Goal: Task Accomplishment & Management: Manage account settings

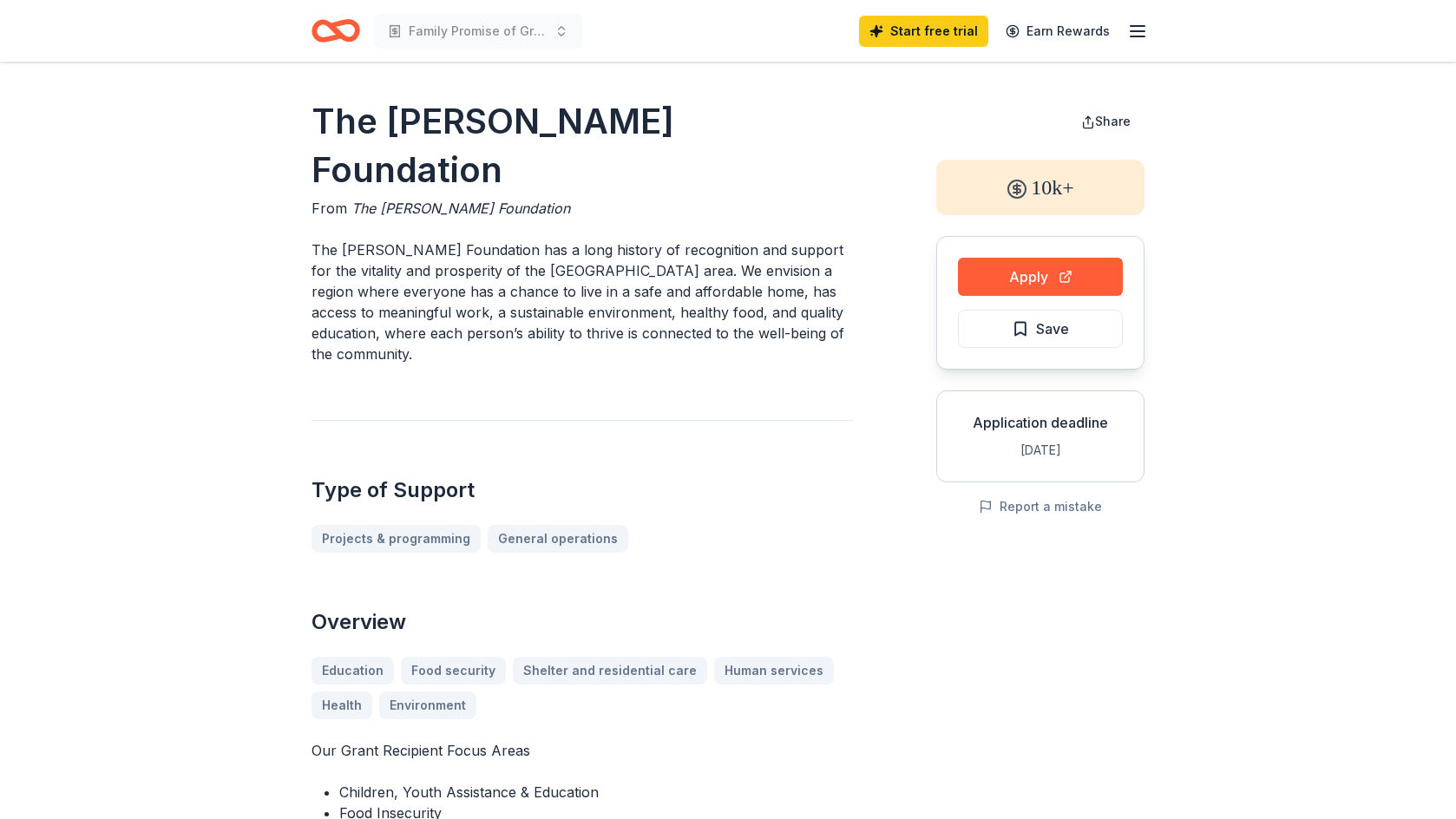
click at [346, 31] on icon "Home" at bounding box center [336, 31] width 49 height 41
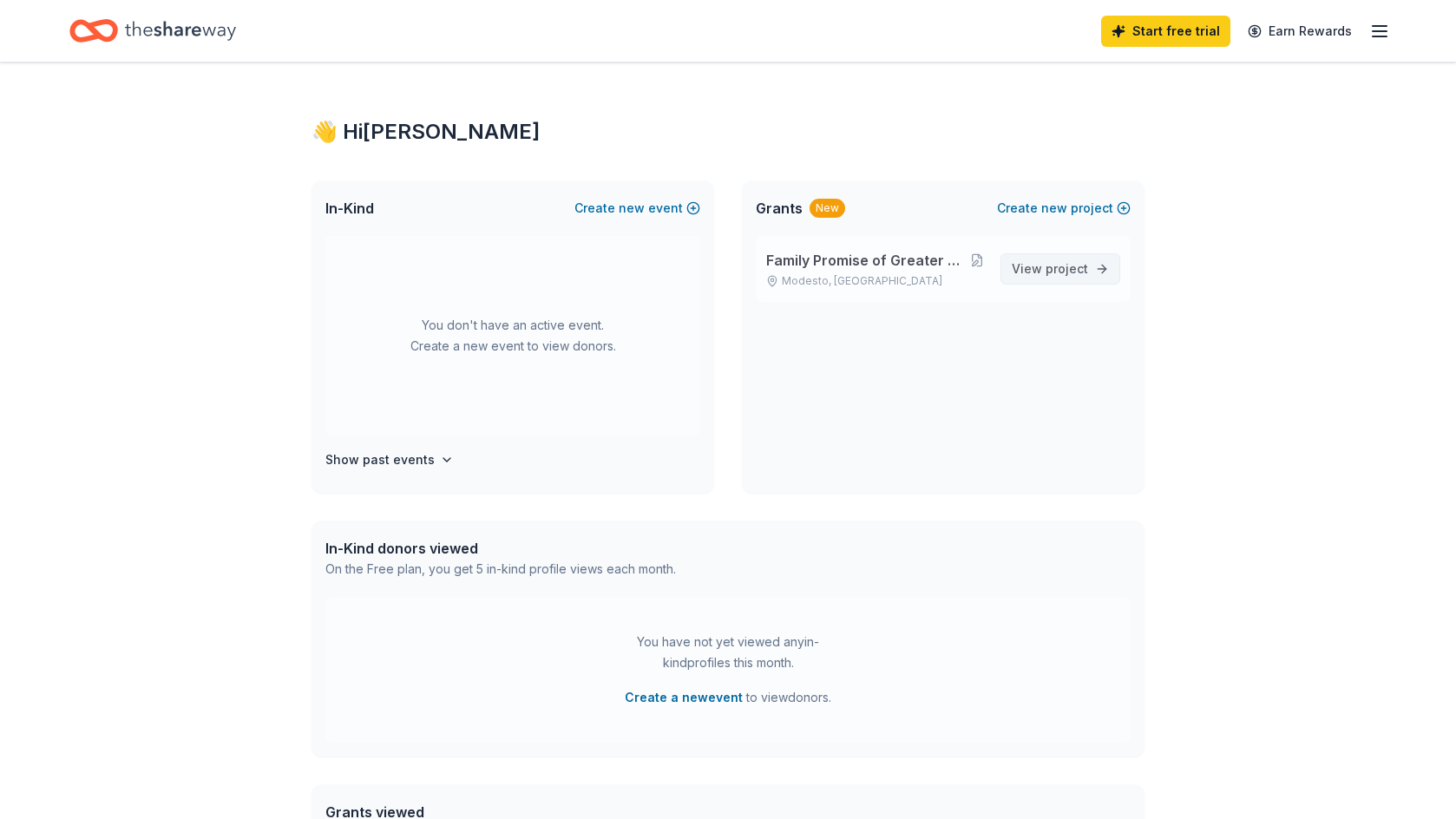
click at [1049, 267] on span "project" at bounding box center [1066, 268] width 43 height 15
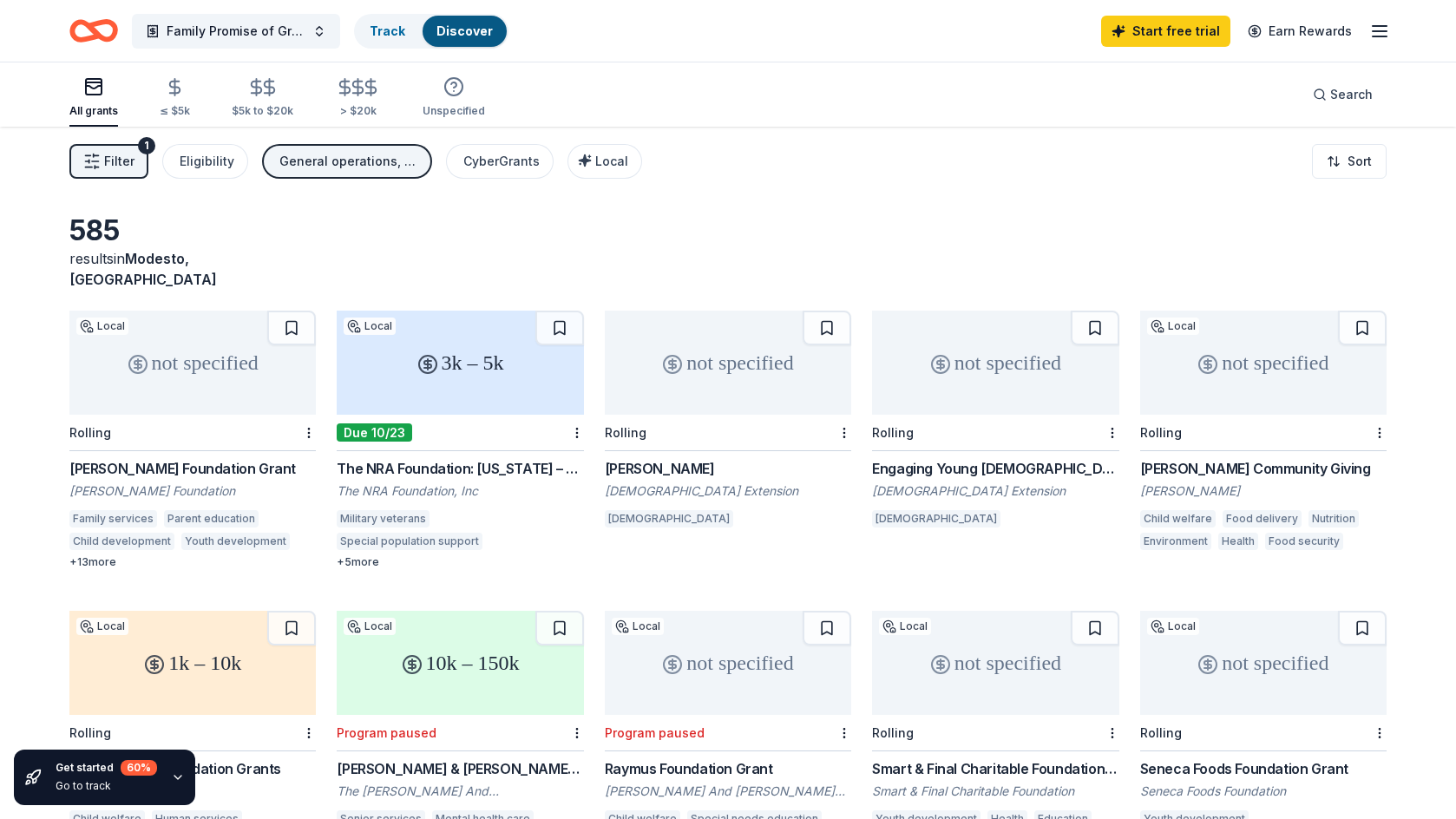
click at [158, 159] on div "Filter 1 Eligibility General operations, Projects & programming, Training and c…" at bounding box center [355, 161] width 572 height 35
click at [129, 166] on span "Filter" at bounding box center [120, 161] width 30 height 21
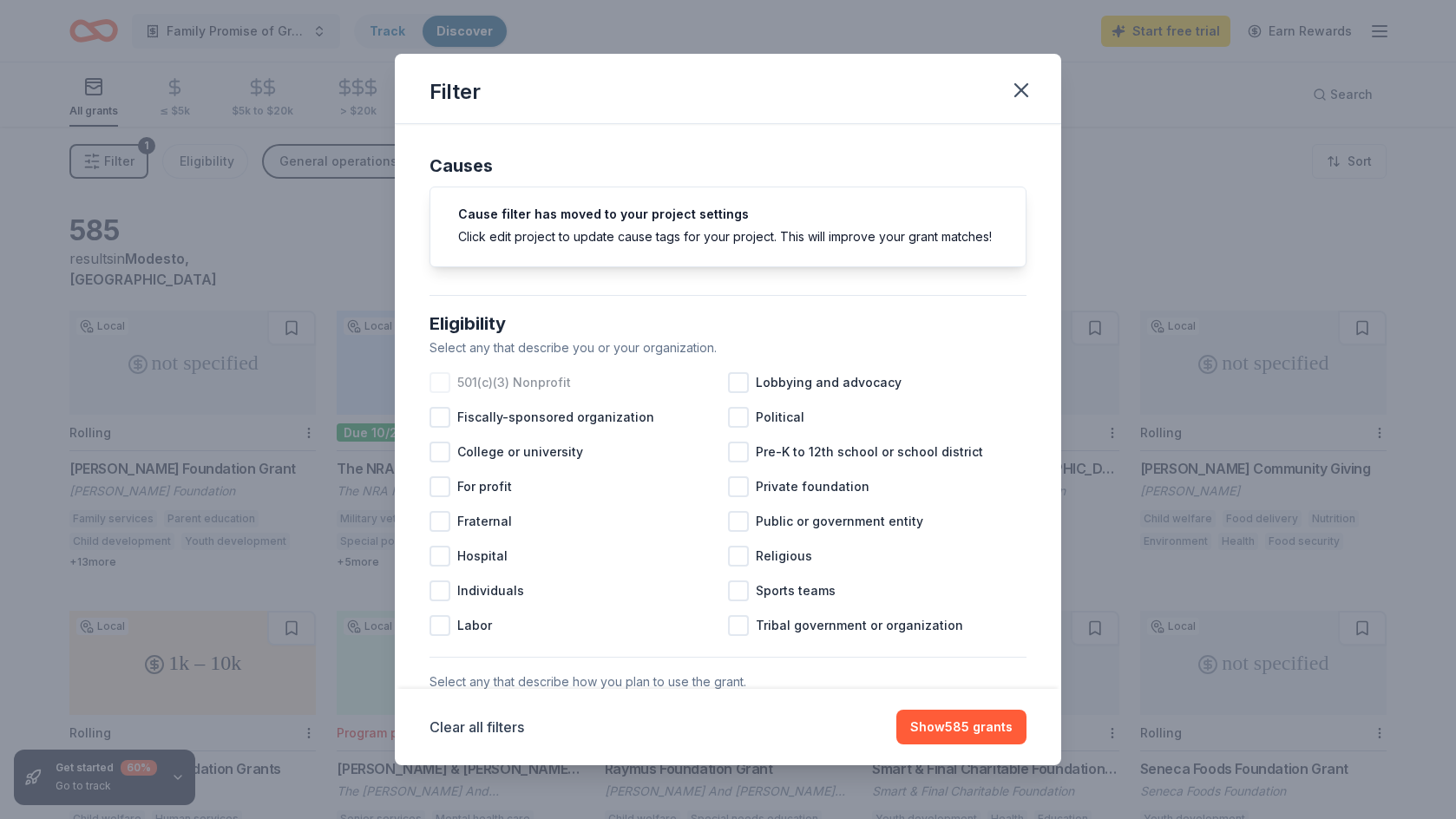
click at [515, 381] on span "501(c)(3) Nonprofit" at bounding box center [514, 382] width 113 height 21
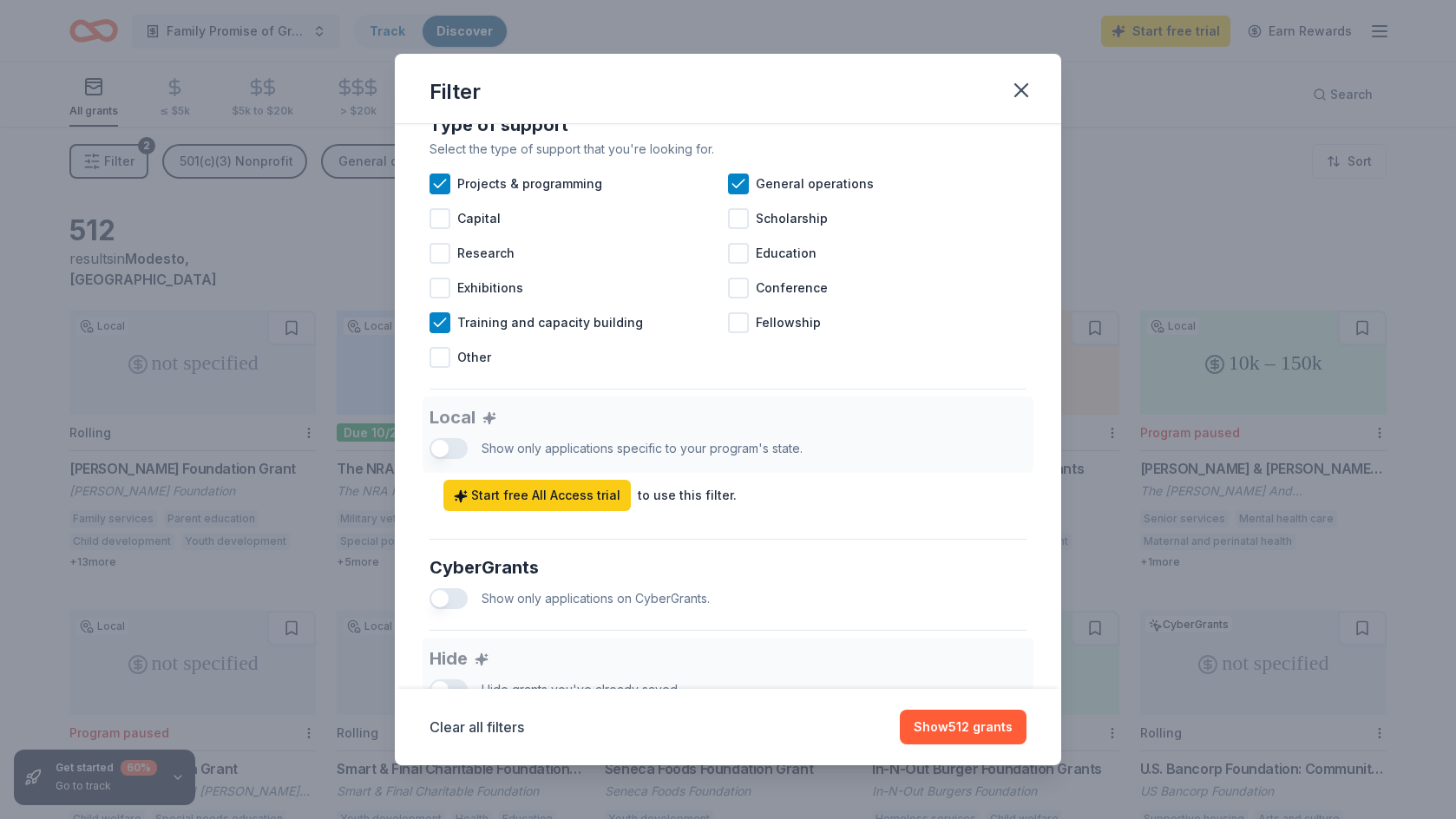
scroll to position [730, 0]
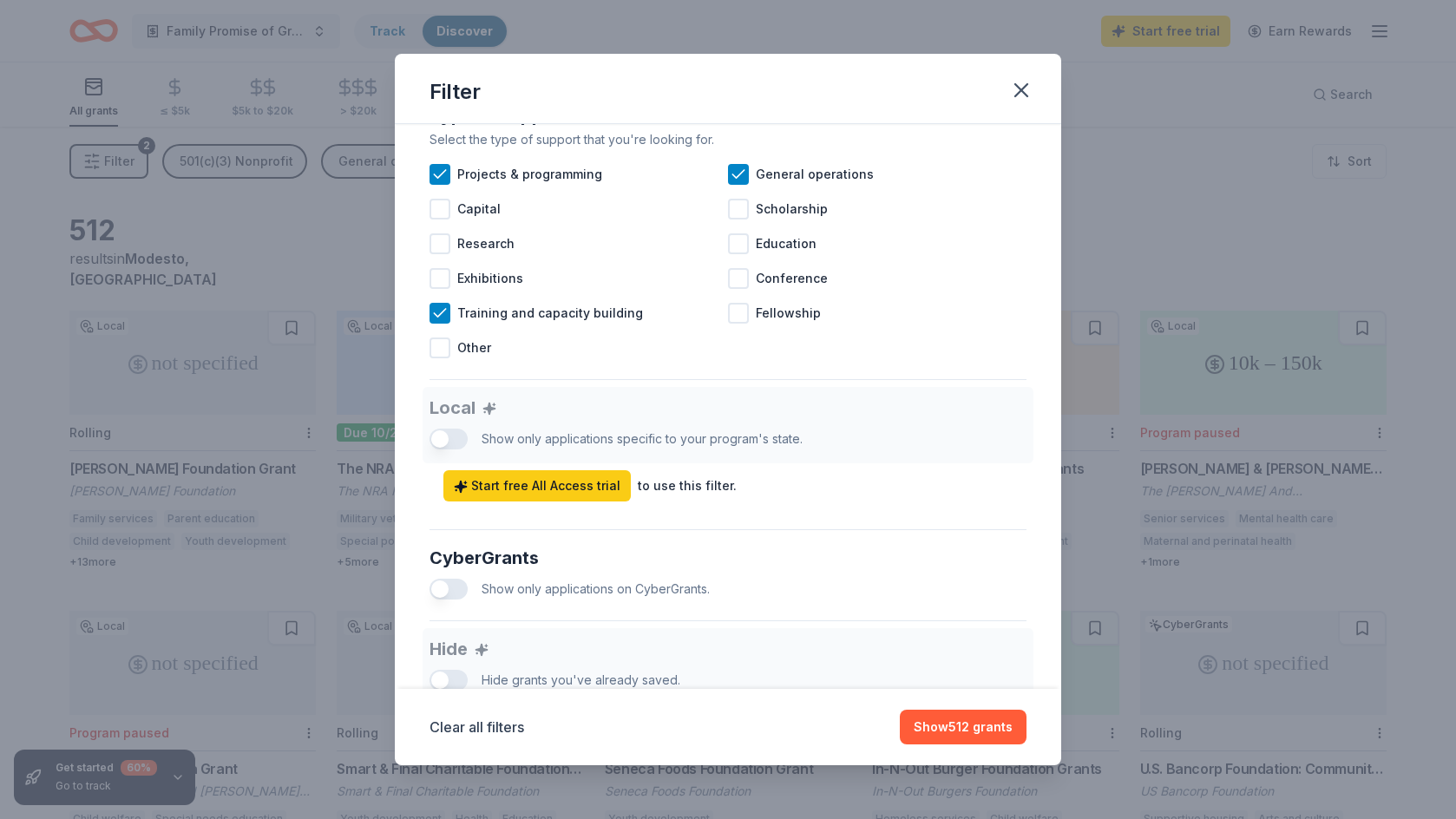
click at [422, 439] on div "Causes Cause filter has moved to your project settings Click edit project to up…" at bounding box center [728, 406] width 666 height 566
click at [441, 441] on div "Local Show only applications specific to your program's state. Start free All A…" at bounding box center [728, 444] width 597 height 114
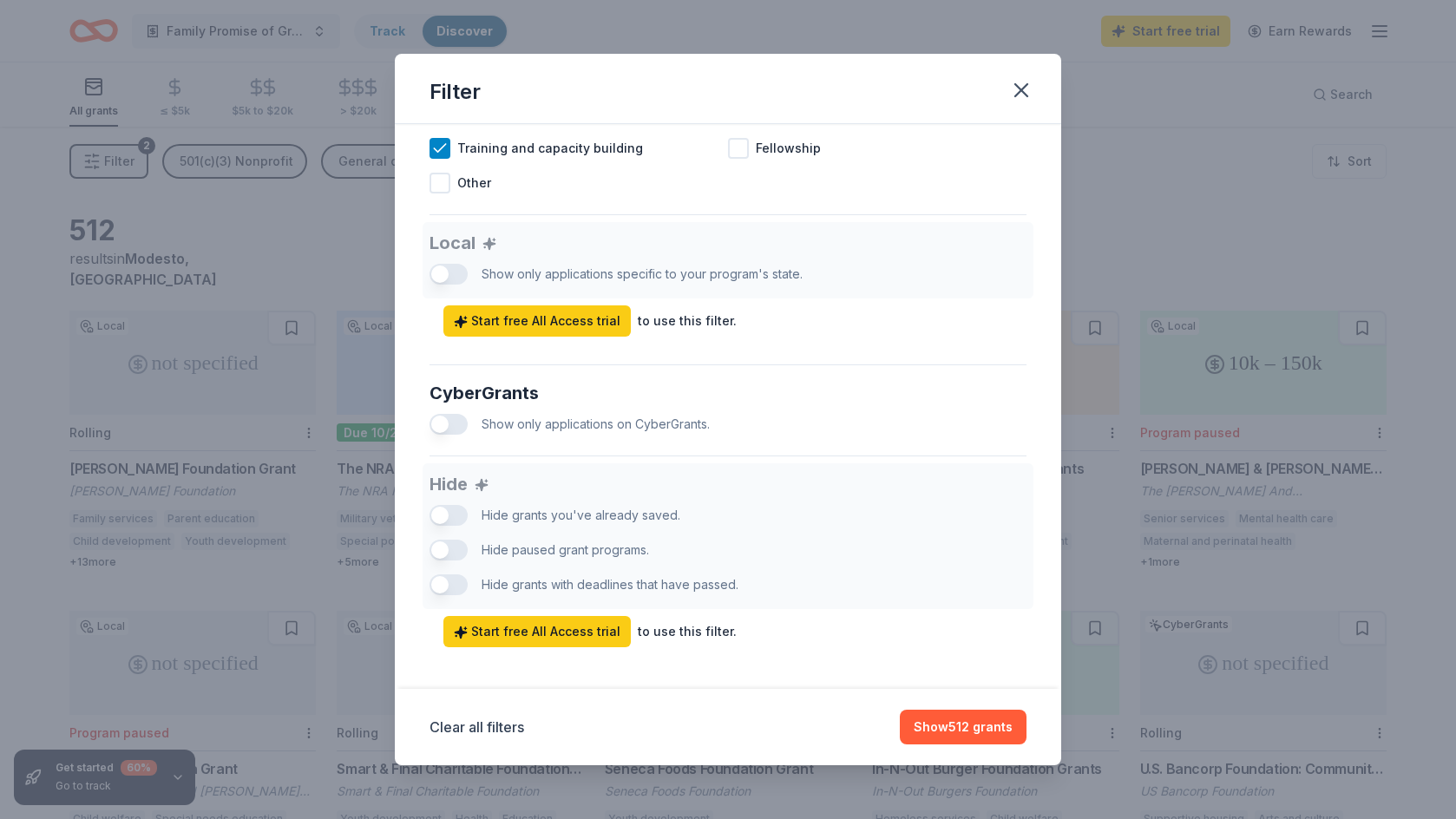
scroll to position [908, 0]
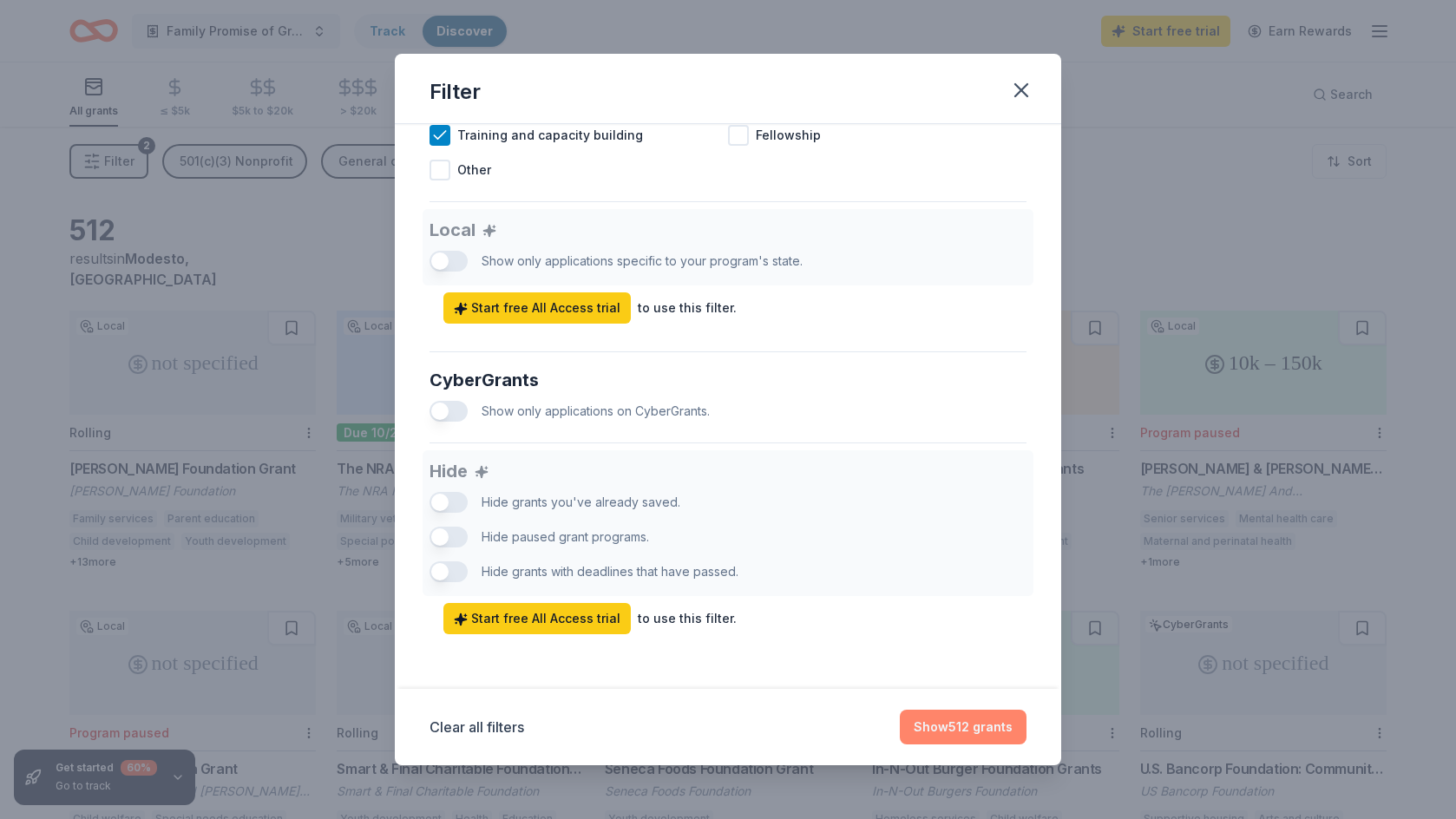
click at [969, 725] on button "Show 512 grants" at bounding box center [963, 726] width 127 height 35
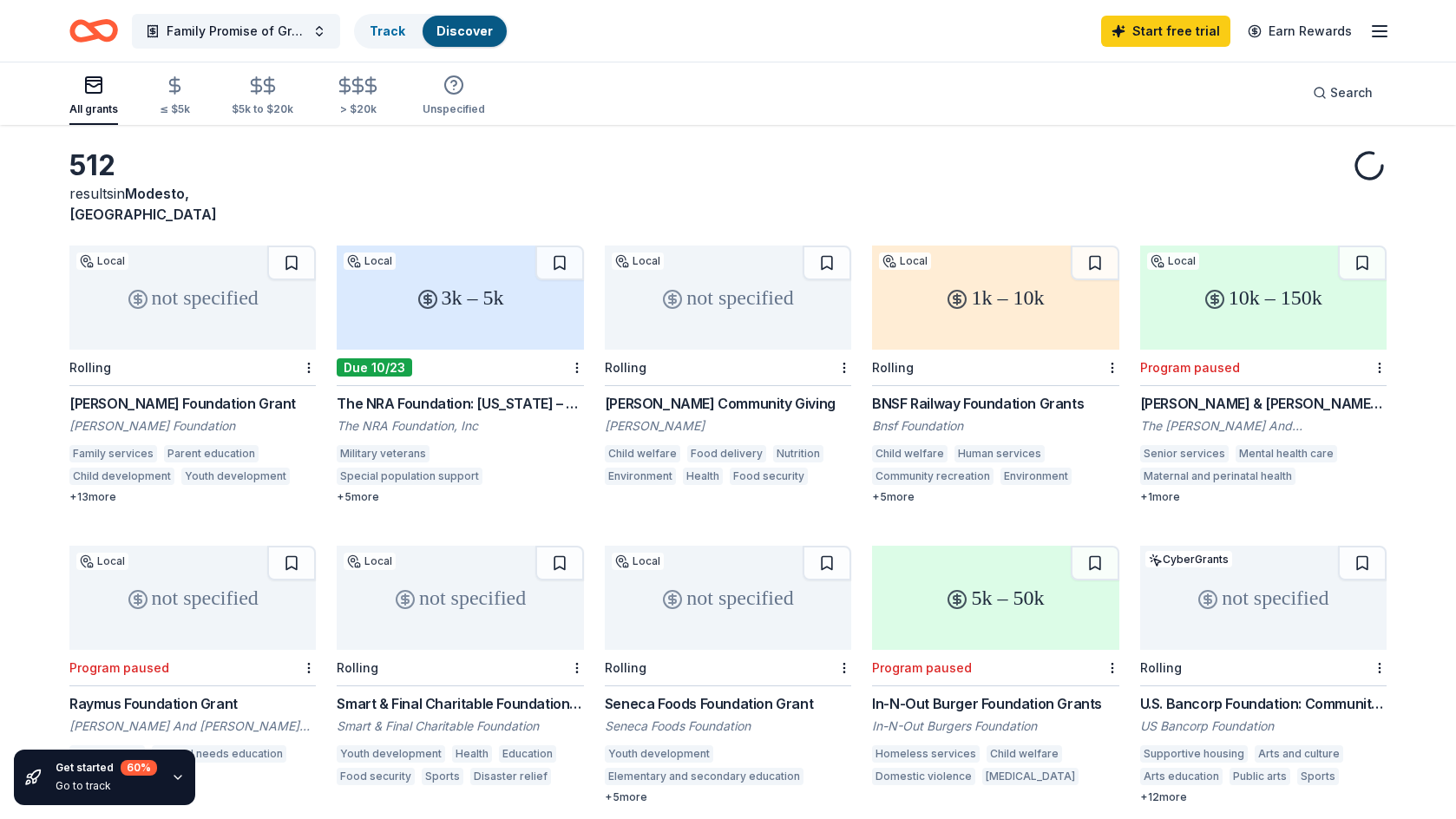
scroll to position [66, 0]
click at [192, 267] on div "not specified" at bounding box center [192, 296] width 246 height 104
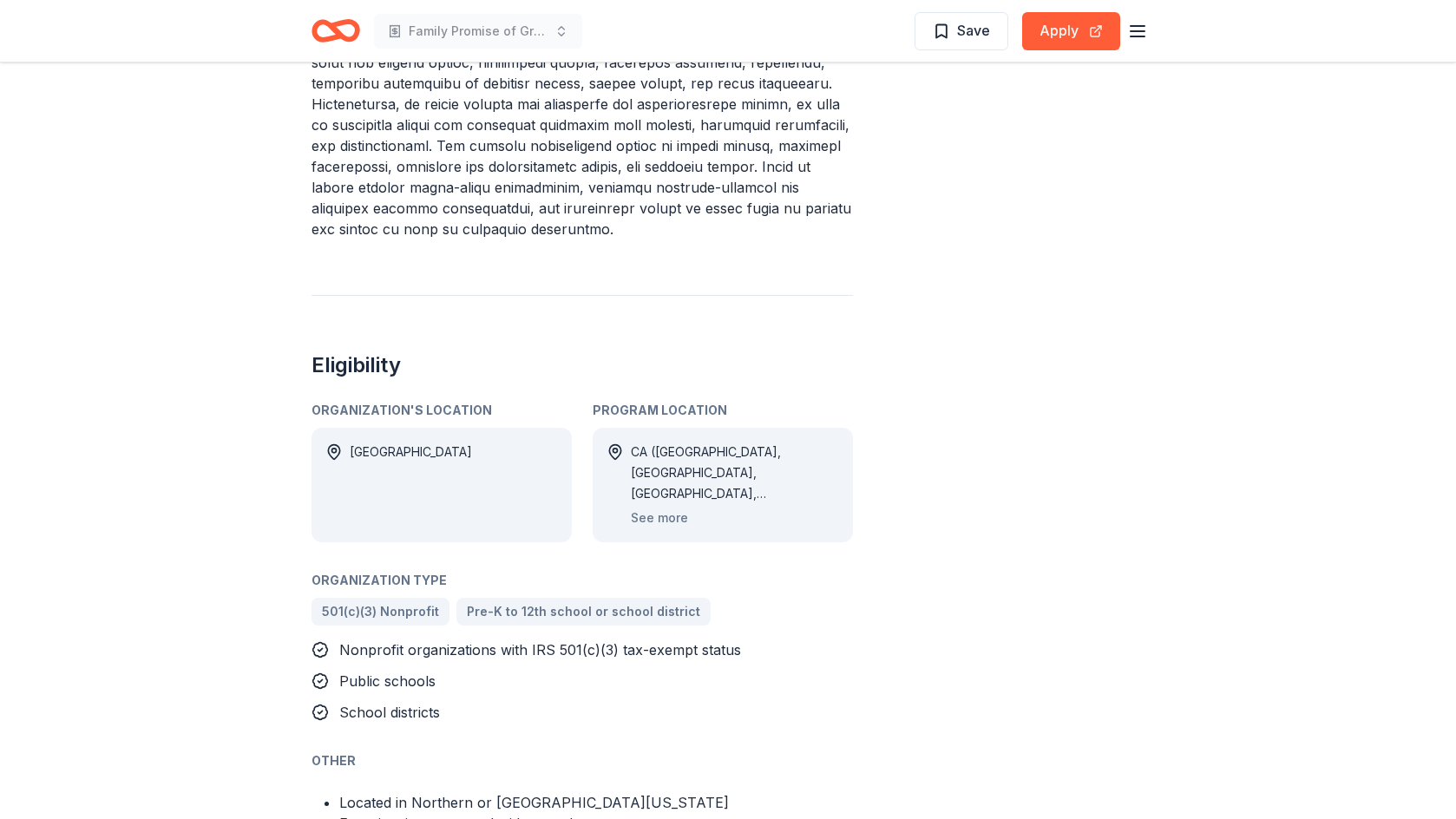
scroll to position [1071, 0]
click at [640, 506] on button "See more" at bounding box center [659, 517] width 58 height 21
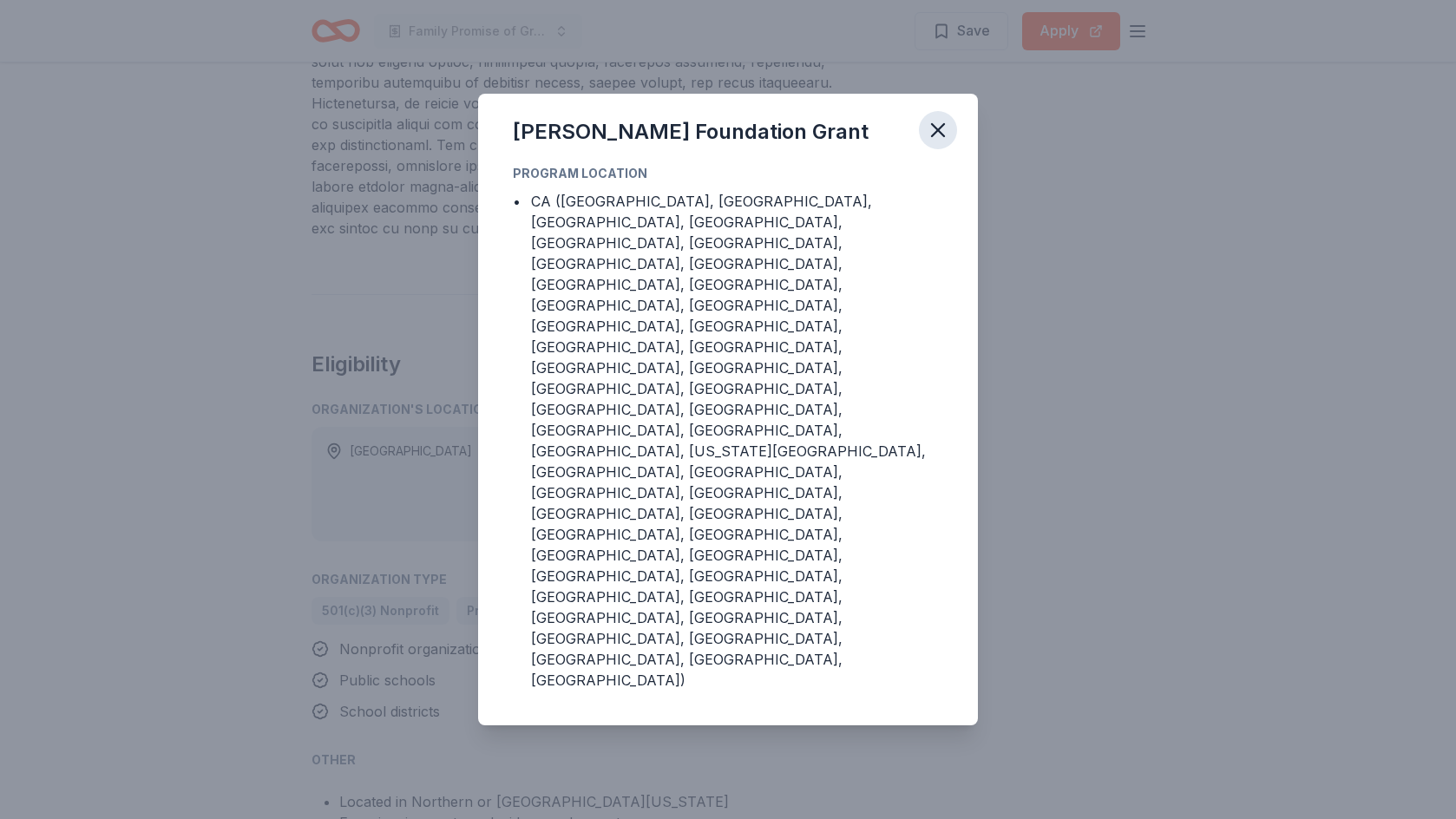
click at [932, 136] on icon "button" at bounding box center [938, 130] width 12 height 12
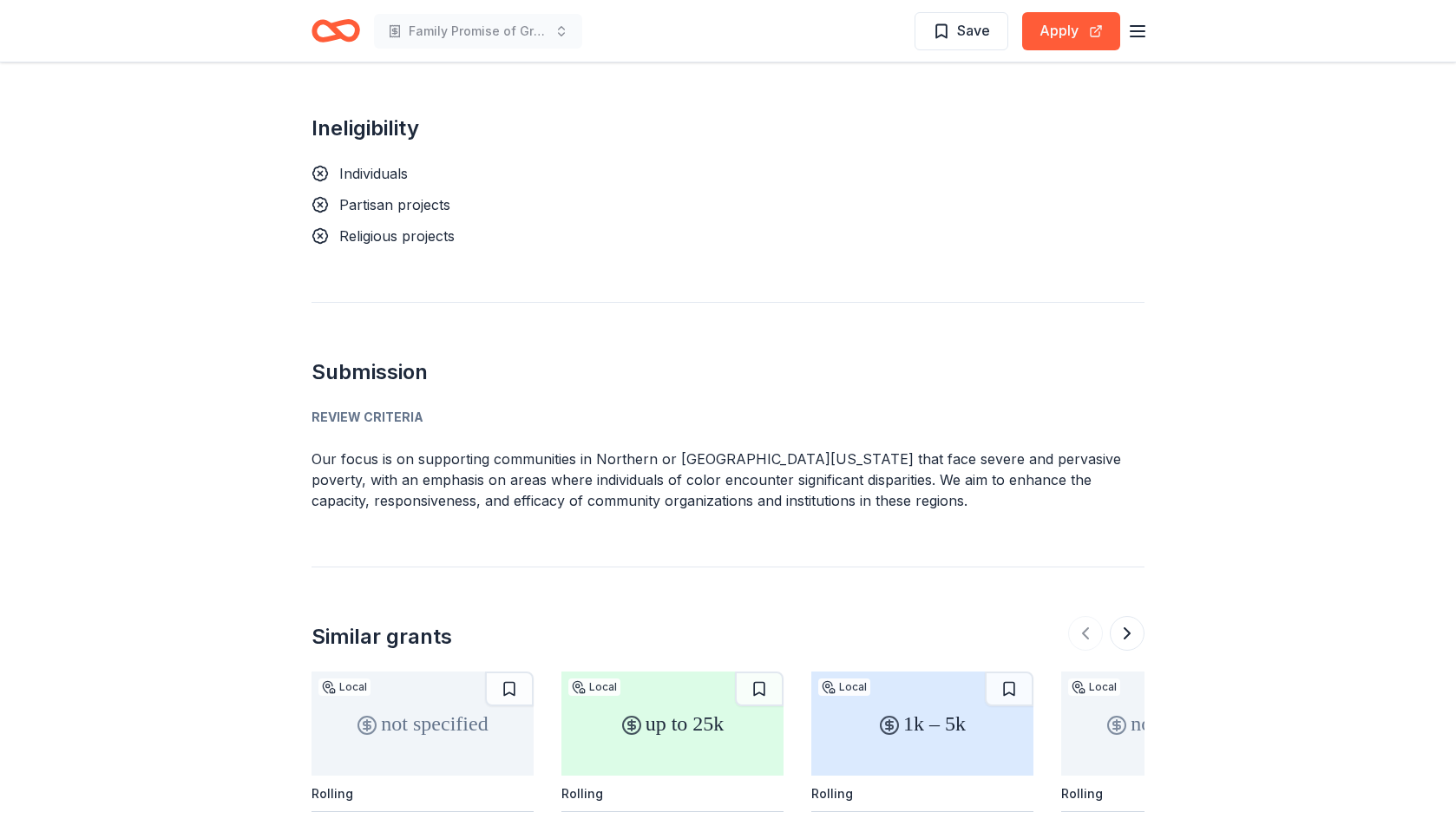
scroll to position [2139, 0]
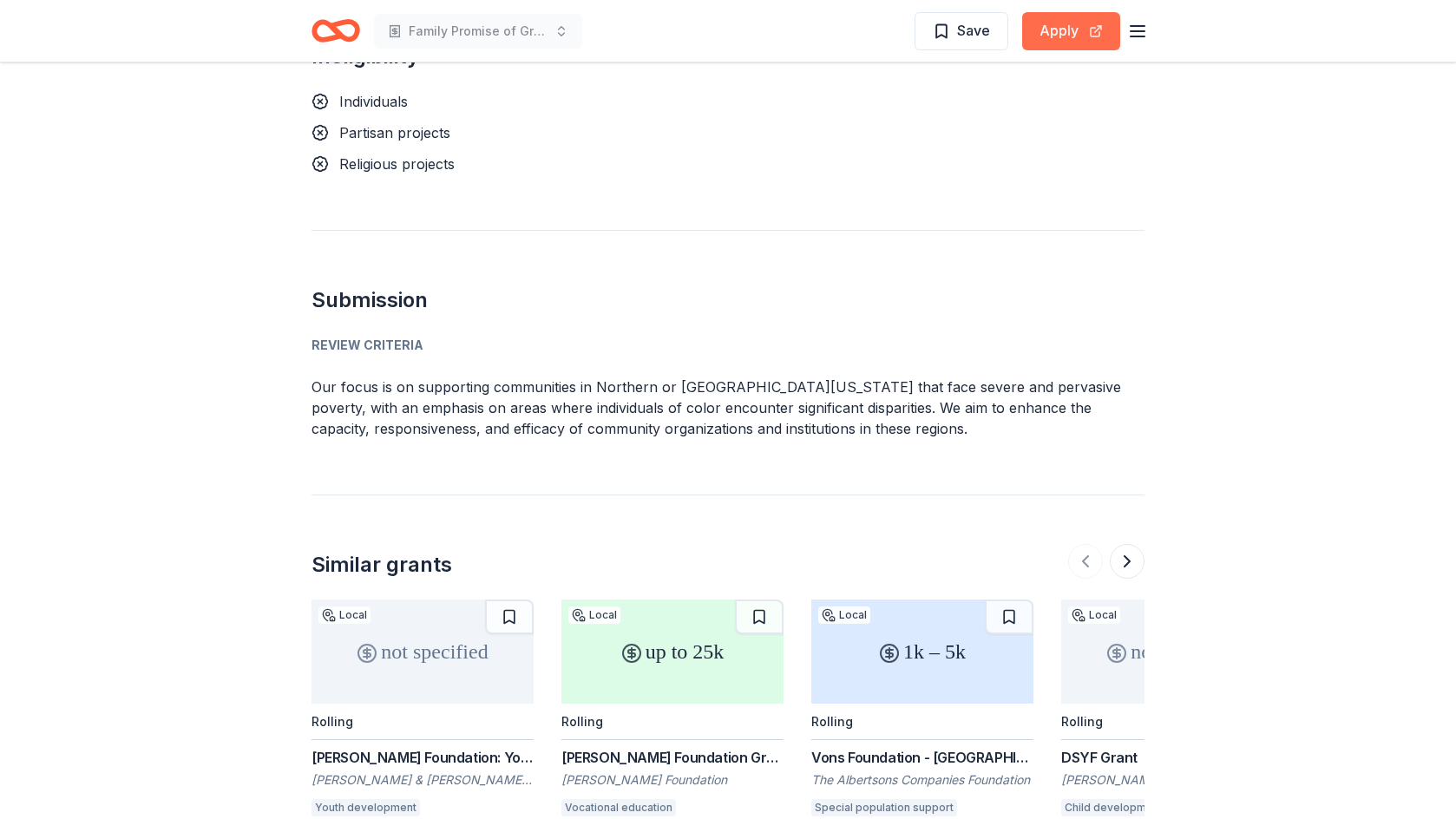
click at [1079, 23] on button "Apply" at bounding box center [1071, 31] width 98 height 38
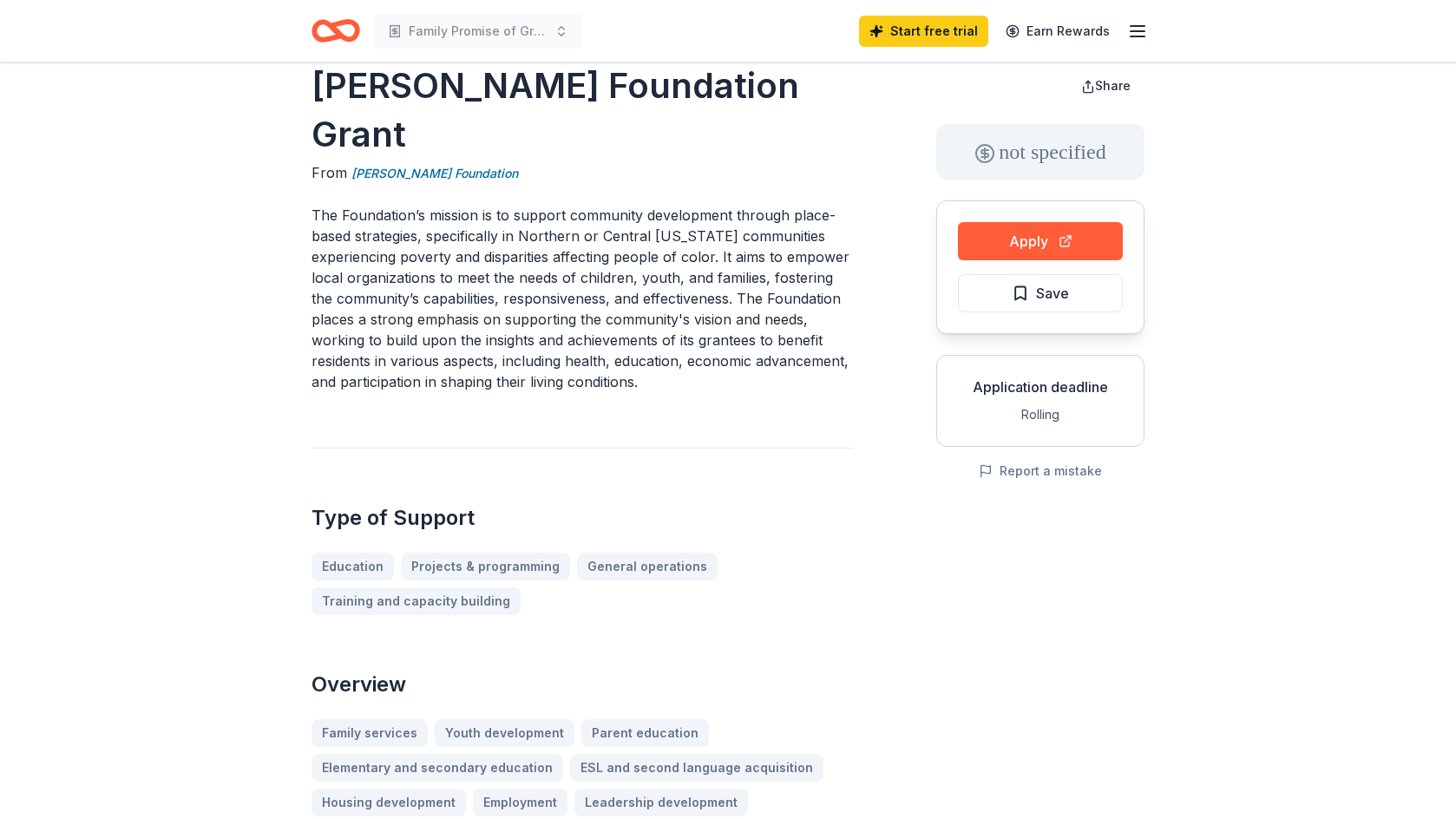
scroll to position [0, 0]
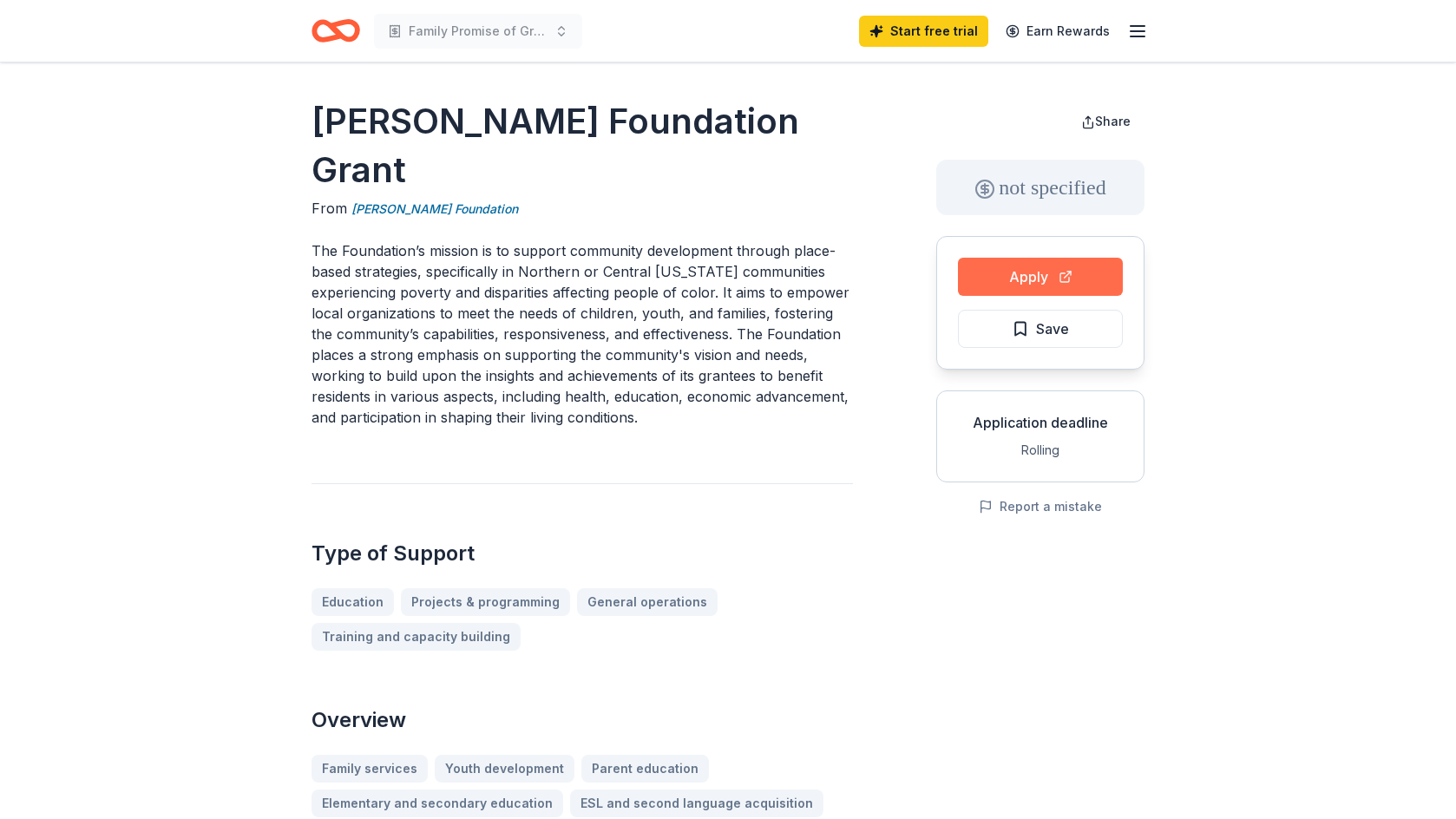
click at [976, 279] on button "Apply" at bounding box center [1040, 276] width 165 height 38
click at [1057, 330] on span "Save" at bounding box center [1052, 328] width 33 height 22
click at [1137, 31] on line "button" at bounding box center [1137, 31] width 14 height 0
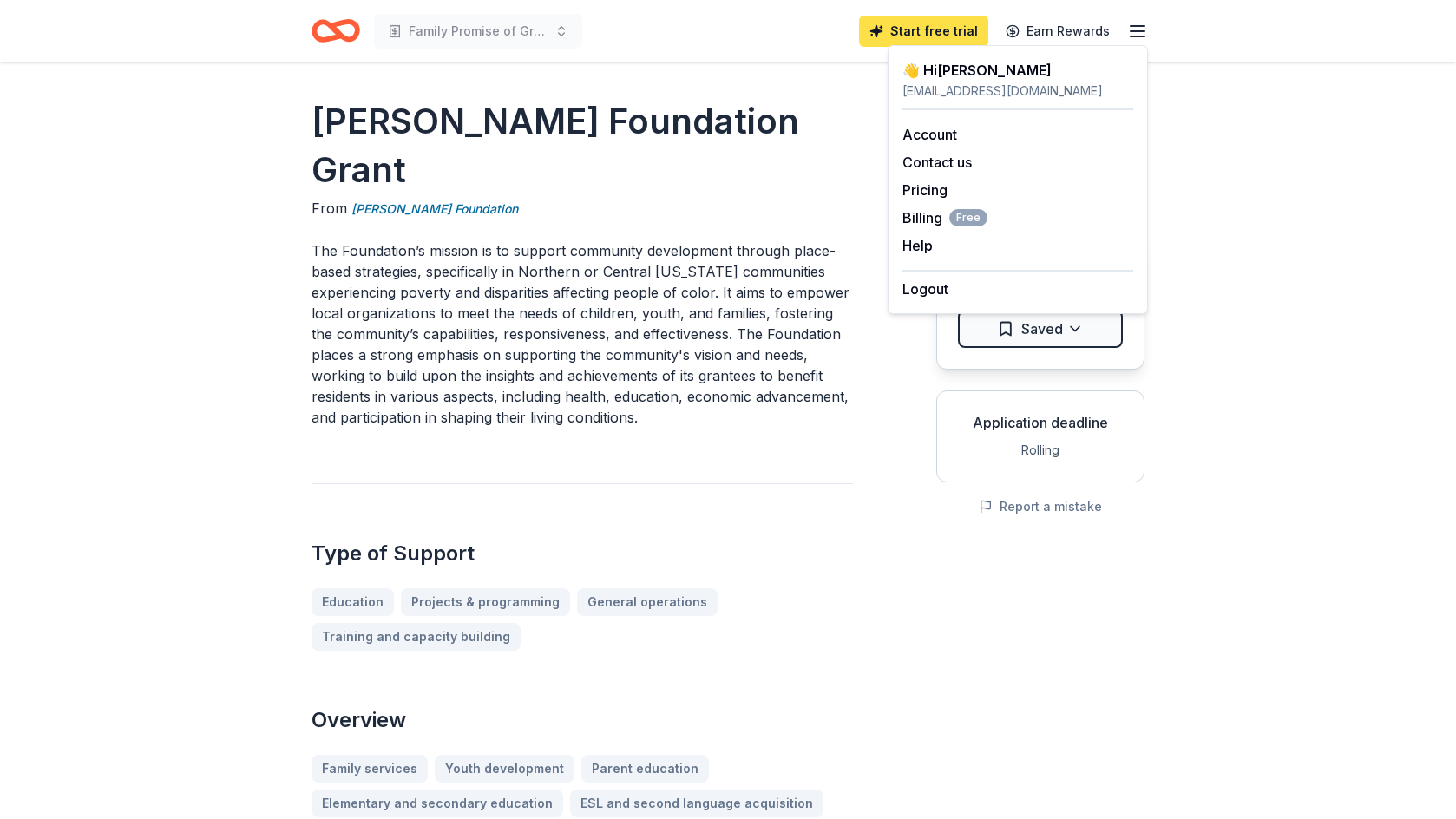
click at [910, 27] on link "Start free trial" at bounding box center [924, 31] width 129 height 31
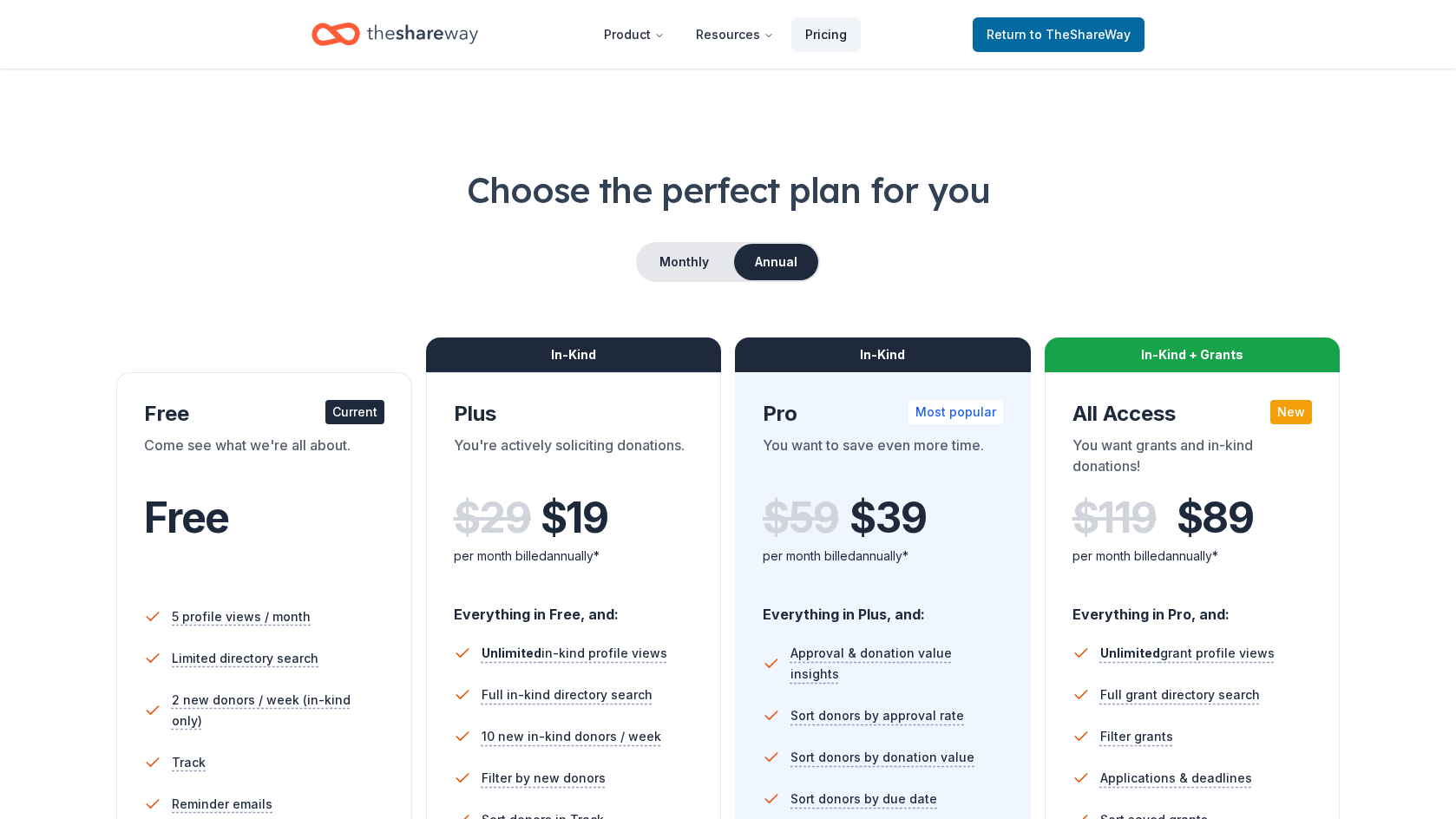
click at [833, 34] on link "Pricing" at bounding box center [825, 35] width 69 height 35
click at [701, 276] on button "Monthly" at bounding box center [684, 261] width 93 height 36
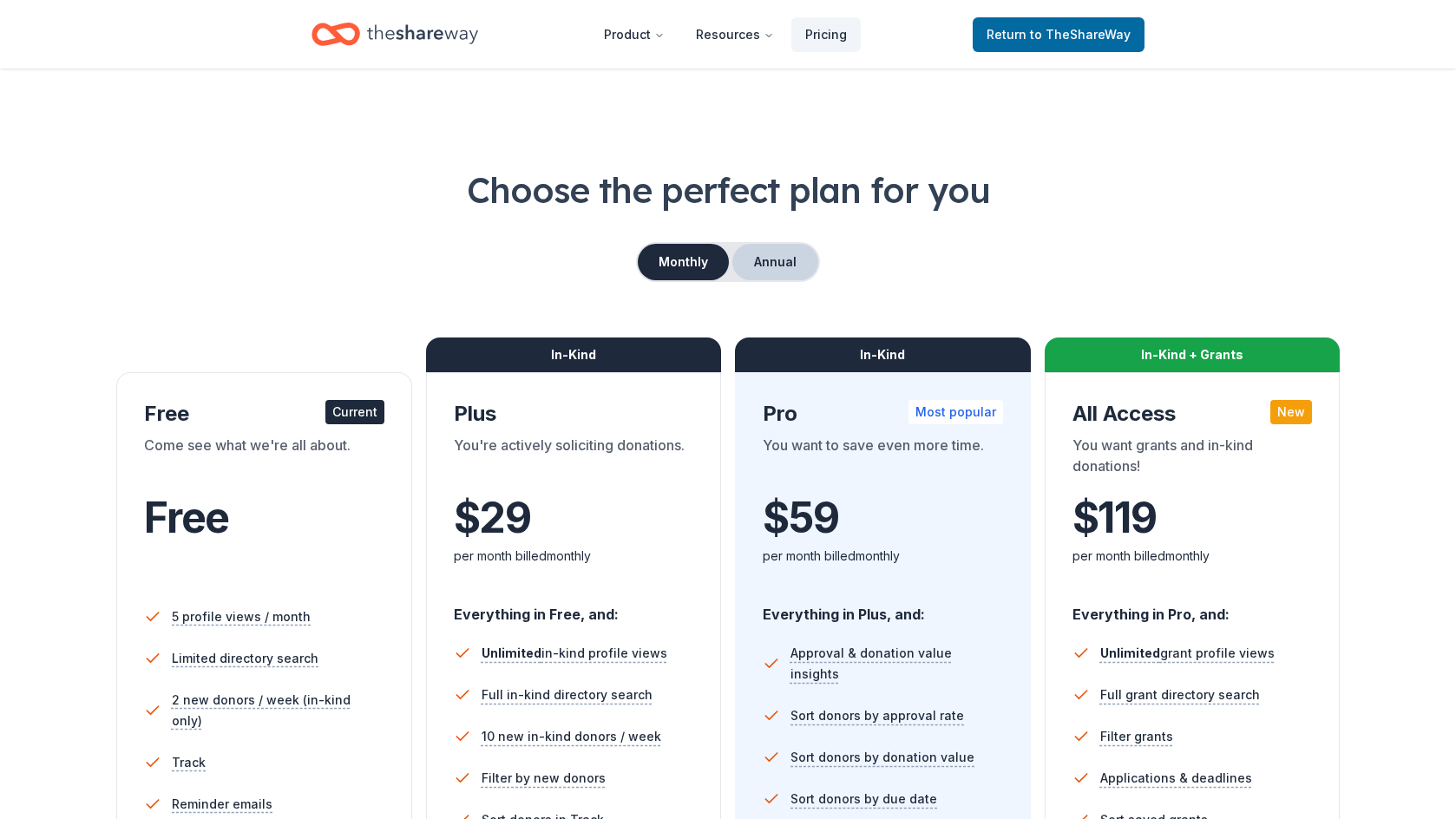
click at [769, 259] on button "Annual" at bounding box center [775, 261] width 86 height 36
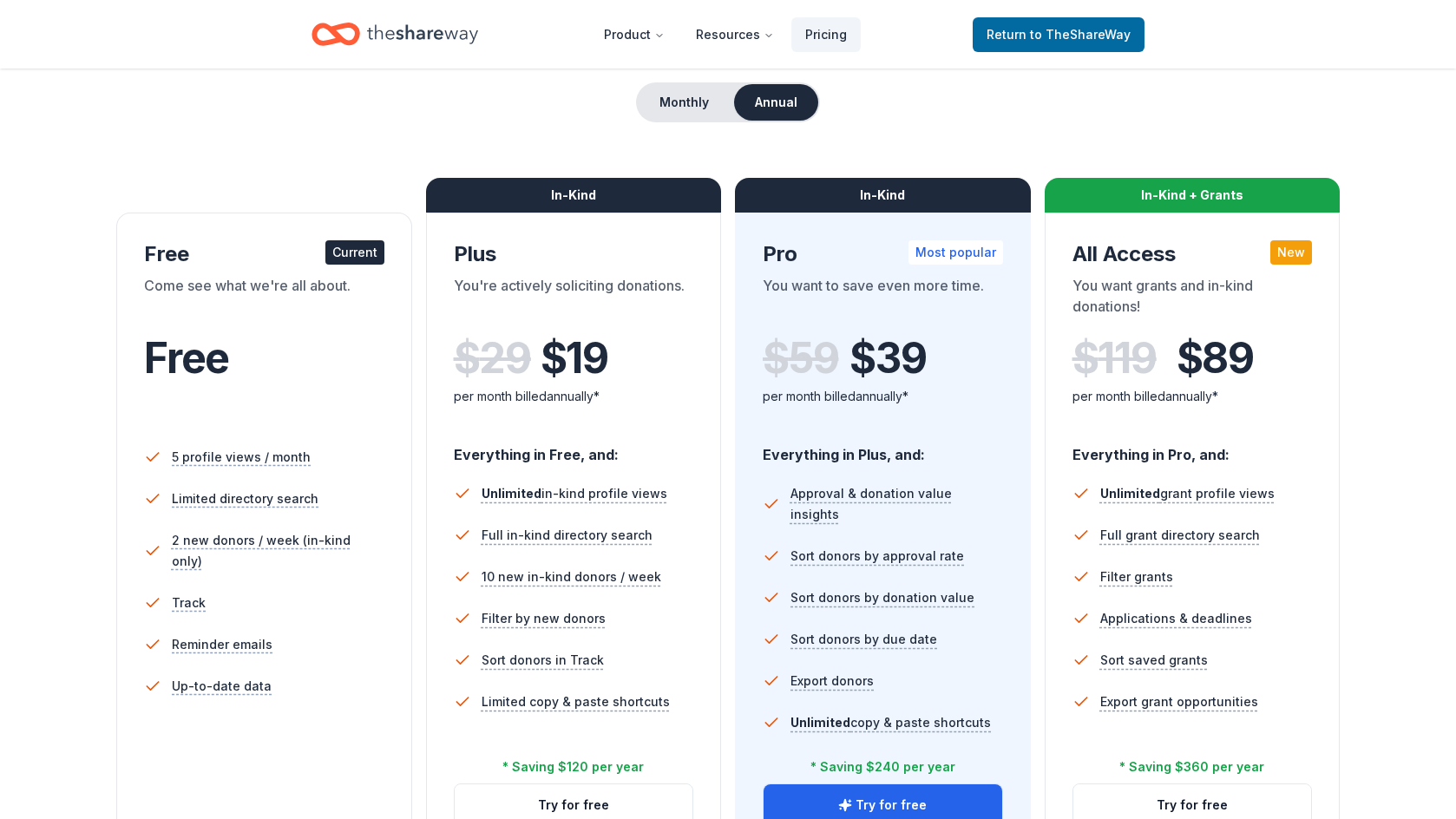
scroll to position [166, 0]
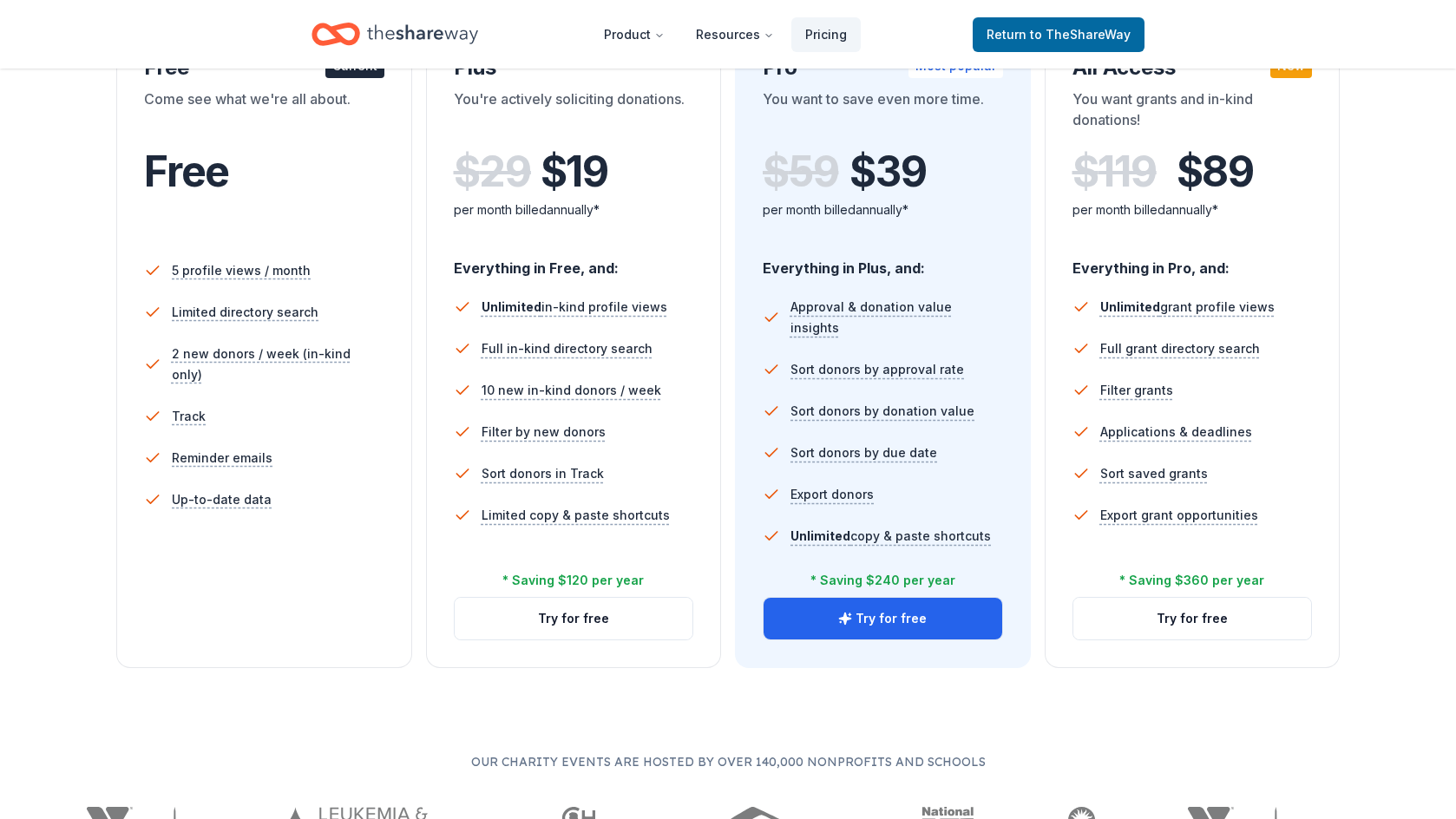
scroll to position [349, 0]
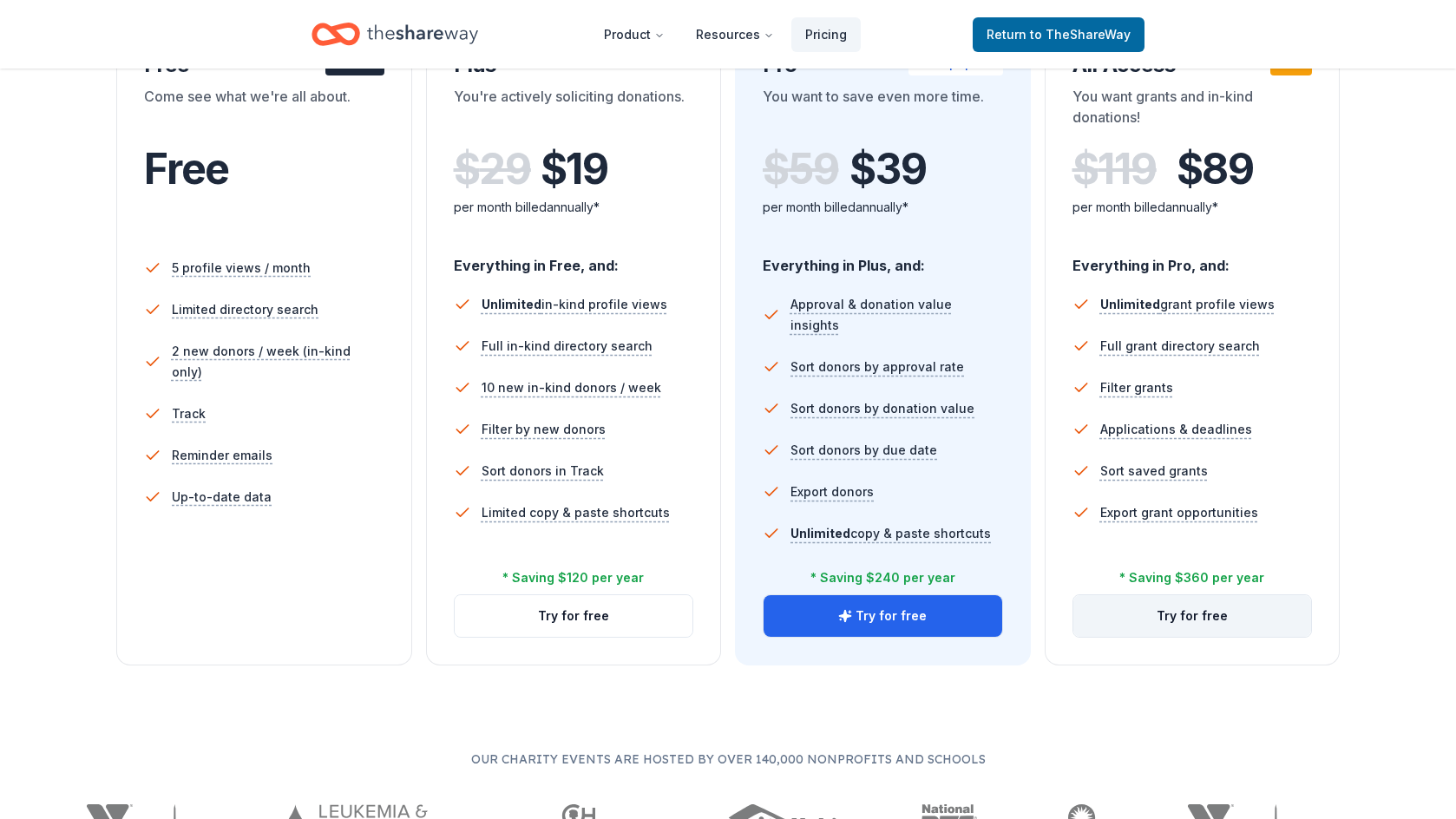
click at [1204, 626] on button "Try for free" at bounding box center [1192, 615] width 238 height 42
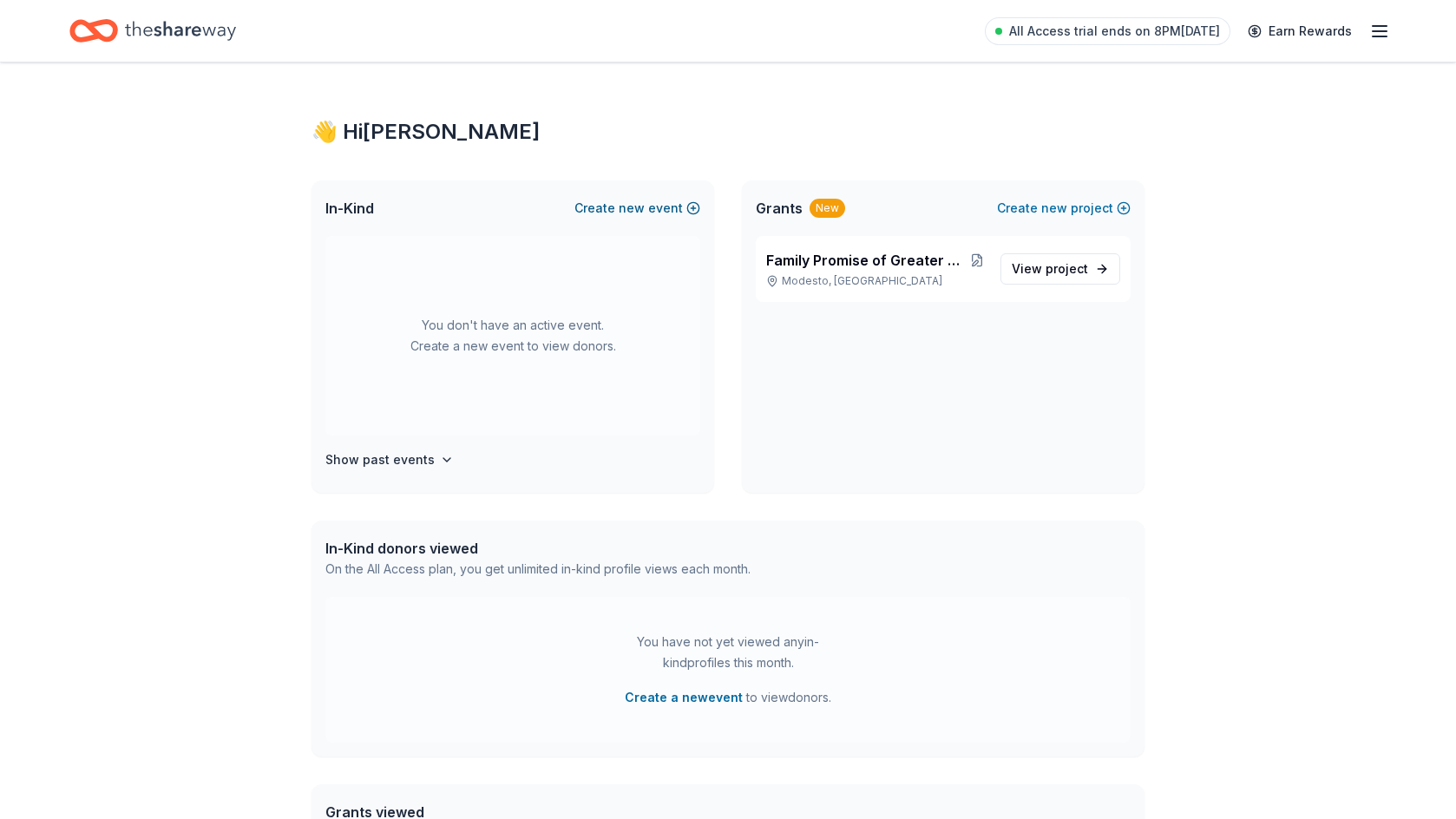
click at [670, 205] on button "Create new event" at bounding box center [637, 208] width 126 height 21
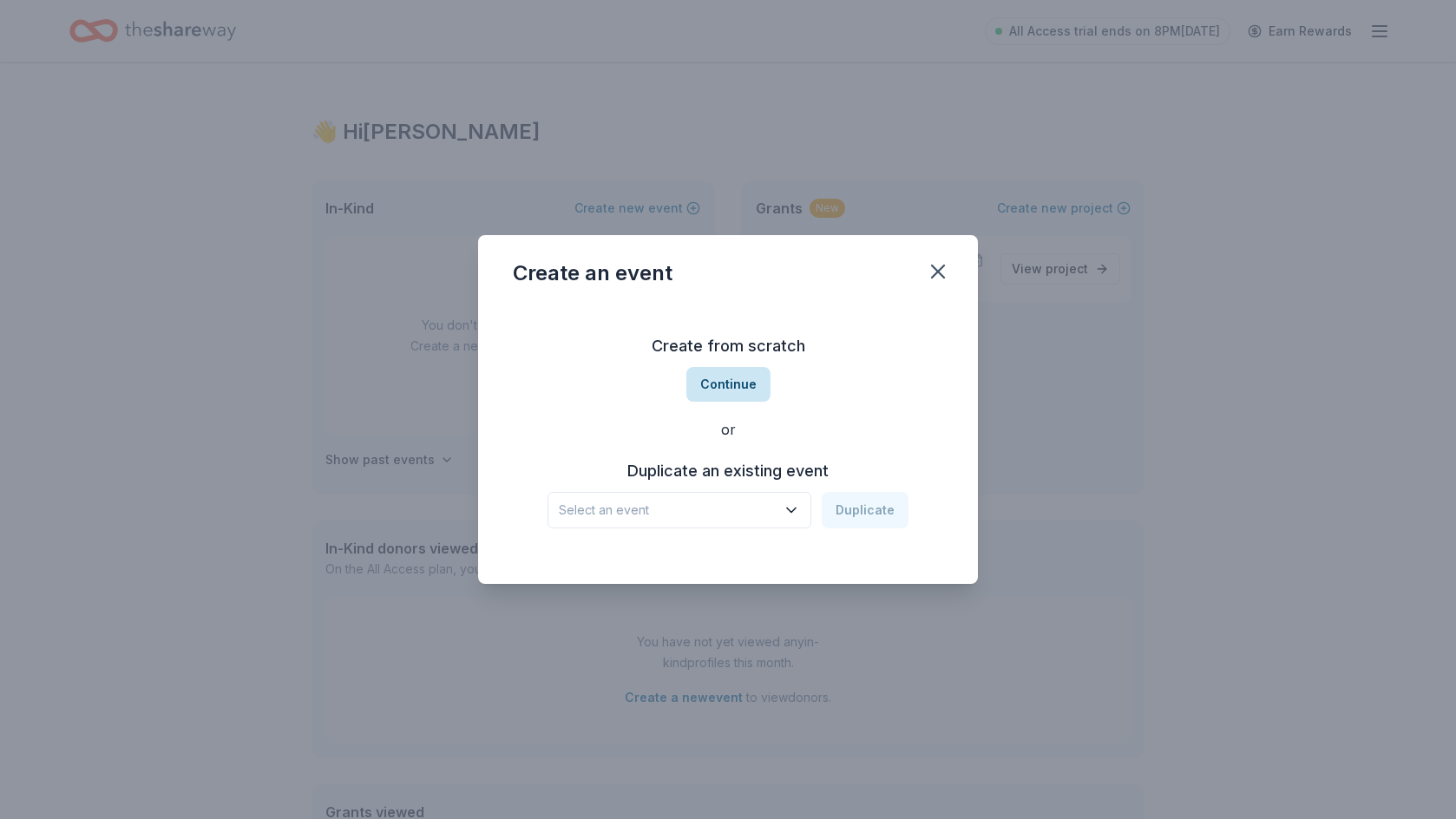
click at [728, 384] on button "Continue" at bounding box center [728, 383] width 84 height 35
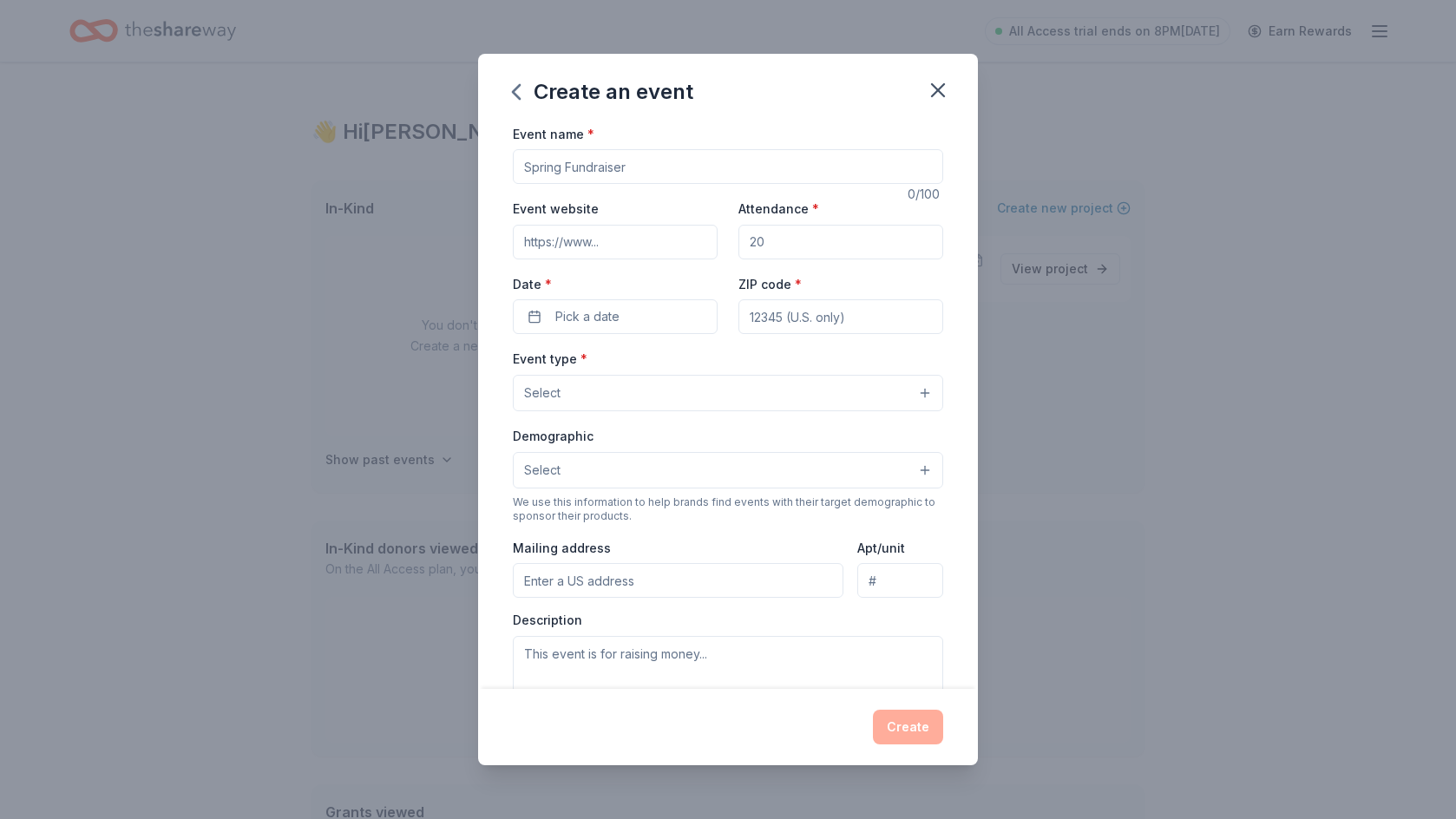
click at [650, 165] on input "Event name *" at bounding box center [728, 166] width 430 height 35
type input "Spring Gala"
click at [629, 249] on input "Event website" at bounding box center [615, 242] width 205 height 35
click at [808, 252] on input "Attendance *" at bounding box center [840, 242] width 205 height 35
type input "200"
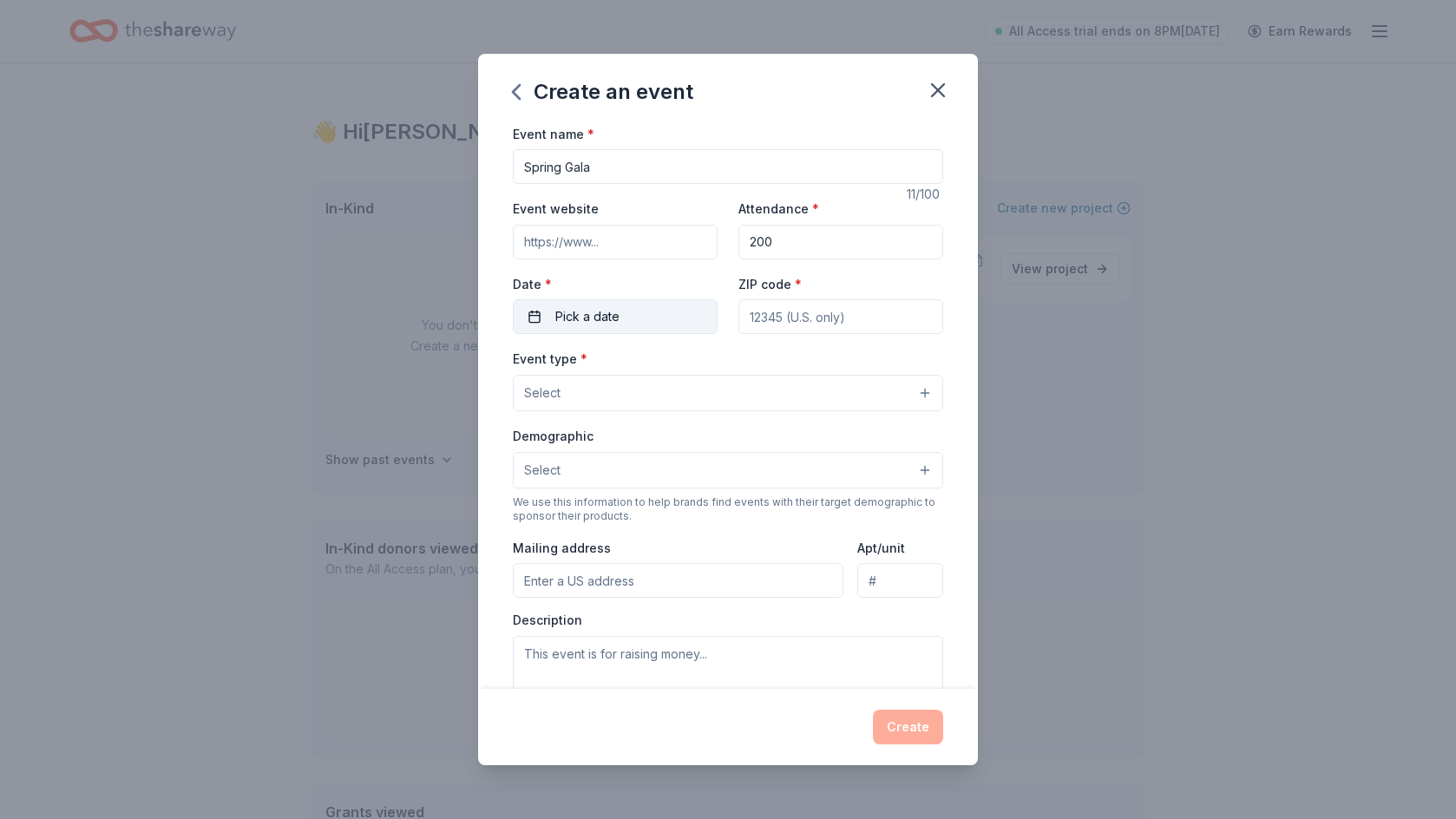
click at [672, 324] on button "Pick a date" at bounding box center [615, 316] width 205 height 35
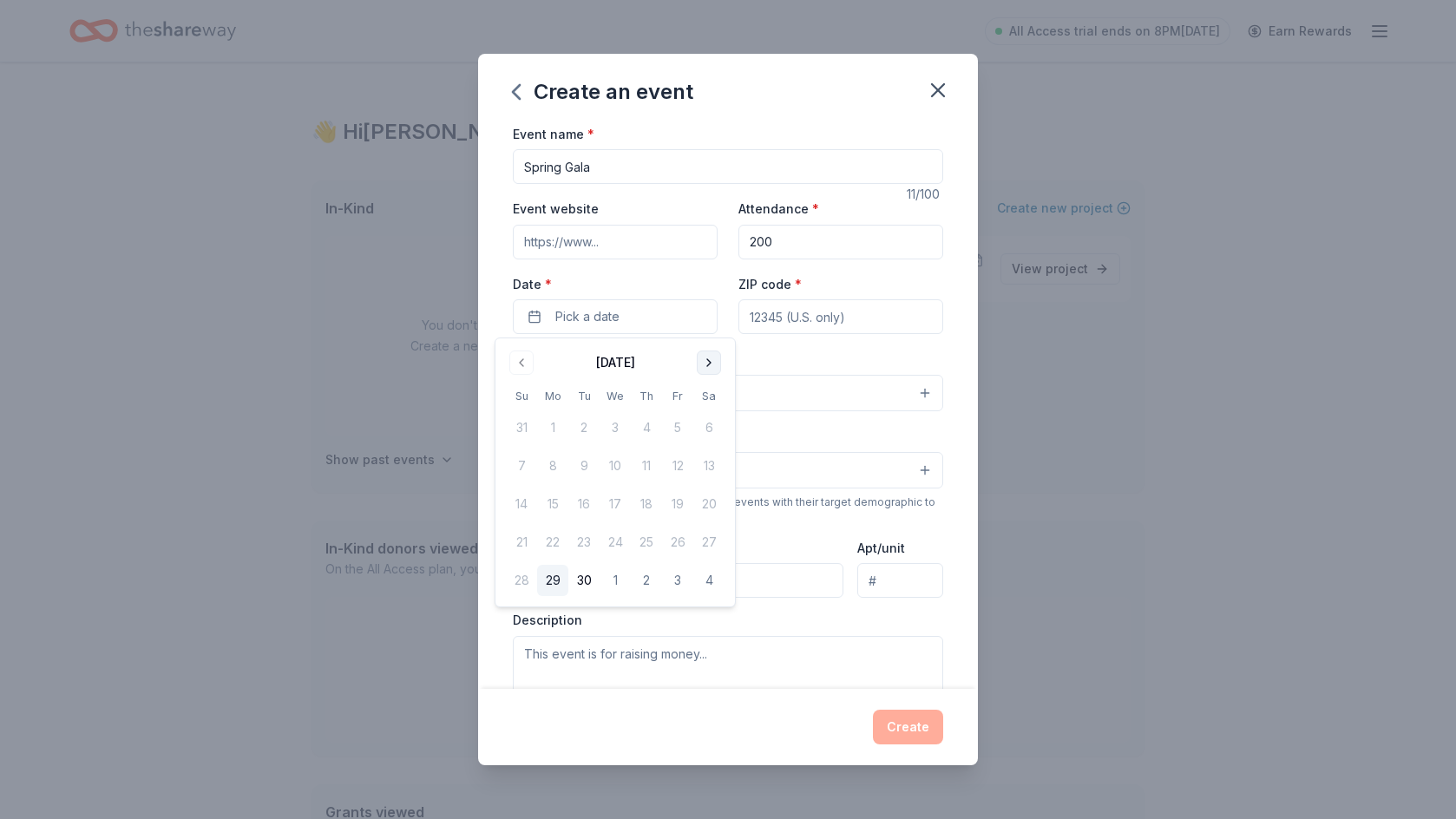
click at [714, 362] on button "Go to next month" at bounding box center [709, 362] width 24 height 24
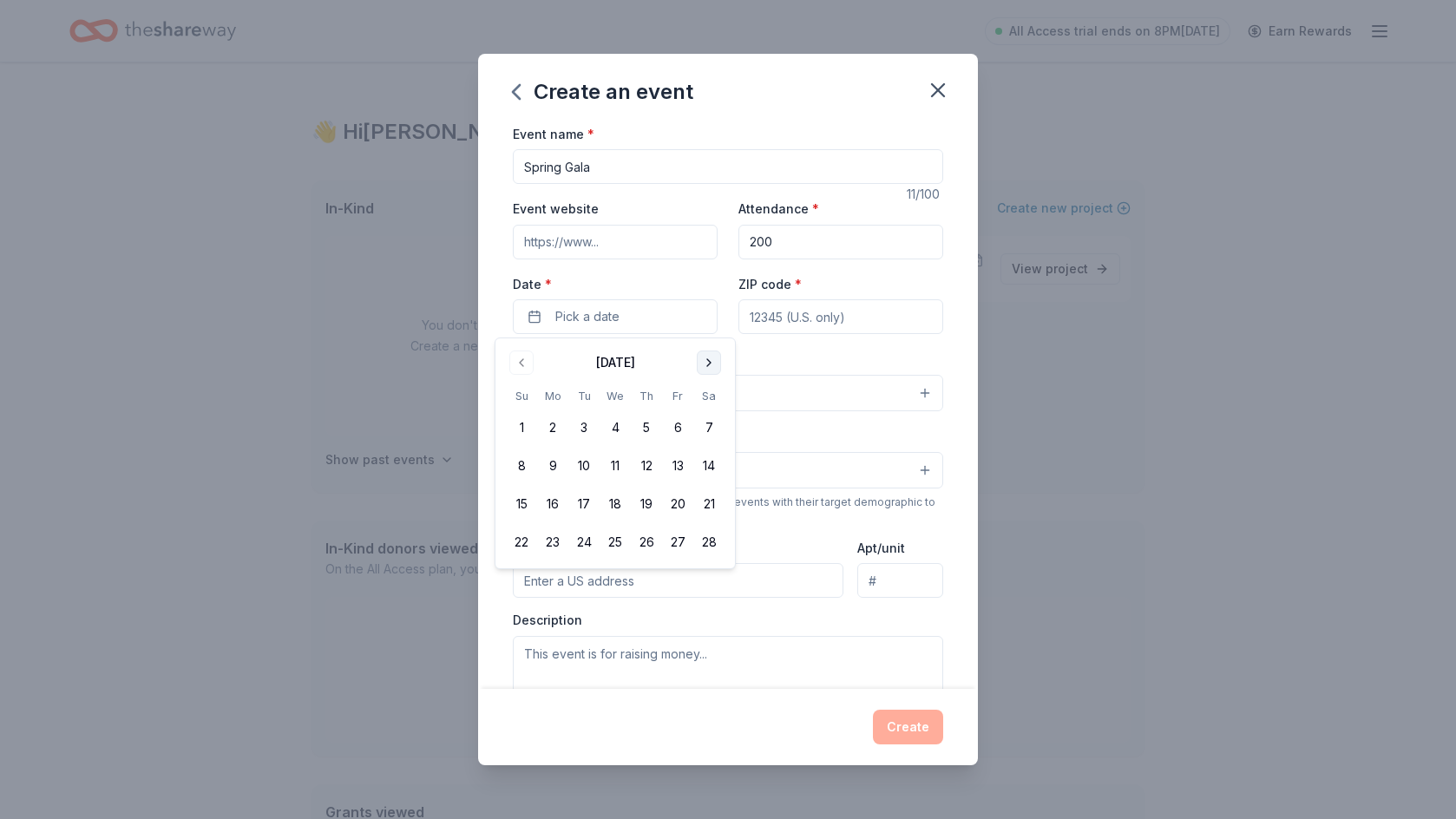
click at [714, 362] on button "Go to next month" at bounding box center [709, 362] width 24 height 24
click at [713, 509] on button "18" at bounding box center [709, 503] width 31 height 31
click at [832, 321] on input "ZIP code *" at bounding box center [840, 316] width 205 height 35
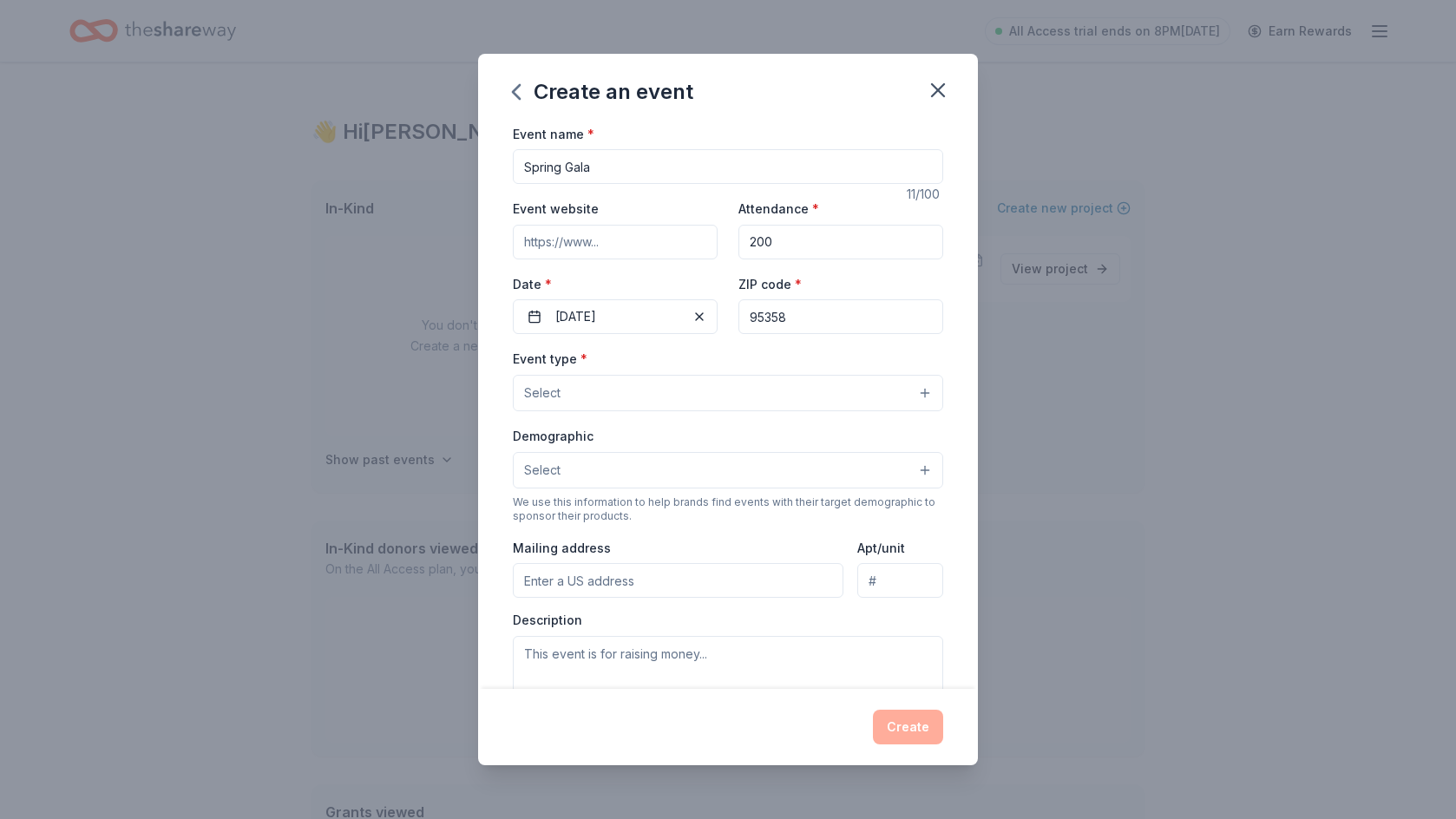
type input "95358"
click at [687, 387] on button "Select" at bounding box center [728, 392] width 430 height 36
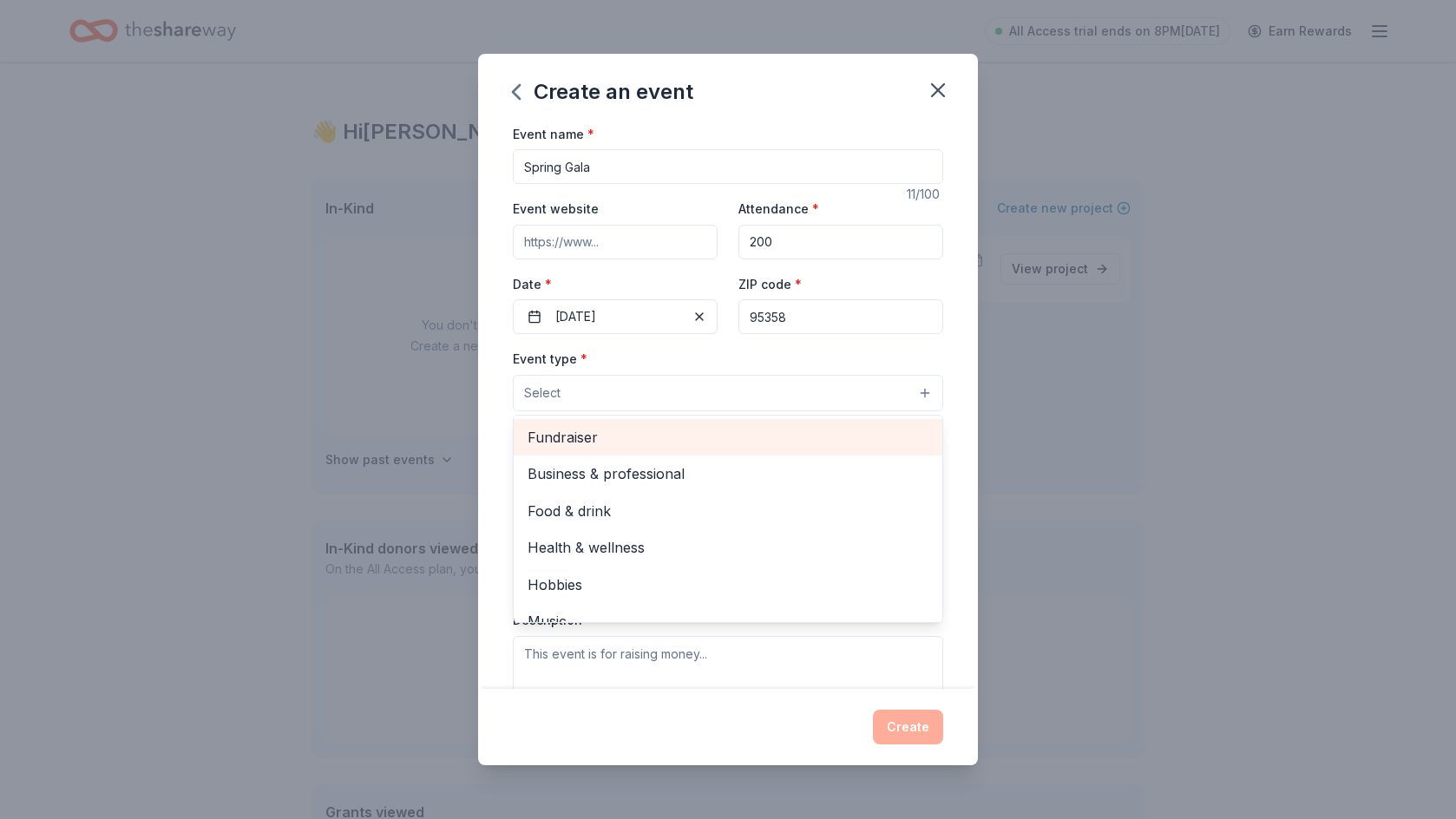
click at [666, 437] on span "Fundraiser" at bounding box center [728, 437] width 401 height 22
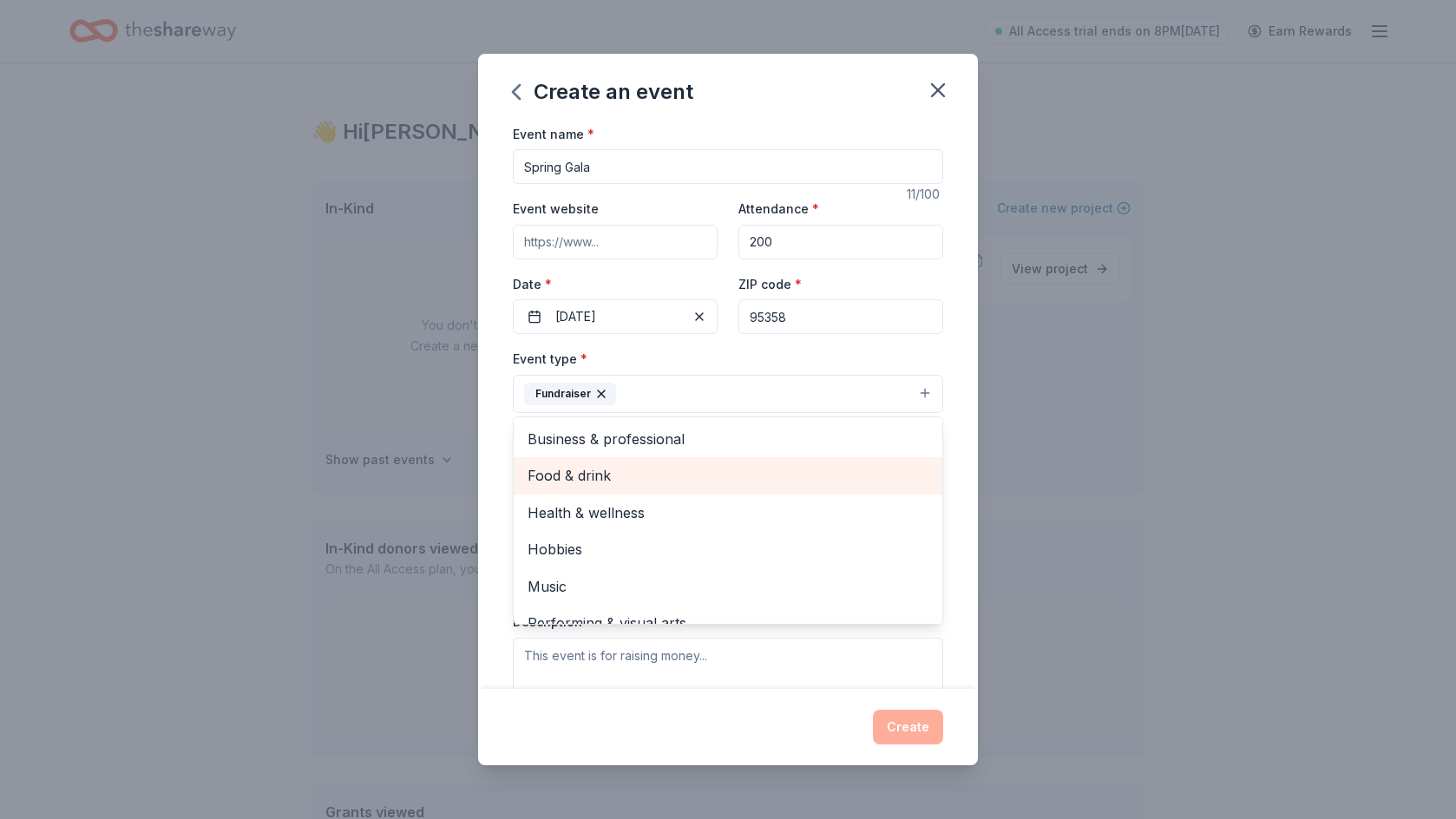
click at [720, 483] on span "Food & drink" at bounding box center [728, 475] width 401 height 22
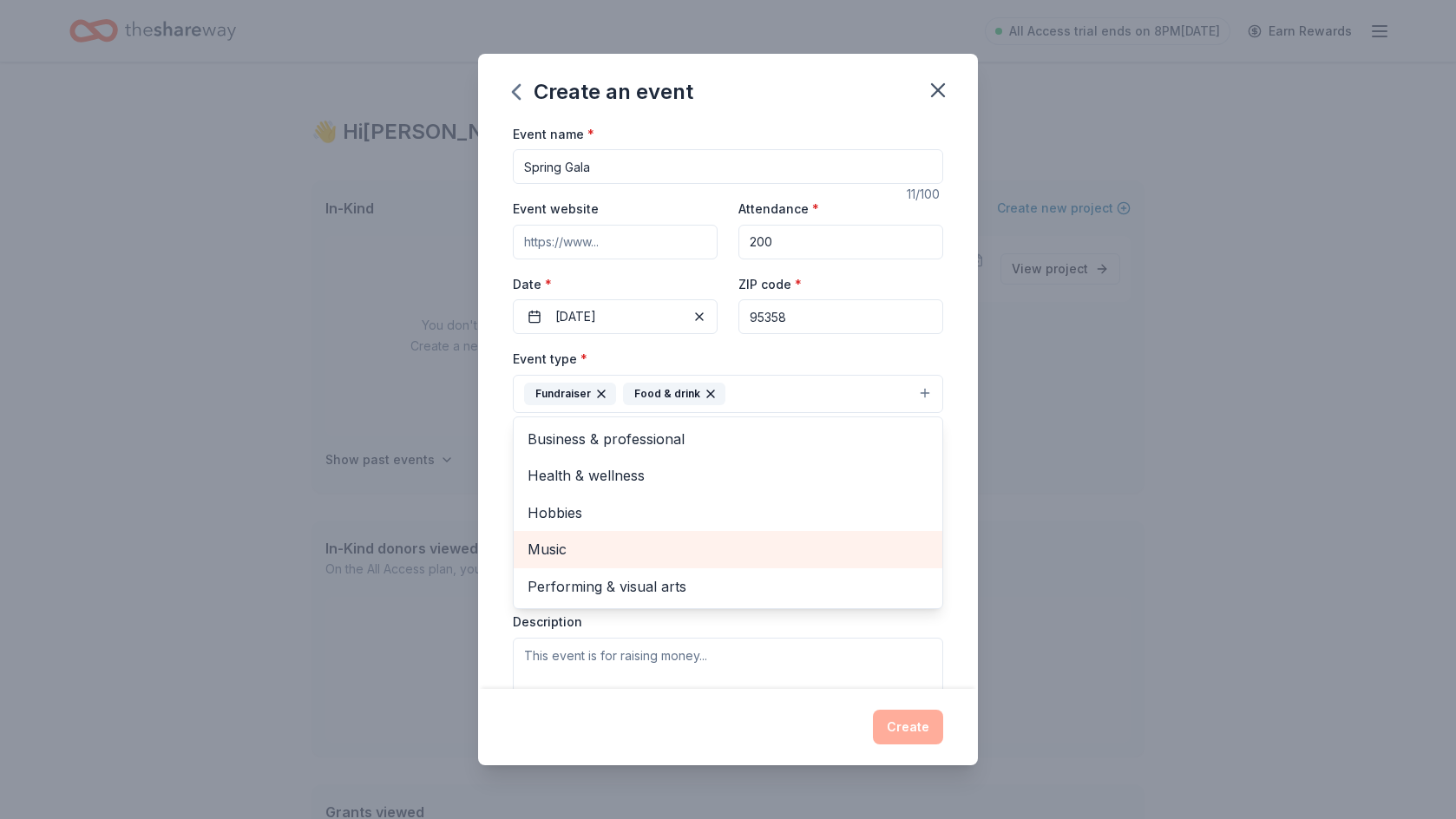
click at [695, 553] on span "Music" at bounding box center [728, 548] width 401 height 22
click at [695, 553] on span "Performing & visual arts" at bounding box center [728, 548] width 401 height 22
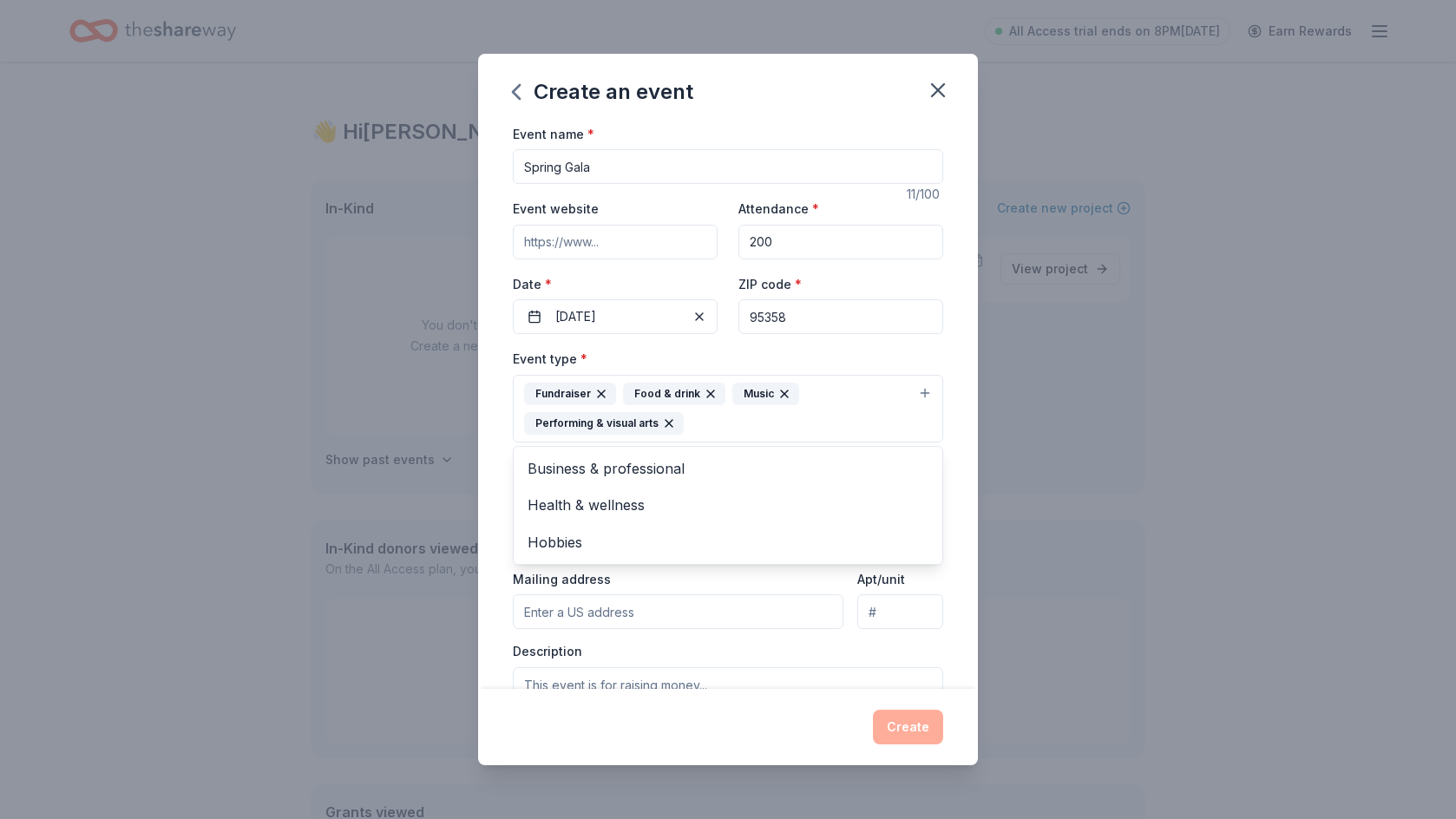
click at [500, 521] on div "Event name * Spring Gala 11 /100 Event website Attendance * 200 Date * 04/18/20…" at bounding box center [728, 406] width 500 height 567
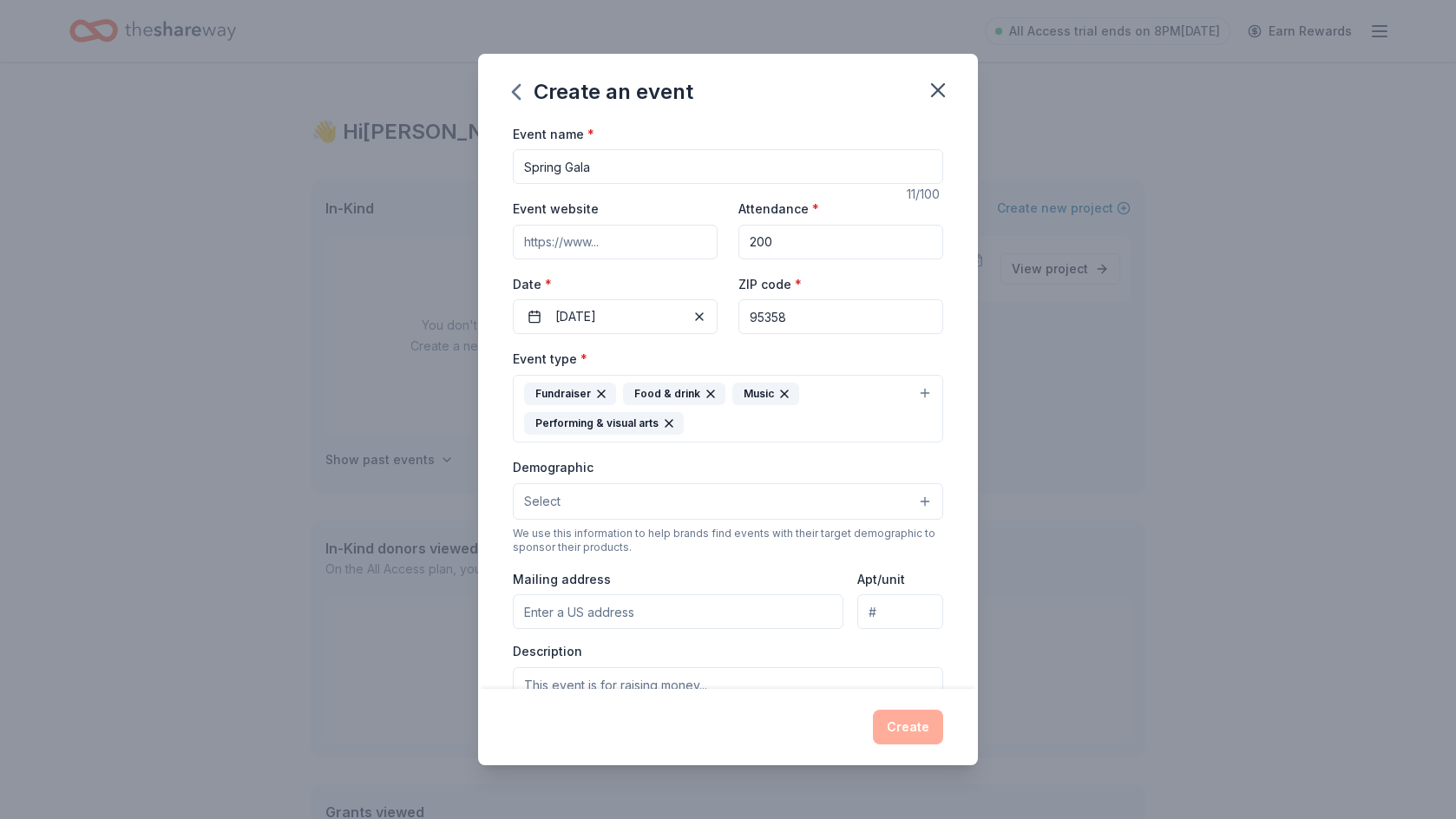
click at [622, 504] on button "Select" at bounding box center [728, 501] width 430 height 36
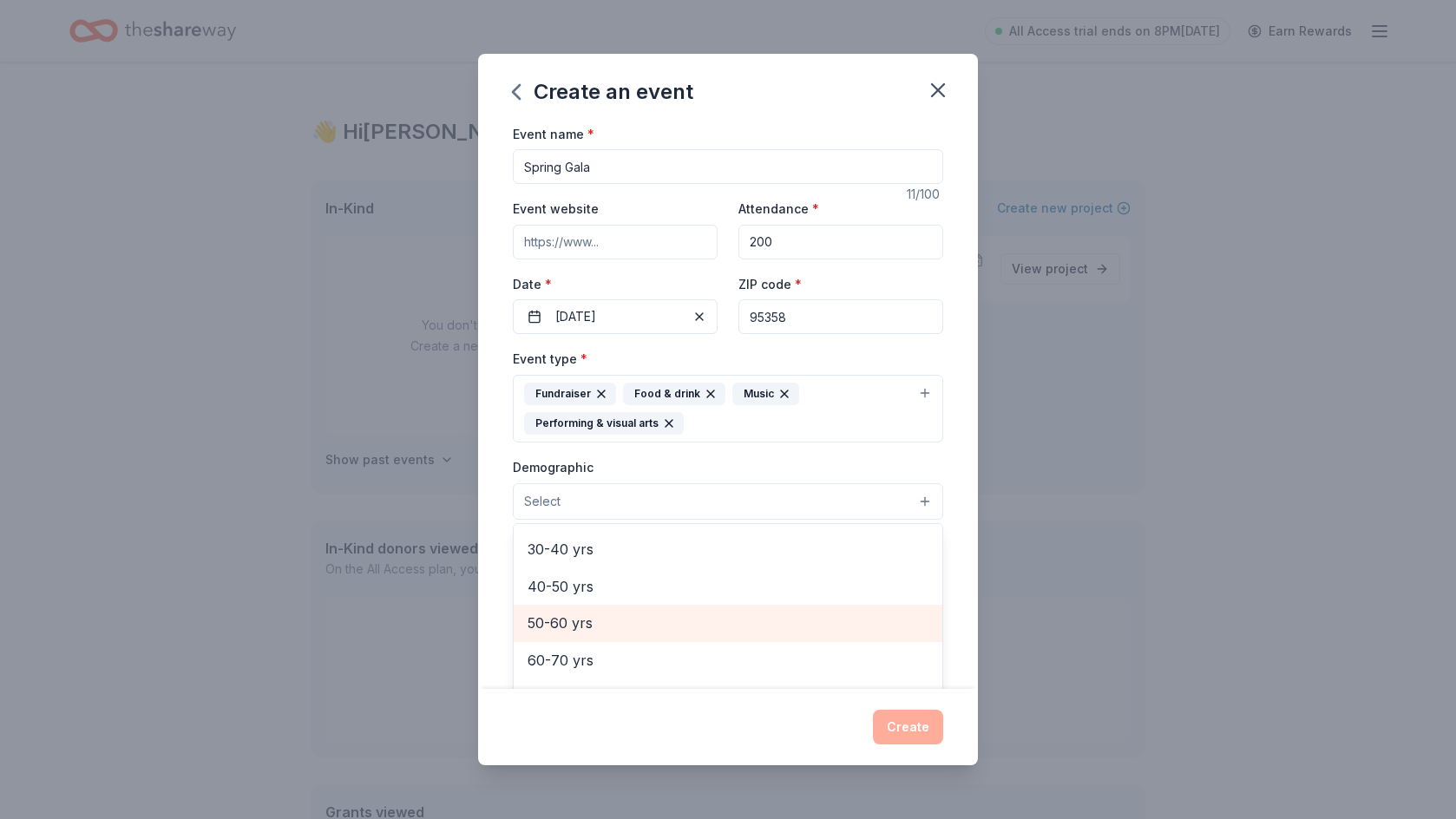
scroll to position [278, 0]
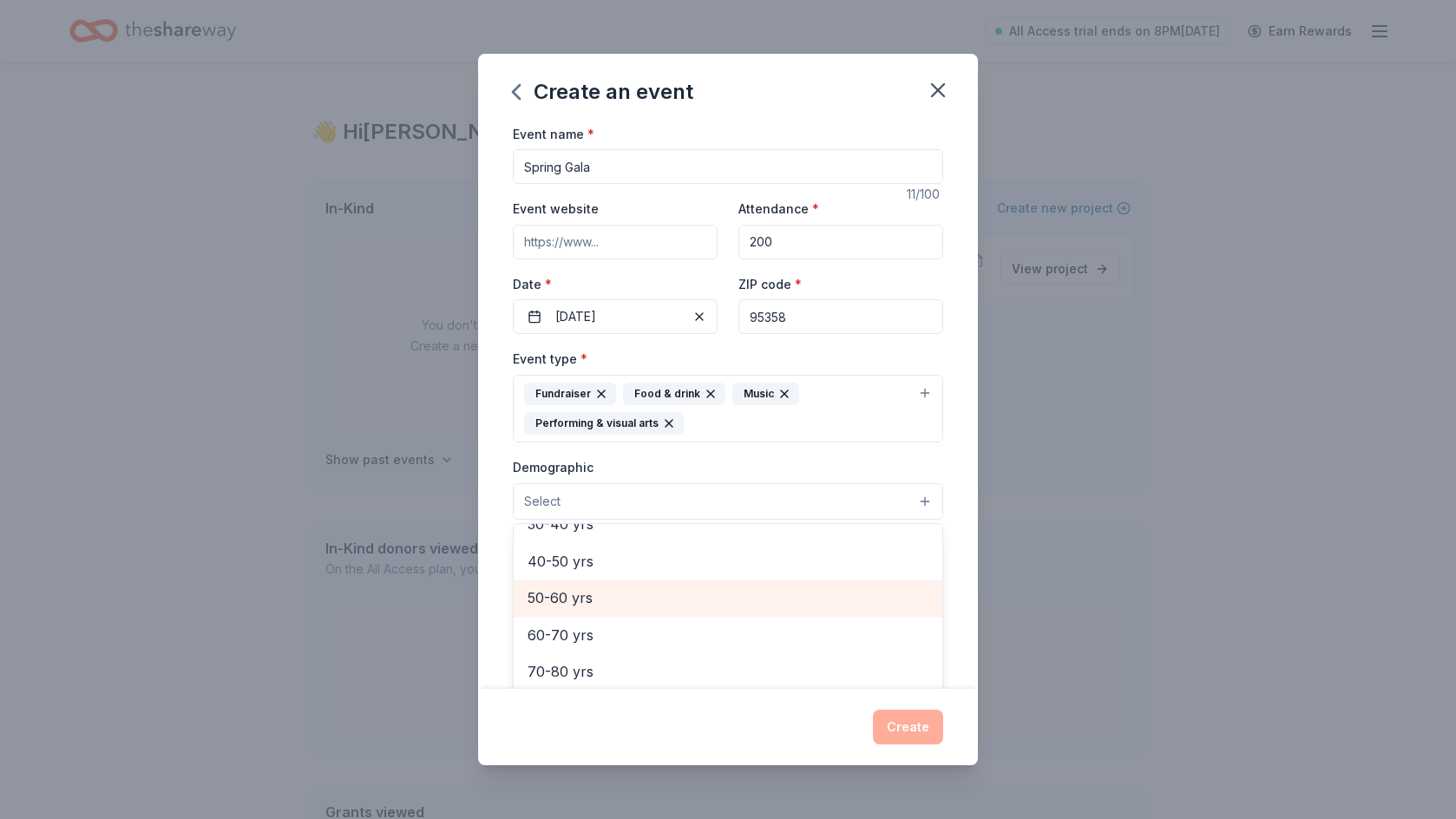
click at [638, 607] on span "50-60 yrs" at bounding box center [728, 597] width 401 height 22
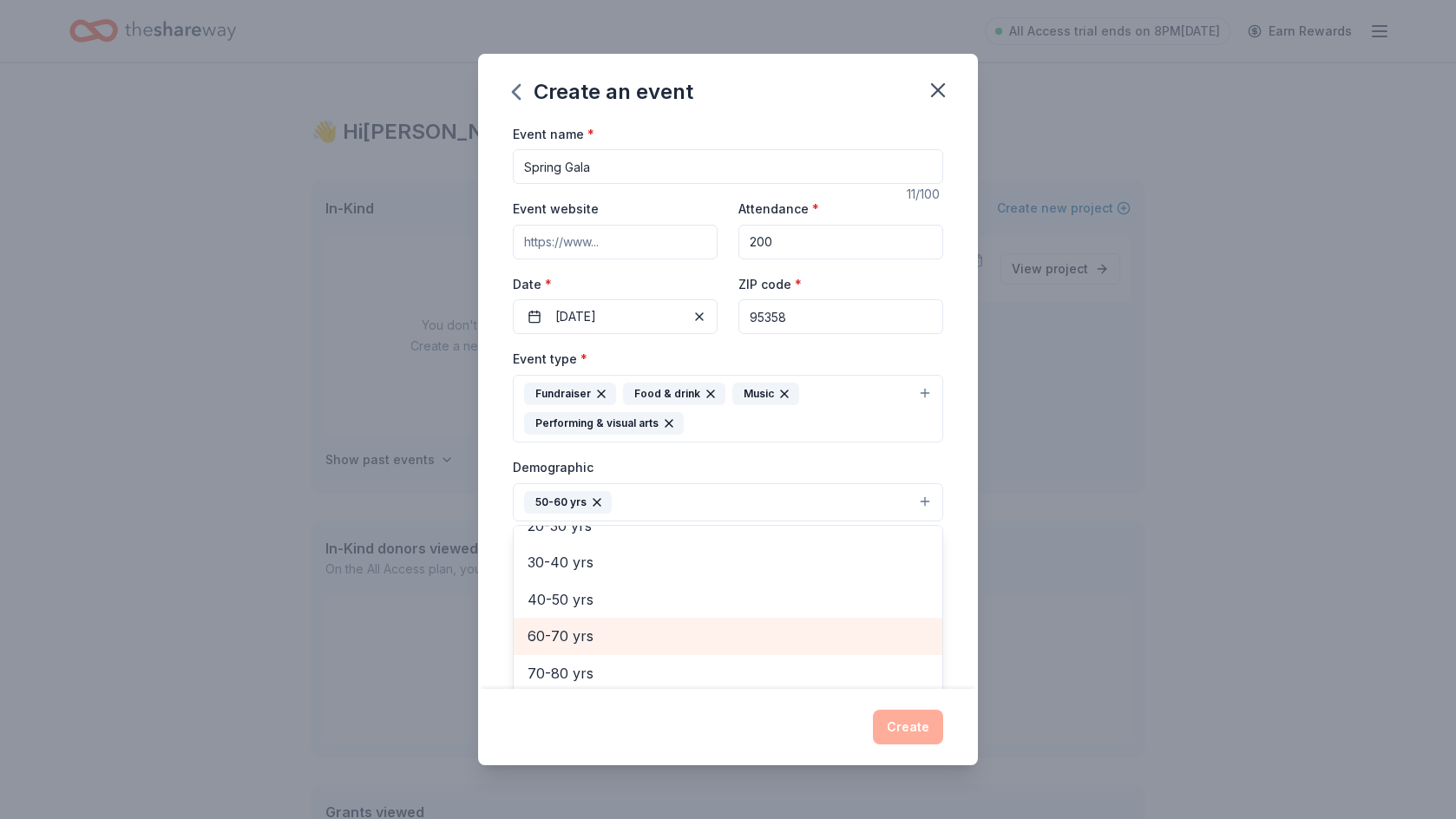
click at [627, 637] on span "60-70 yrs" at bounding box center [728, 635] width 401 height 22
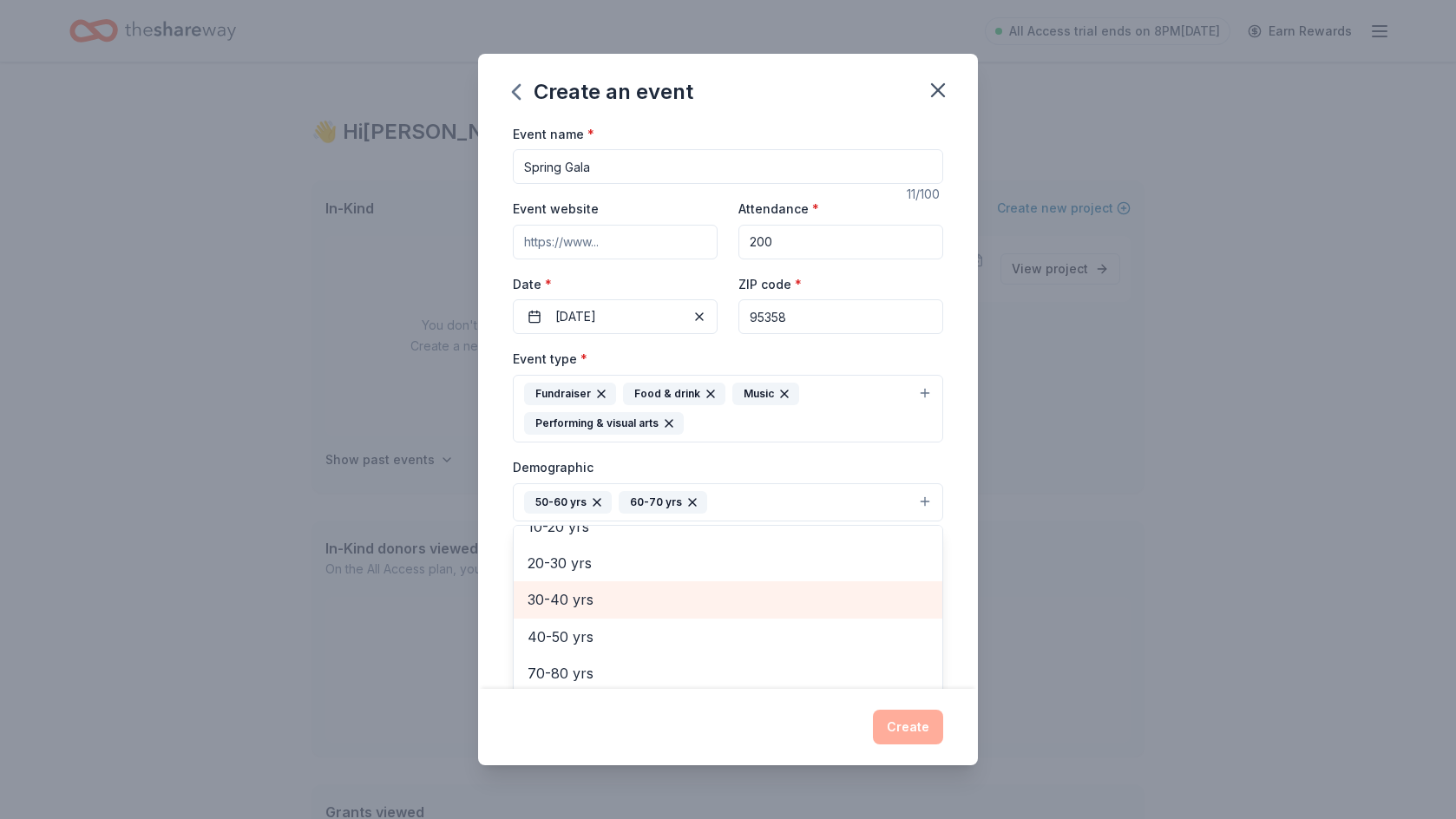
click at [623, 602] on span "30-40 yrs" at bounding box center [728, 599] width 401 height 22
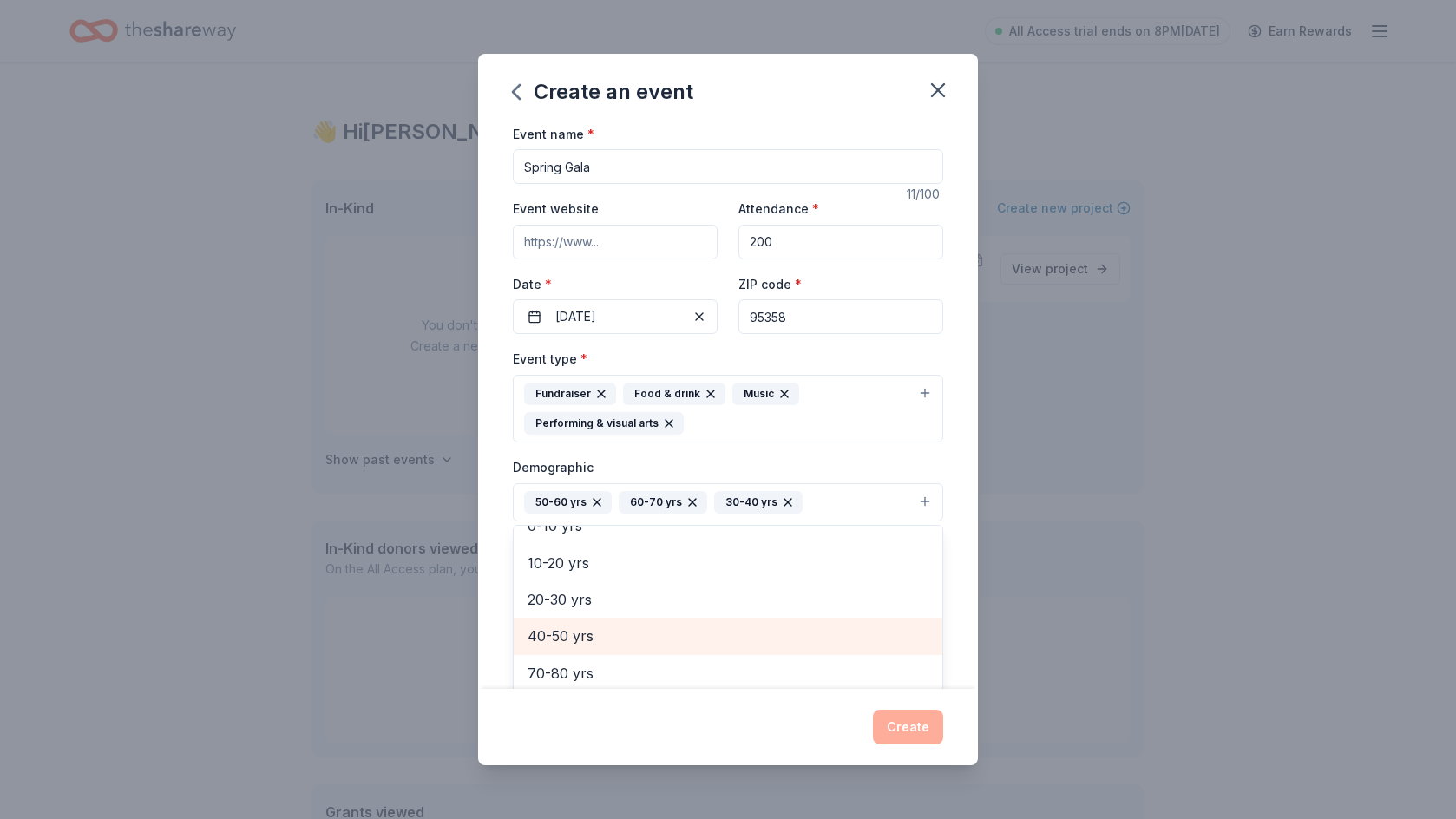
click at [616, 632] on span "40-50 yrs" at bounding box center [728, 635] width 401 height 22
click at [598, 501] on icon "button" at bounding box center [597, 502] width 14 height 14
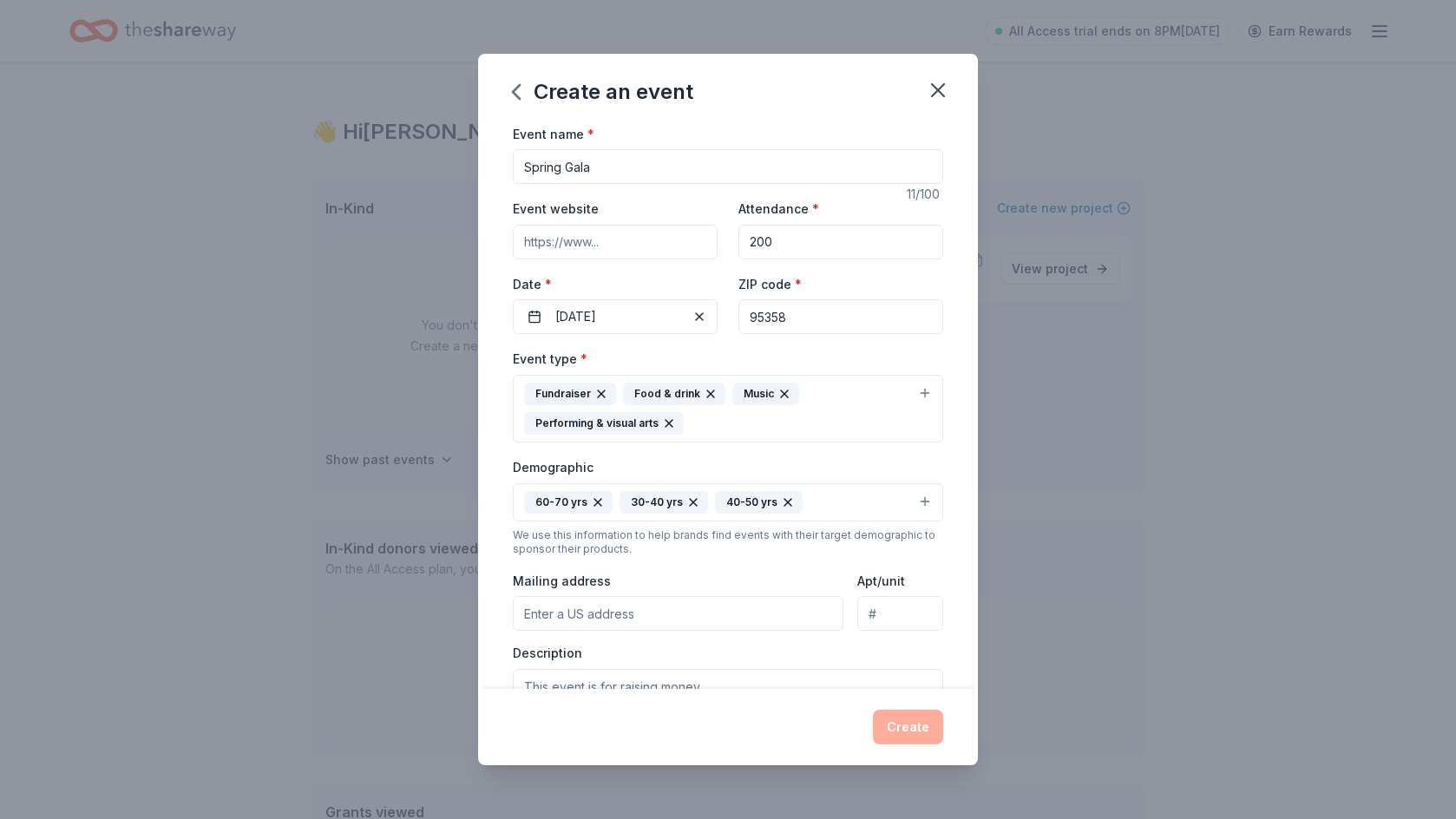
click at [598, 501] on icon "button" at bounding box center [598, 502] width 14 height 14
click at [598, 501] on icon "button" at bounding box center [597, 502] width 14 height 14
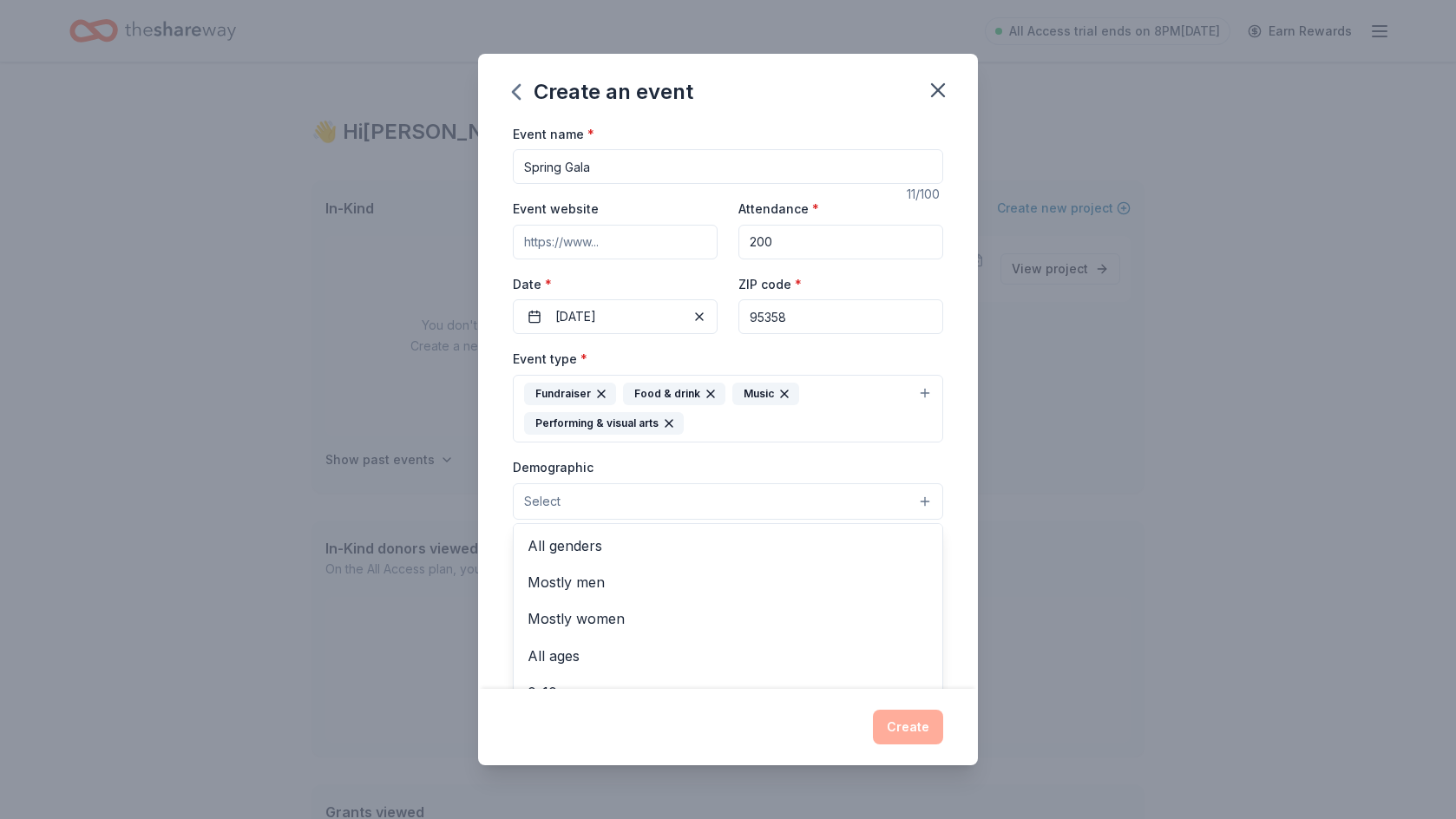
click at [598, 501] on button "Select" at bounding box center [728, 501] width 430 height 36
click at [597, 545] on span "All genders" at bounding box center [728, 545] width 401 height 22
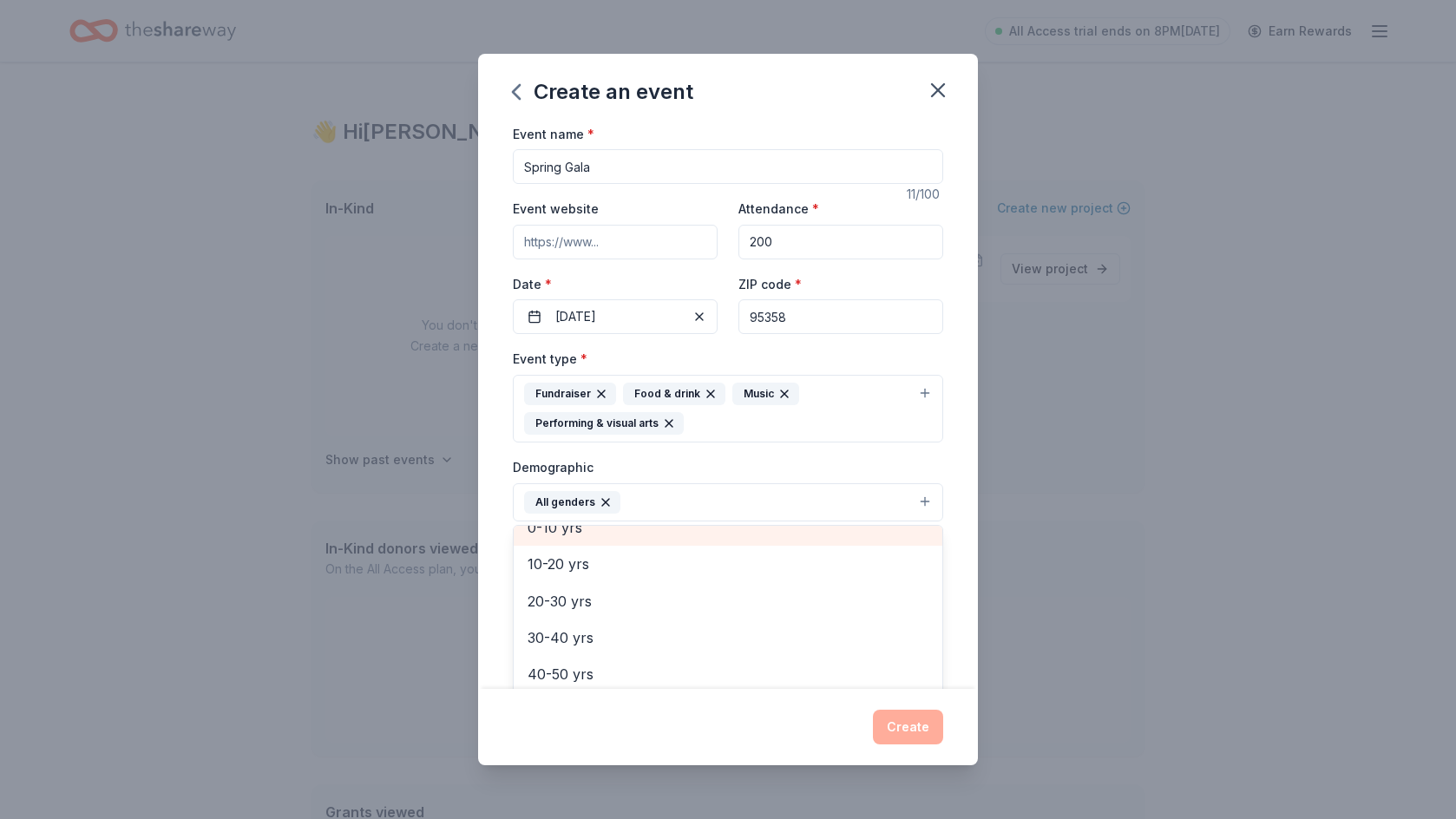
scroll to position [141, 0]
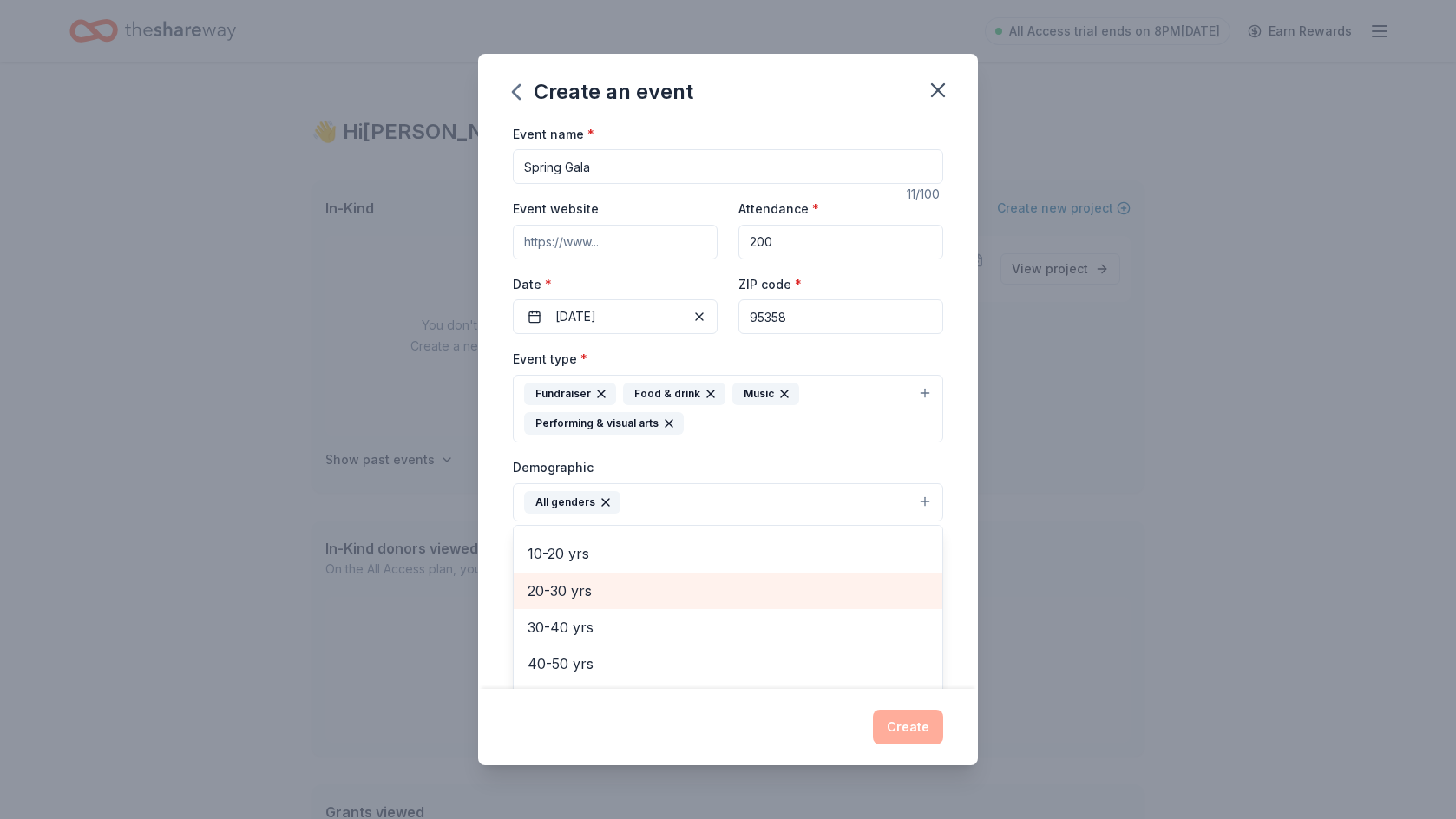
click at [600, 598] on span "20-30 yrs" at bounding box center [728, 590] width 401 height 22
click at [596, 593] on span "30-40 yrs" at bounding box center [728, 590] width 401 height 22
click at [595, 590] on span "40-50 yrs" at bounding box center [728, 590] width 401 height 22
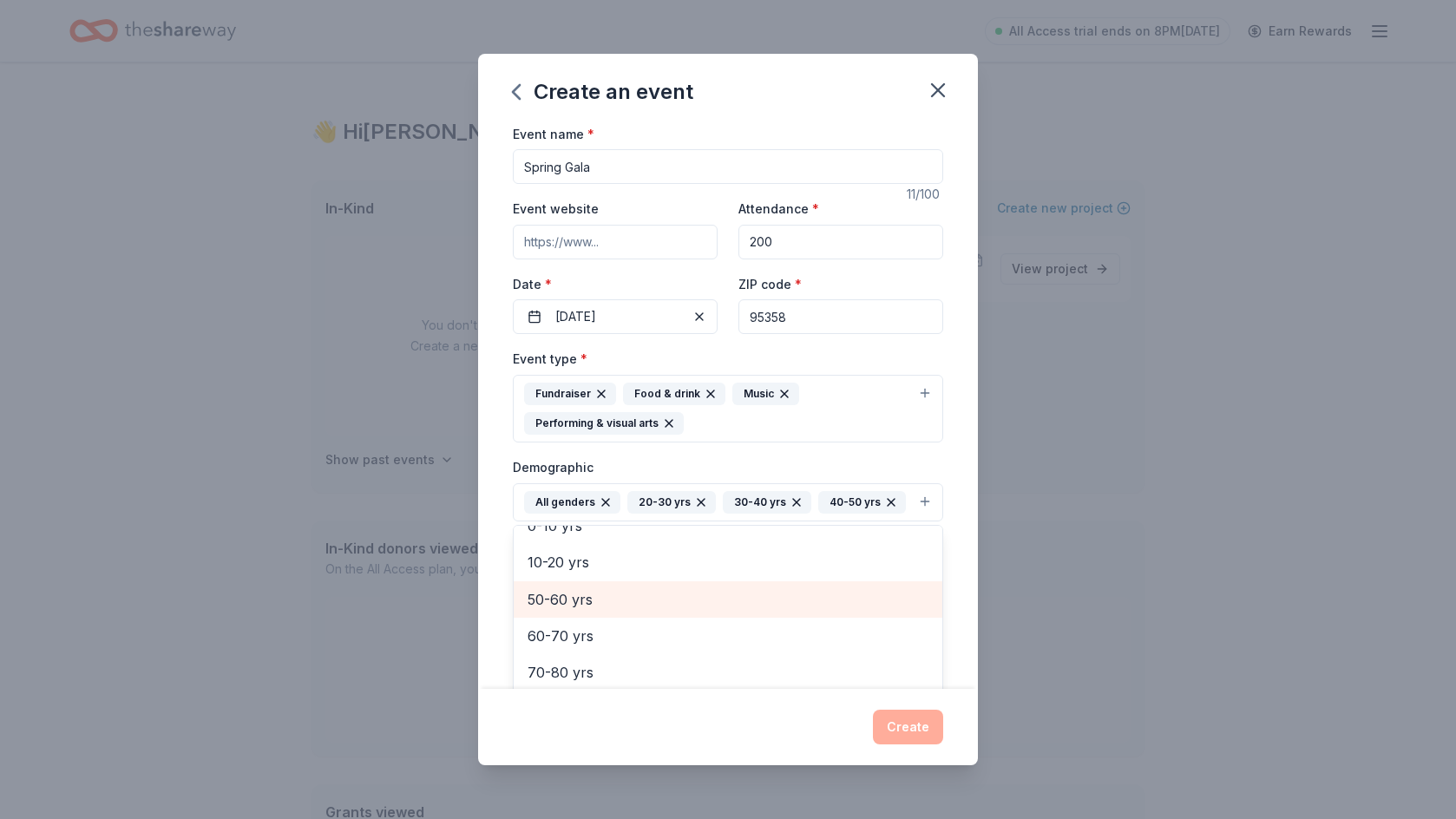
click at [595, 590] on span "50-60 yrs" at bounding box center [728, 599] width 401 height 22
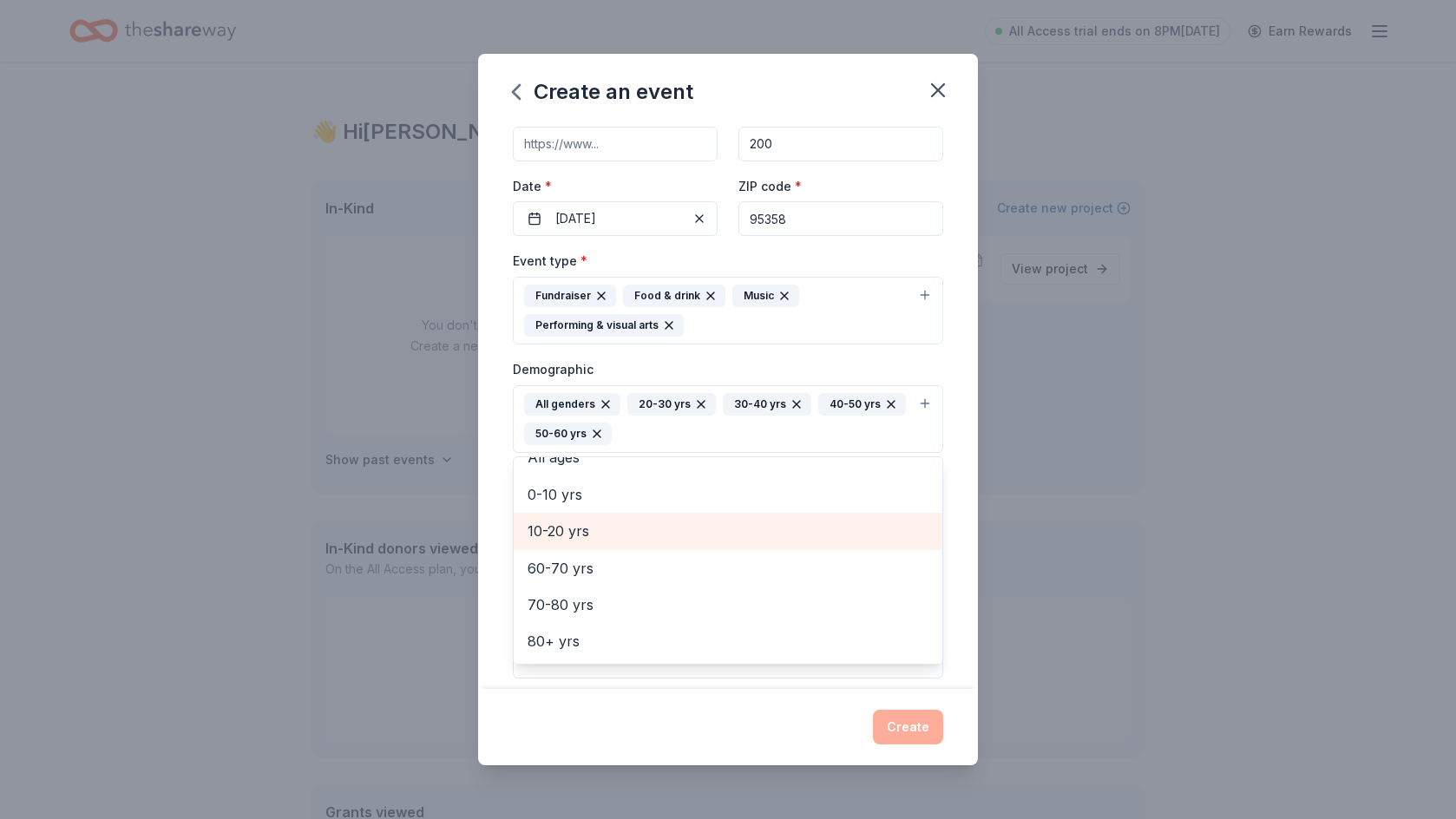
scroll to position [114, 0]
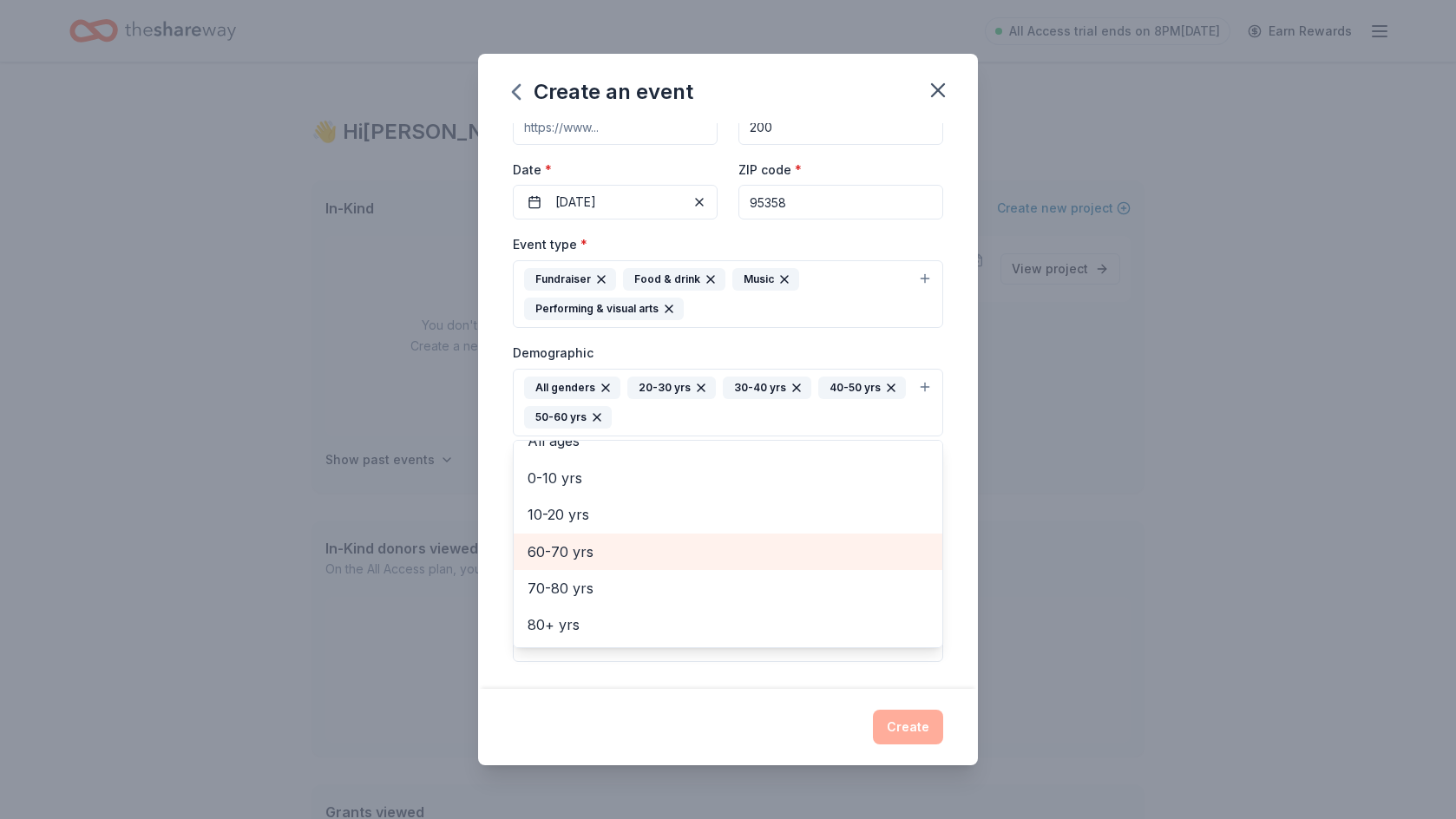
click at [598, 558] on span "60-70 yrs" at bounding box center [728, 551] width 401 height 22
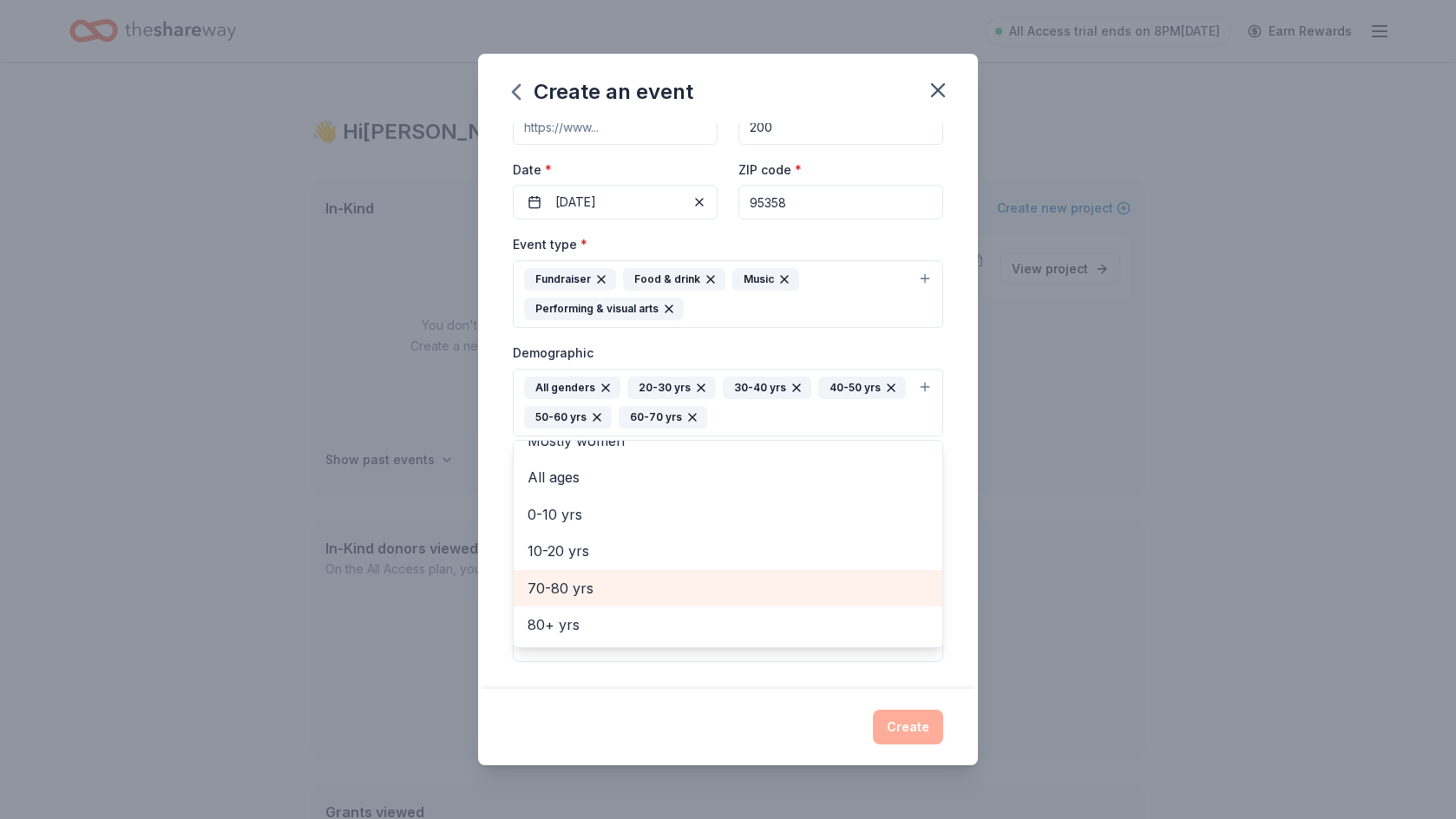
click at [589, 589] on span "70-80 yrs" at bounding box center [728, 587] width 401 height 22
click at [495, 613] on div "Event name * Spring Gala 11 /100 Event website Attendance * 200 Date * 04/18/20…" at bounding box center [728, 406] width 500 height 567
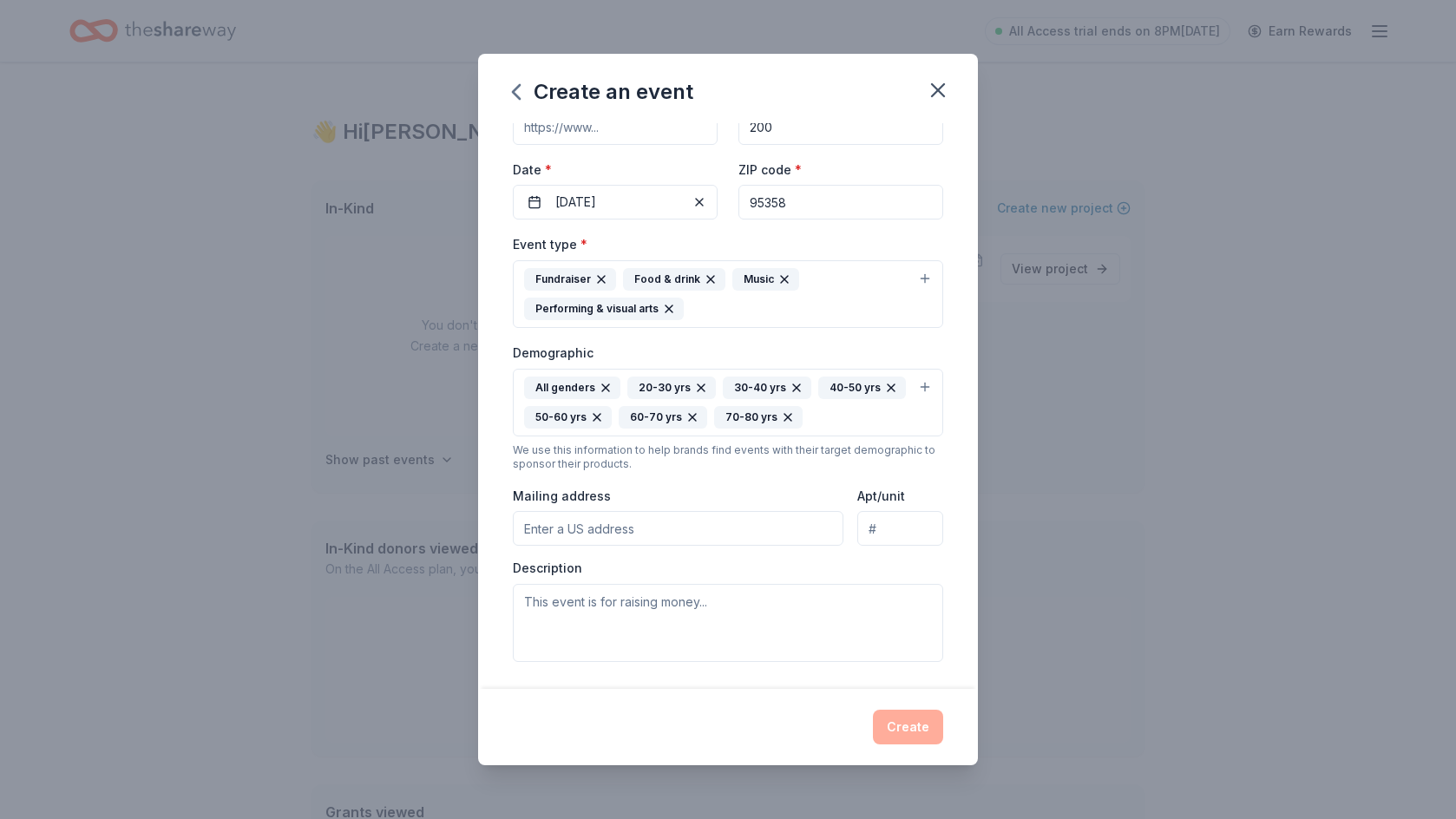
click at [790, 535] on input "Mailing address" at bounding box center [678, 528] width 330 height 35
type input "2301 Woodland Ave"
type input "Suite 9"
click at [760, 607] on textarea at bounding box center [728, 622] width 430 height 78
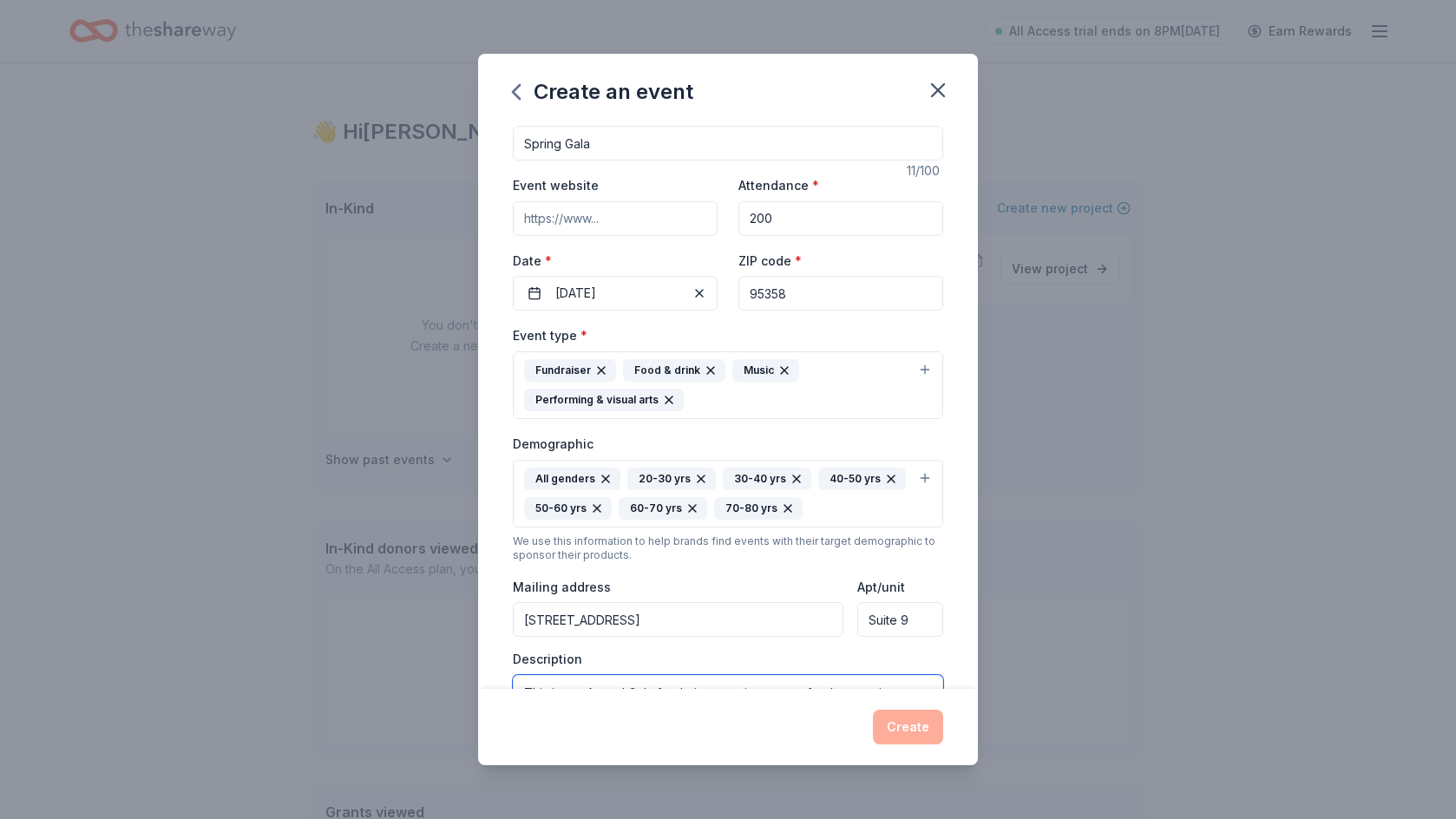
scroll to position [0, 0]
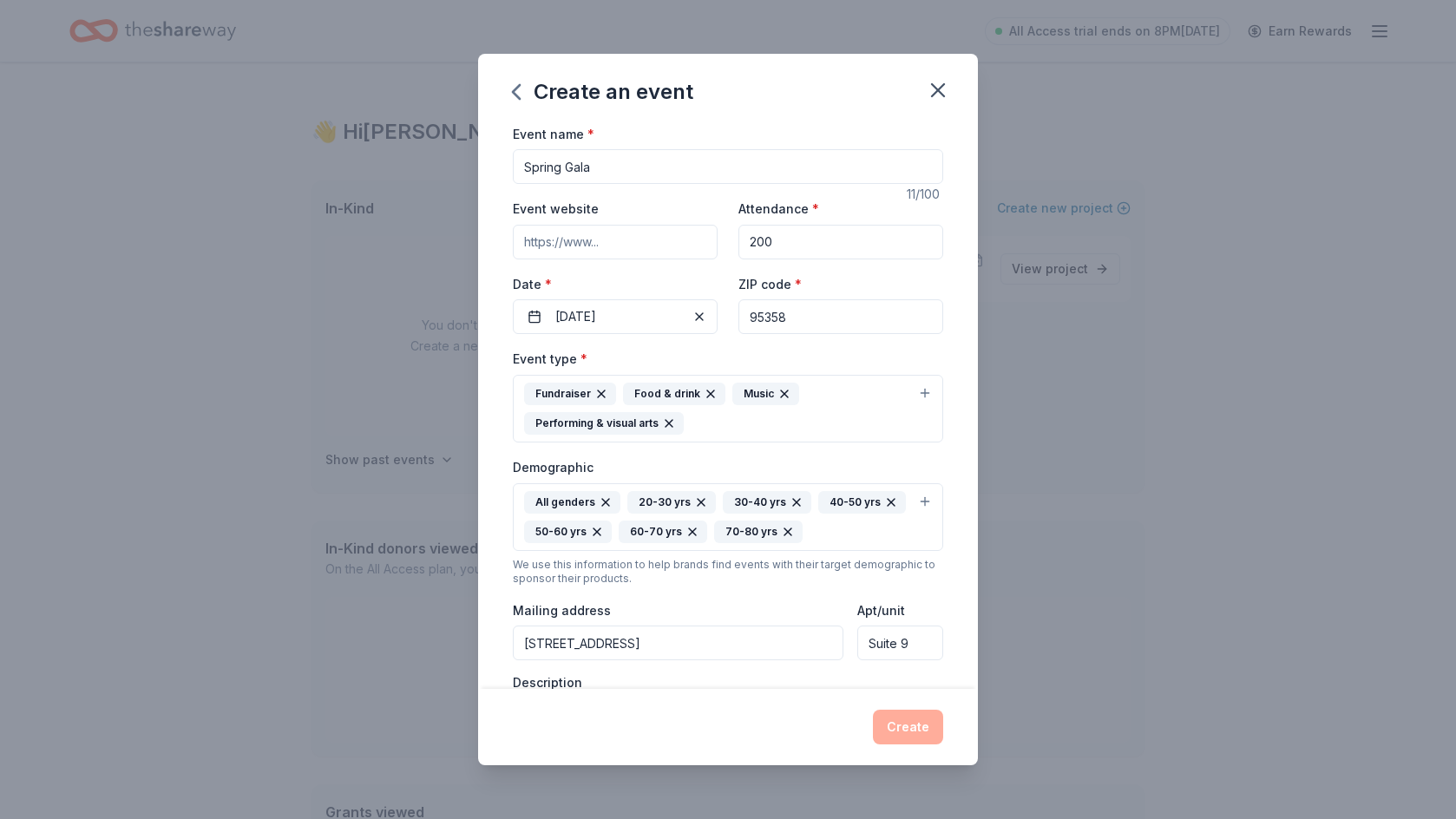
type textarea "This is our Annual Gala fundraiser to raise money for the ongoing needs of our …"
click at [869, 244] on input "200" at bounding box center [840, 242] width 205 height 35
click at [853, 328] on input "95358" at bounding box center [840, 316] width 205 height 35
click at [621, 358] on div "Event type * Fundraiser Food & drink Music Performing & visual arts" at bounding box center [728, 395] width 430 height 95
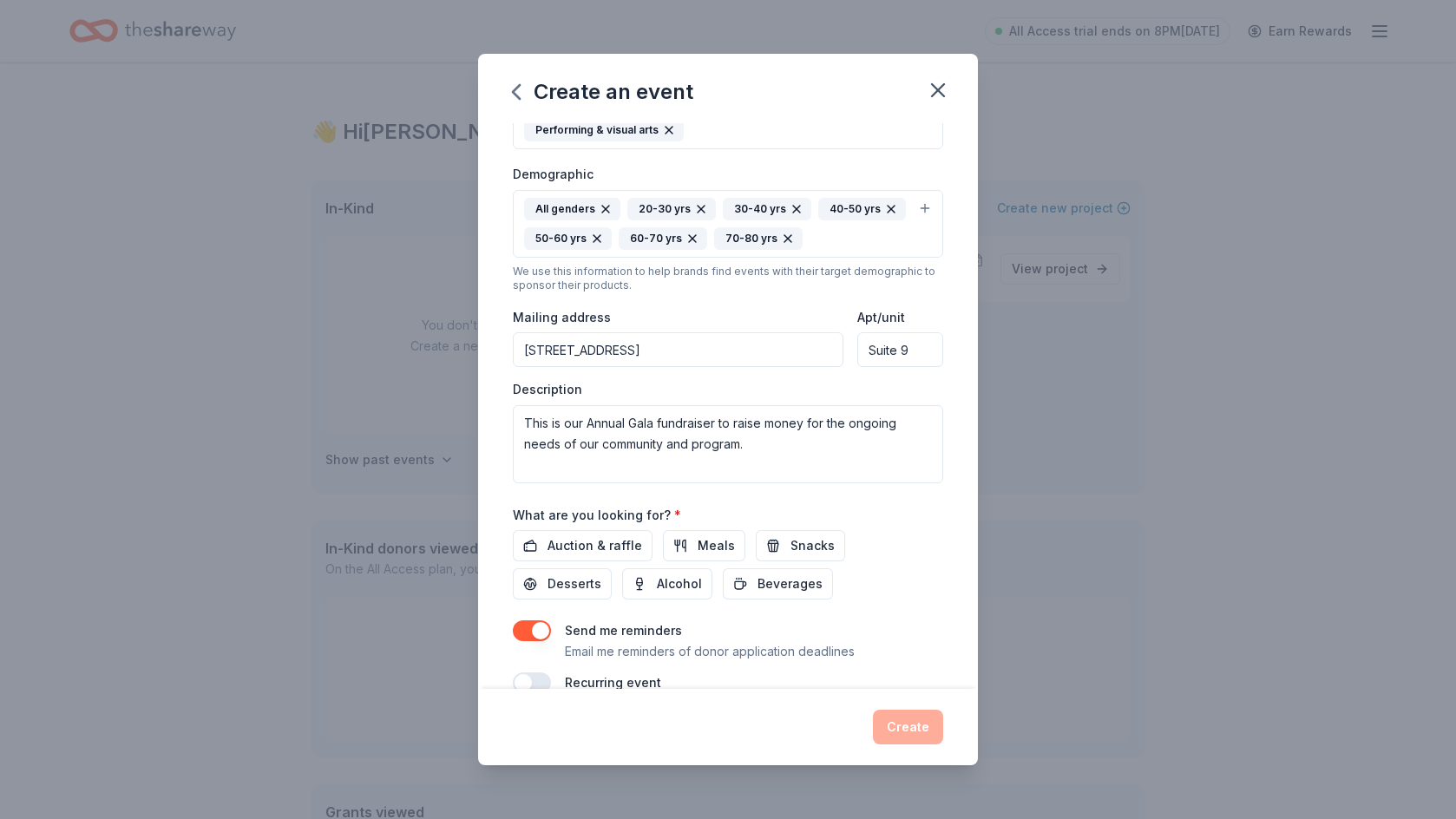
scroll to position [325, 0]
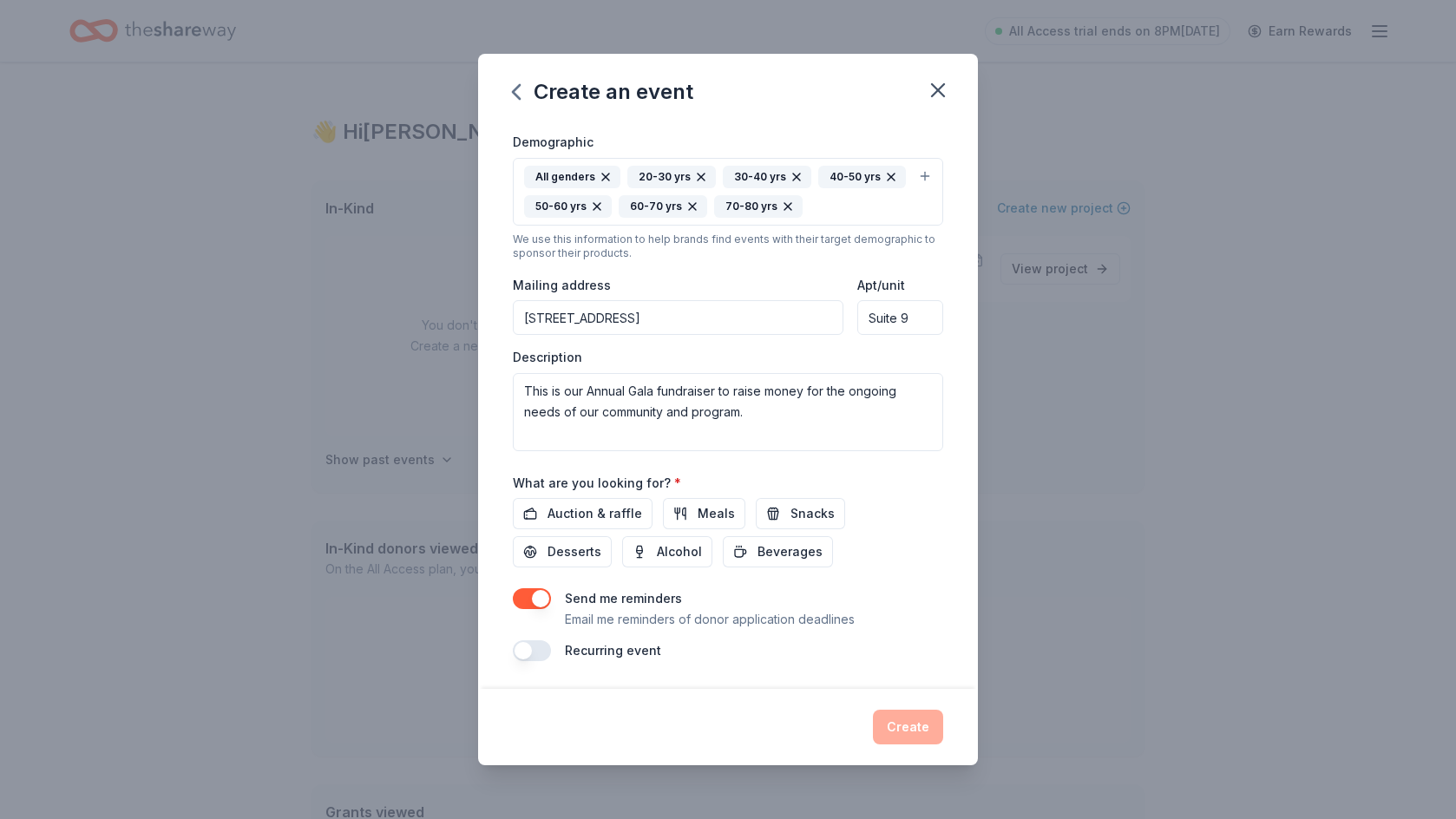
click at [694, 325] on input "2301 Woodland Ave" at bounding box center [678, 317] width 330 height 35
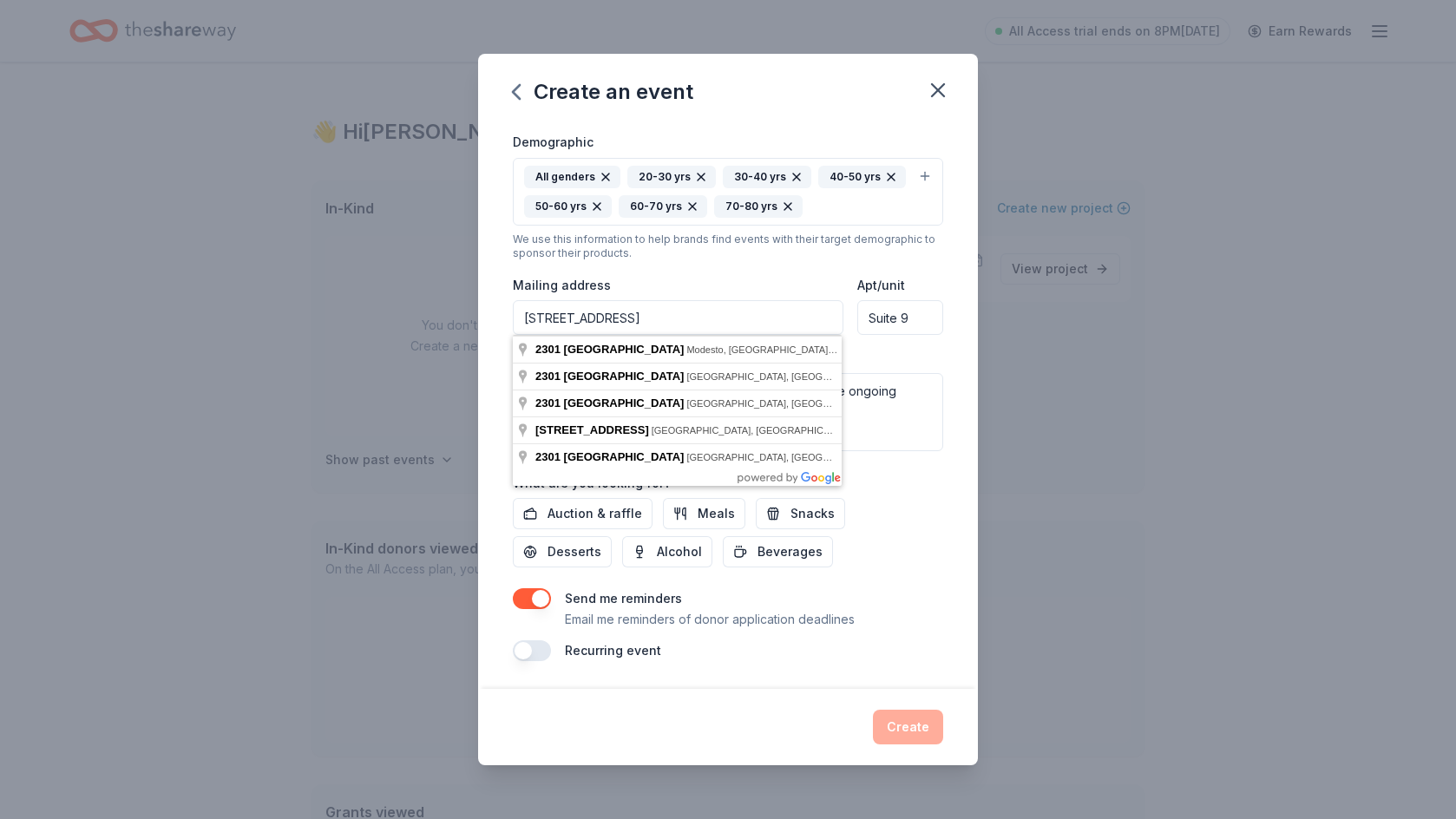
type input "2301 Woodland Ave"
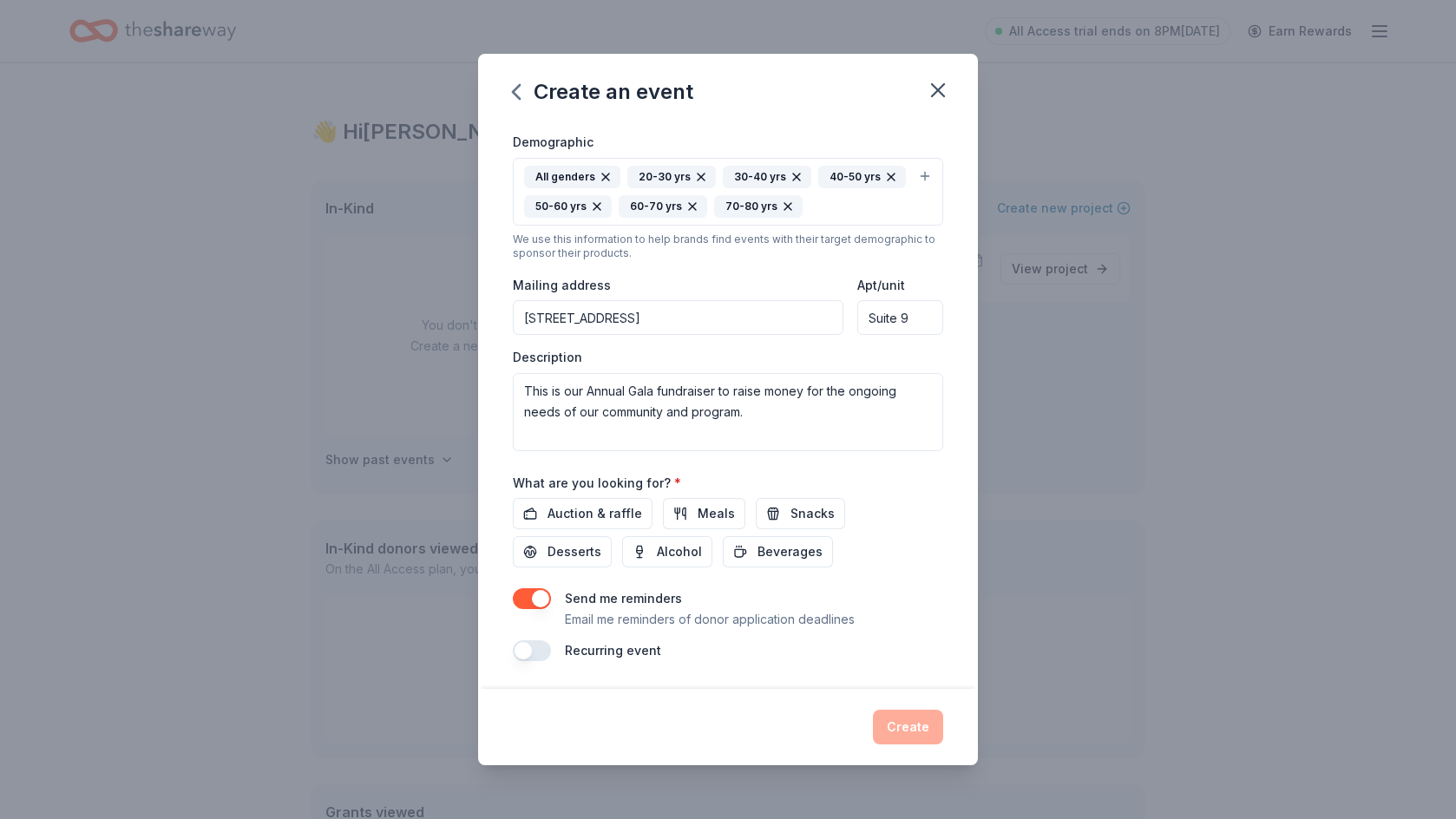
click at [920, 320] on div "Suite 9" at bounding box center [900, 317] width 86 height 35
type input "Suite 9"
click at [772, 590] on div "Send me reminders Email me reminders of donor application deadlines" at bounding box center [709, 608] width 290 height 42
click at [589, 517] on span "Auction & raffle" at bounding box center [594, 514] width 95 height 21
click at [612, 536] on button "Desserts" at bounding box center [562, 551] width 99 height 31
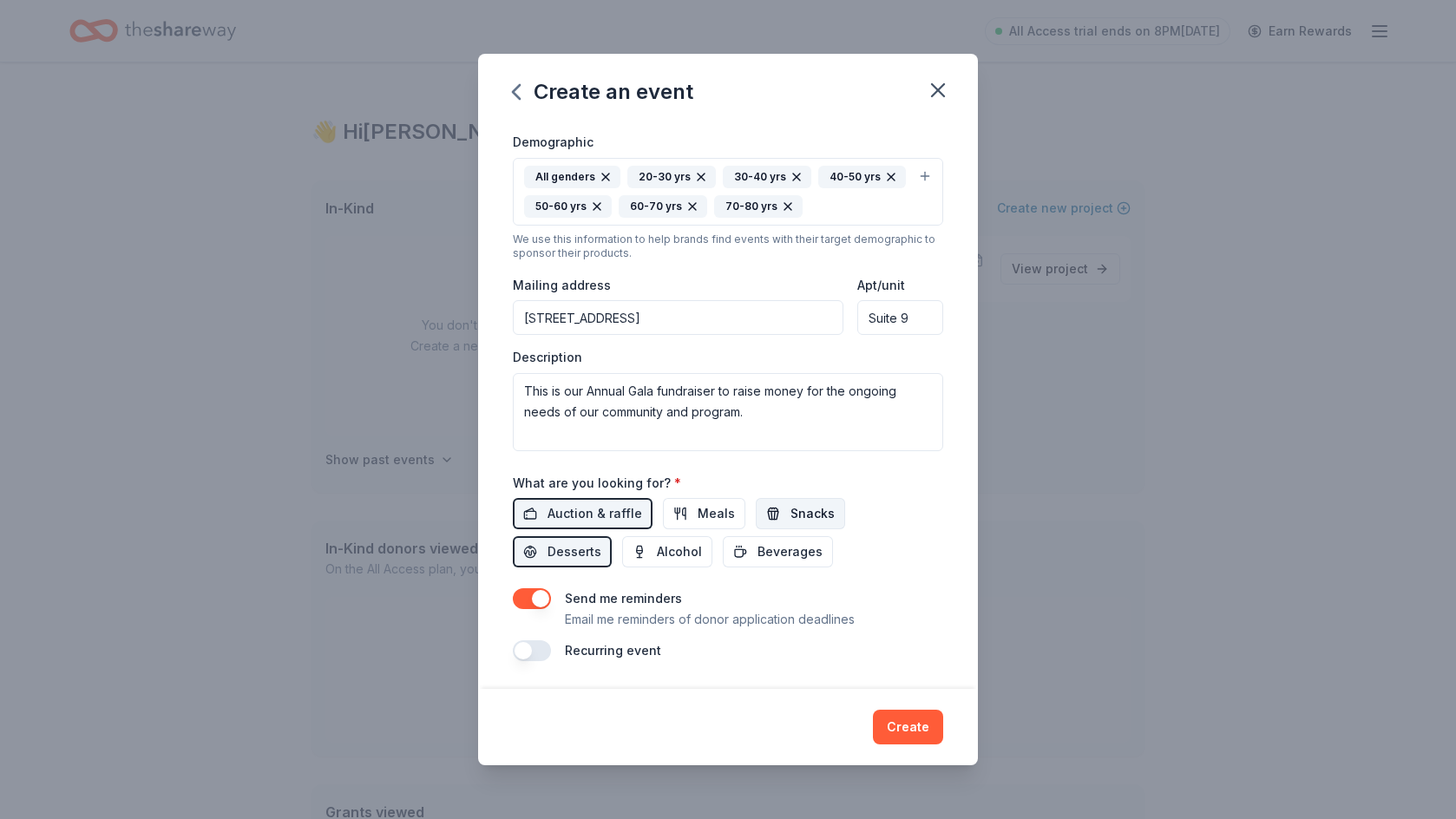
click at [779, 513] on button "Snacks" at bounding box center [800, 513] width 89 height 31
click at [757, 552] on span "Beverages" at bounding box center [789, 552] width 65 height 21
click at [656, 543] on span "Alcohol" at bounding box center [678, 552] width 45 height 21
click at [701, 504] on span "Meals" at bounding box center [716, 514] width 37 height 21
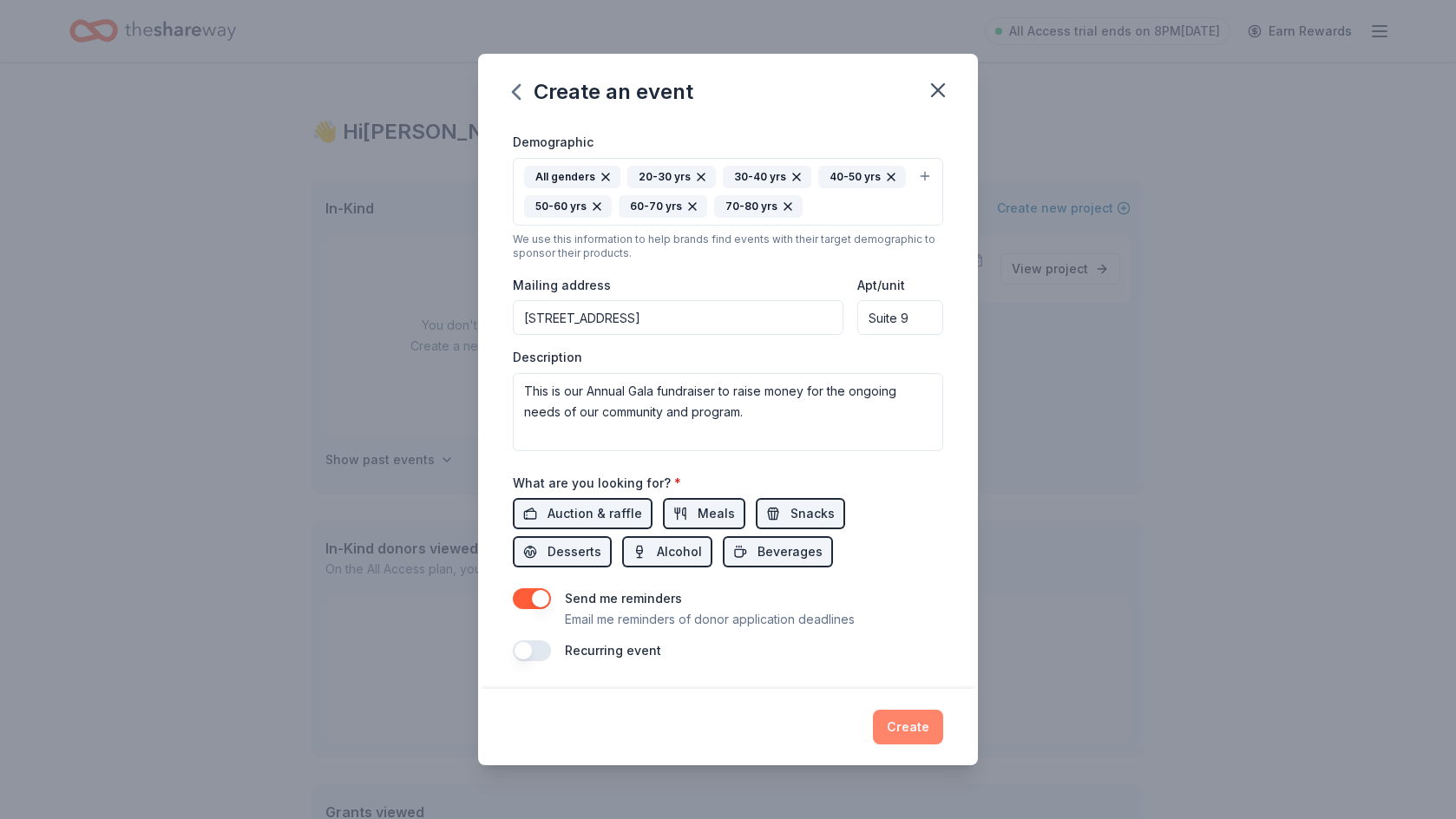
click at [899, 722] on button "Create" at bounding box center [907, 726] width 70 height 35
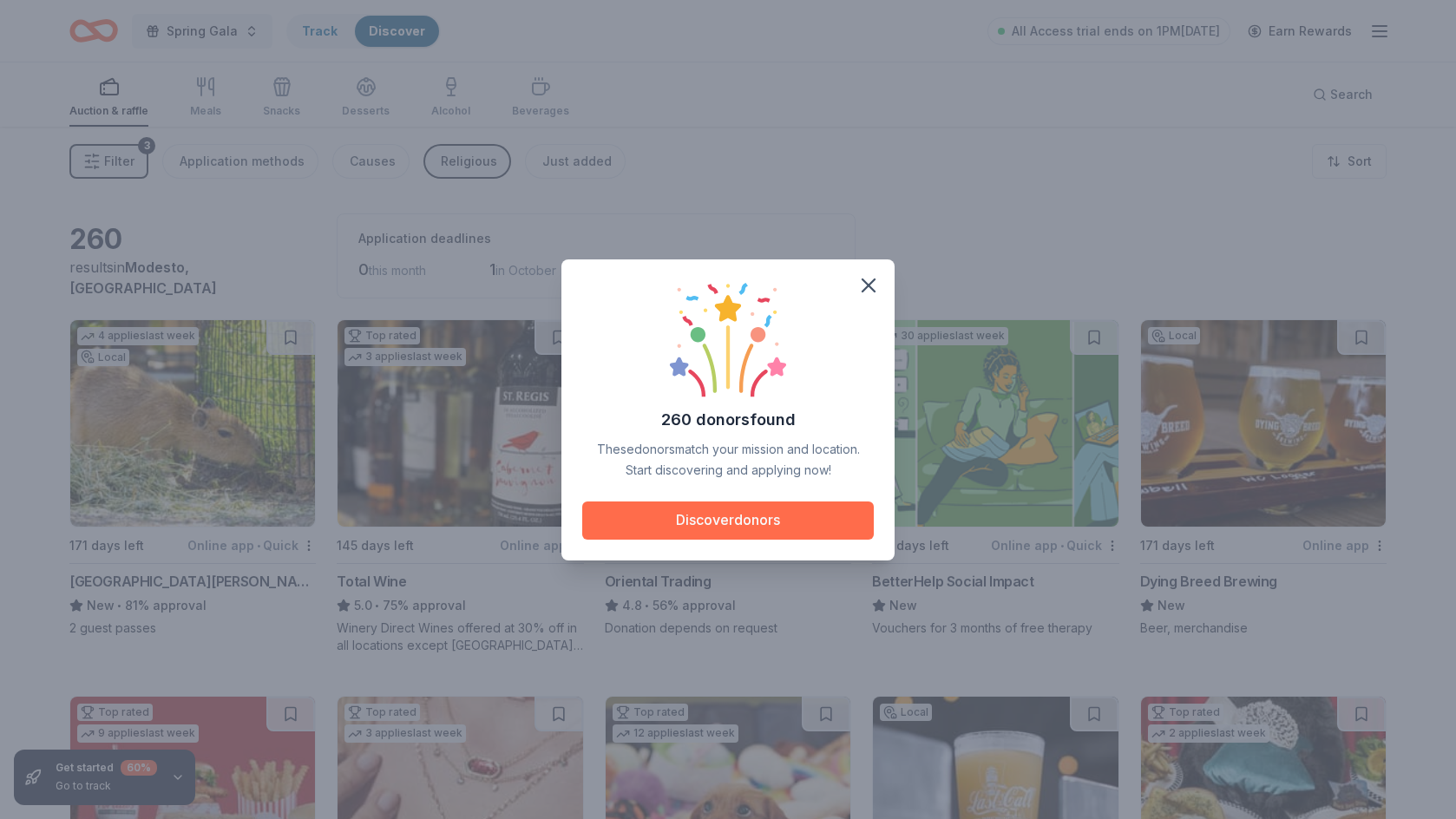
click at [782, 519] on button "Discover donors" at bounding box center [727, 520] width 291 height 38
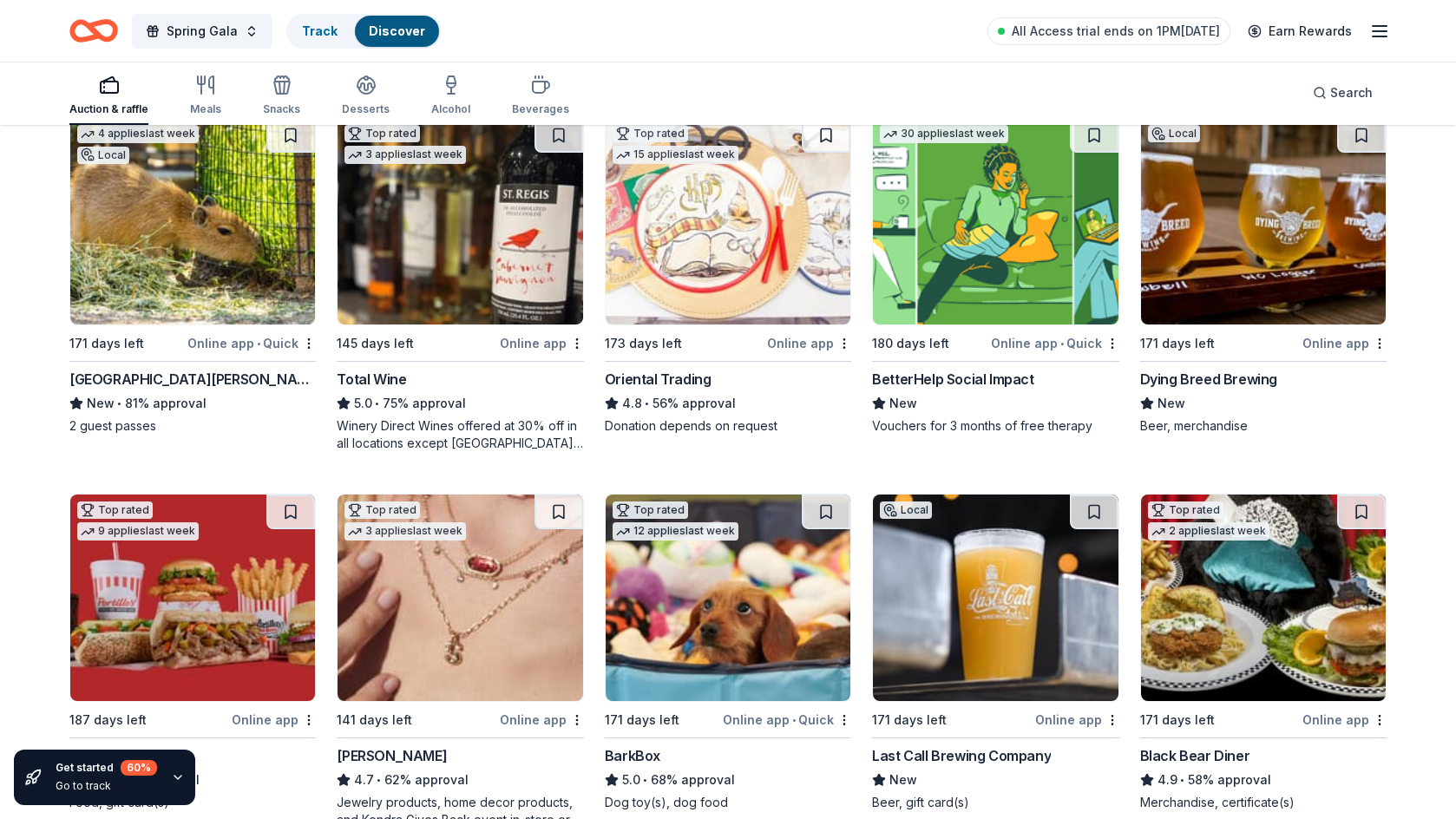
scroll to position [199, 0]
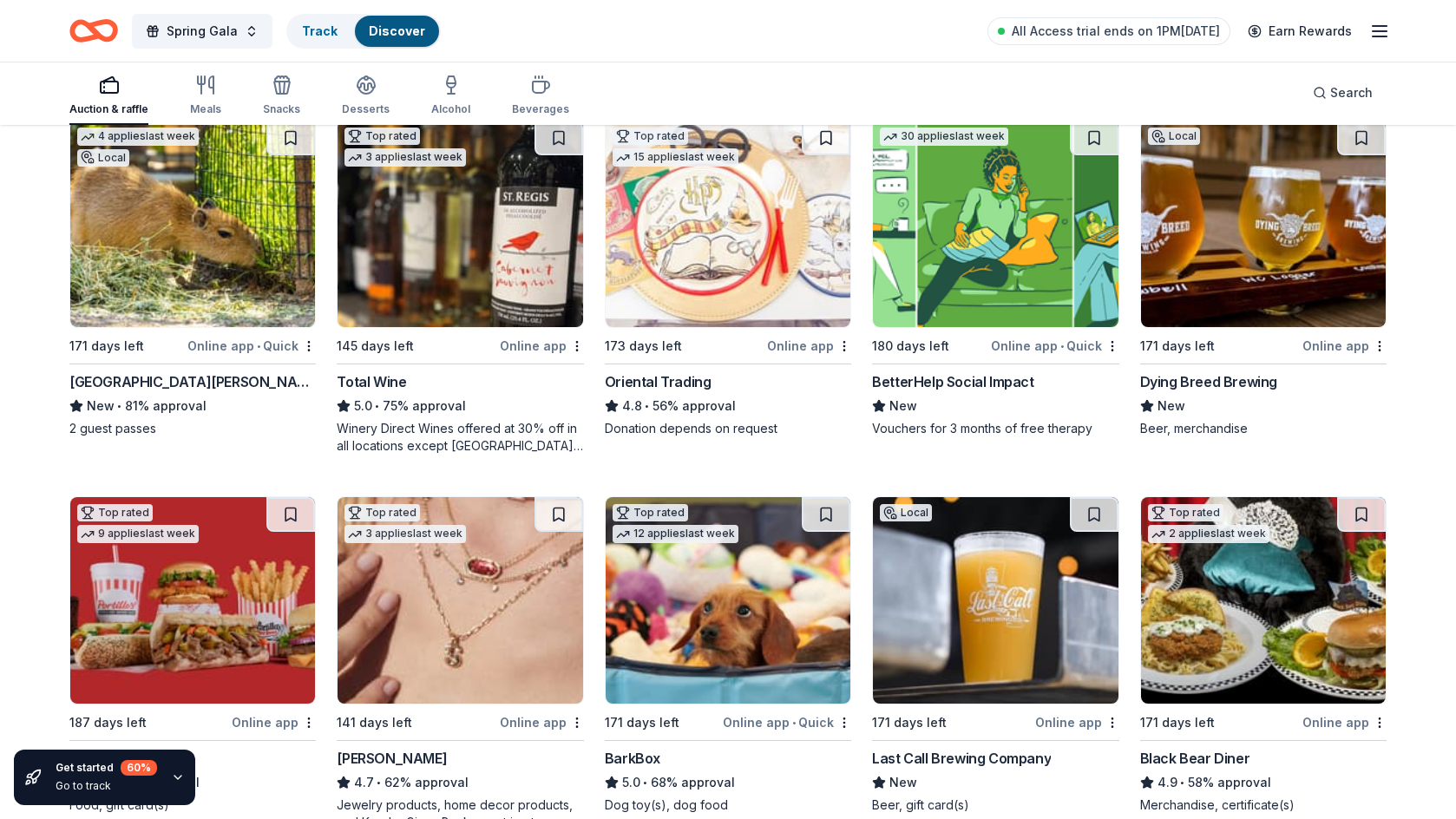
click at [965, 379] on div "BetterHelp Social Impact" at bounding box center [952, 382] width 161 height 21
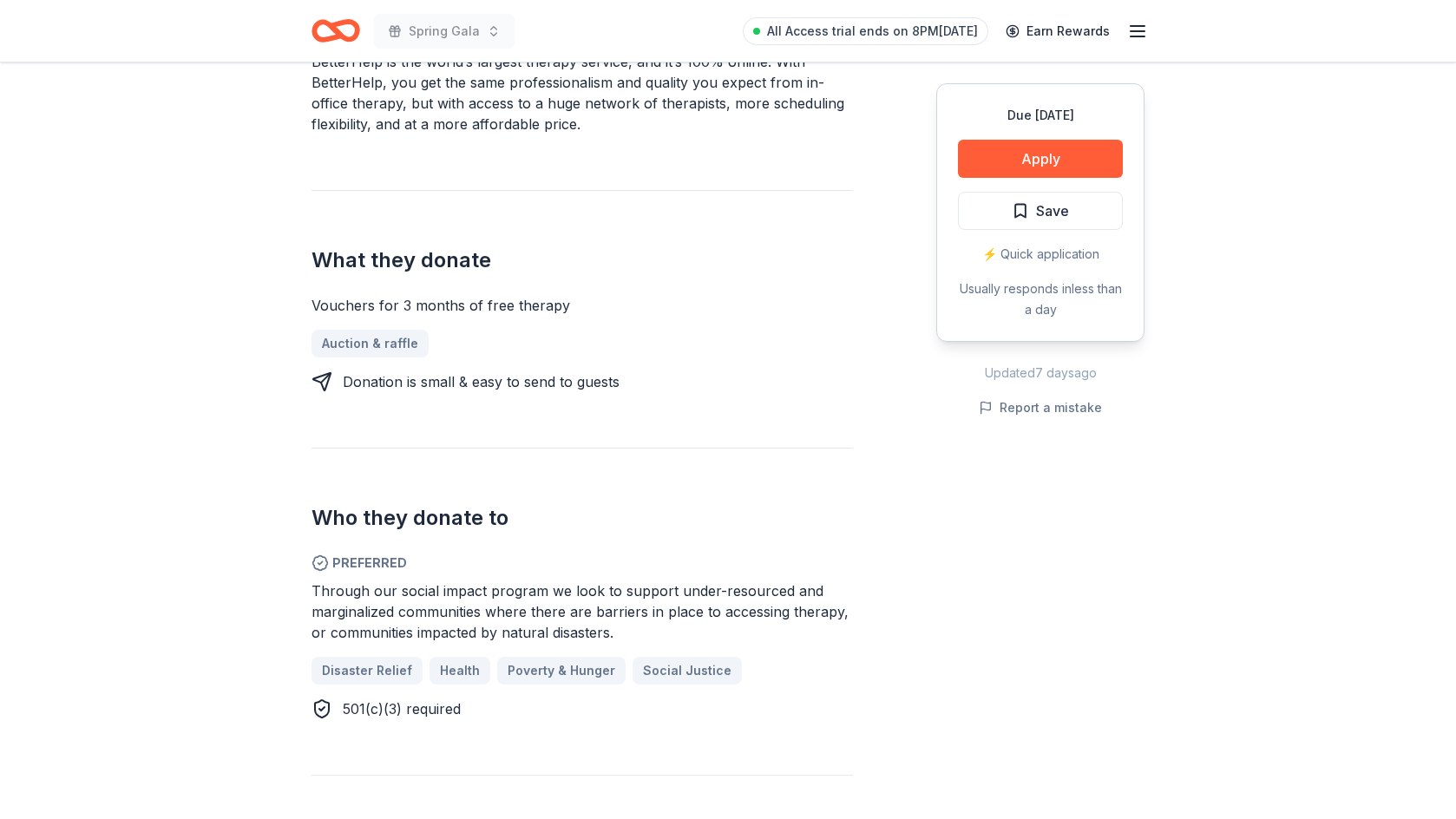
scroll to position [575, 0]
click at [1078, 154] on button "Apply" at bounding box center [1040, 158] width 165 height 38
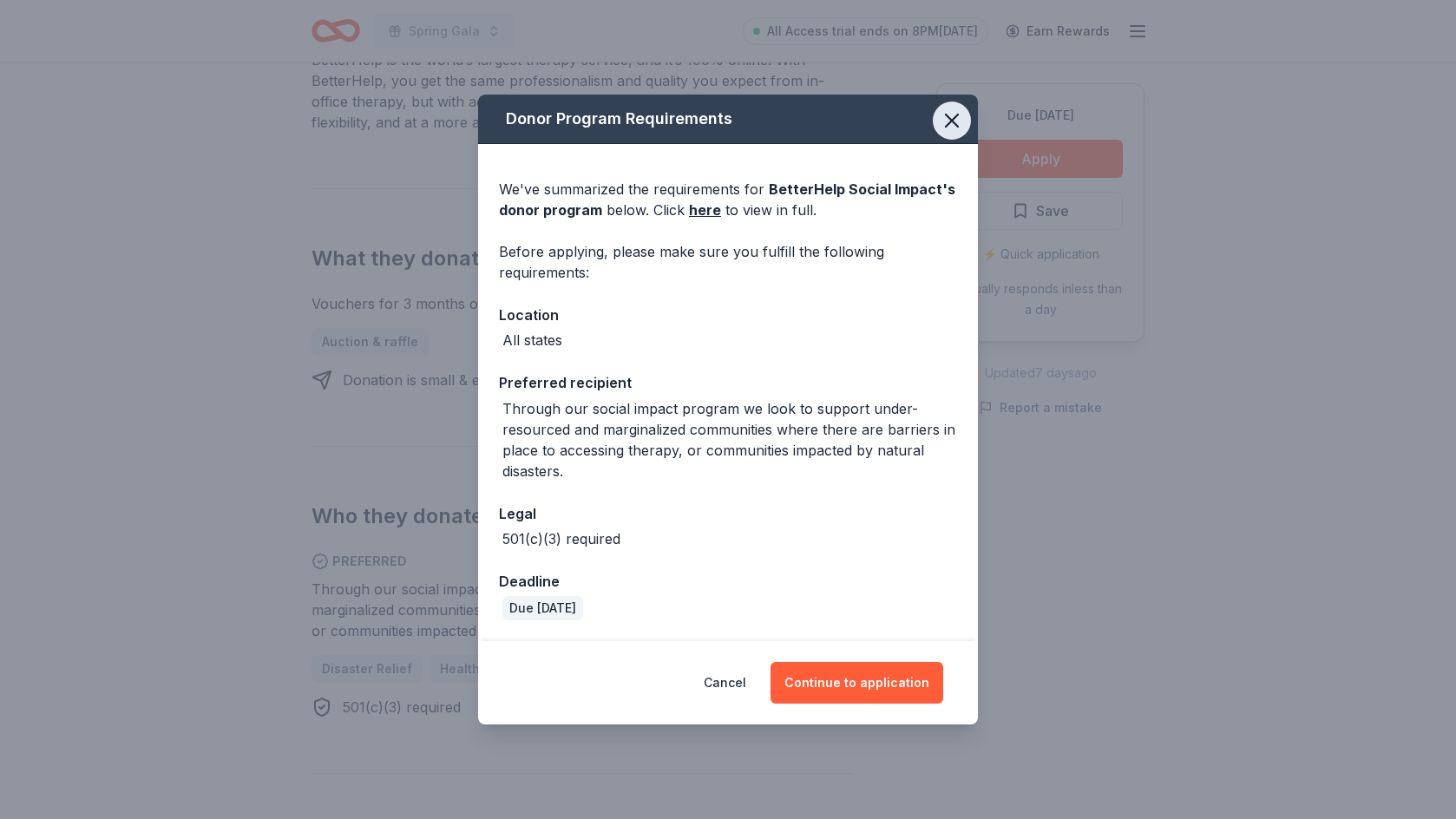
click at [951, 116] on icon "button" at bounding box center [951, 120] width 24 height 24
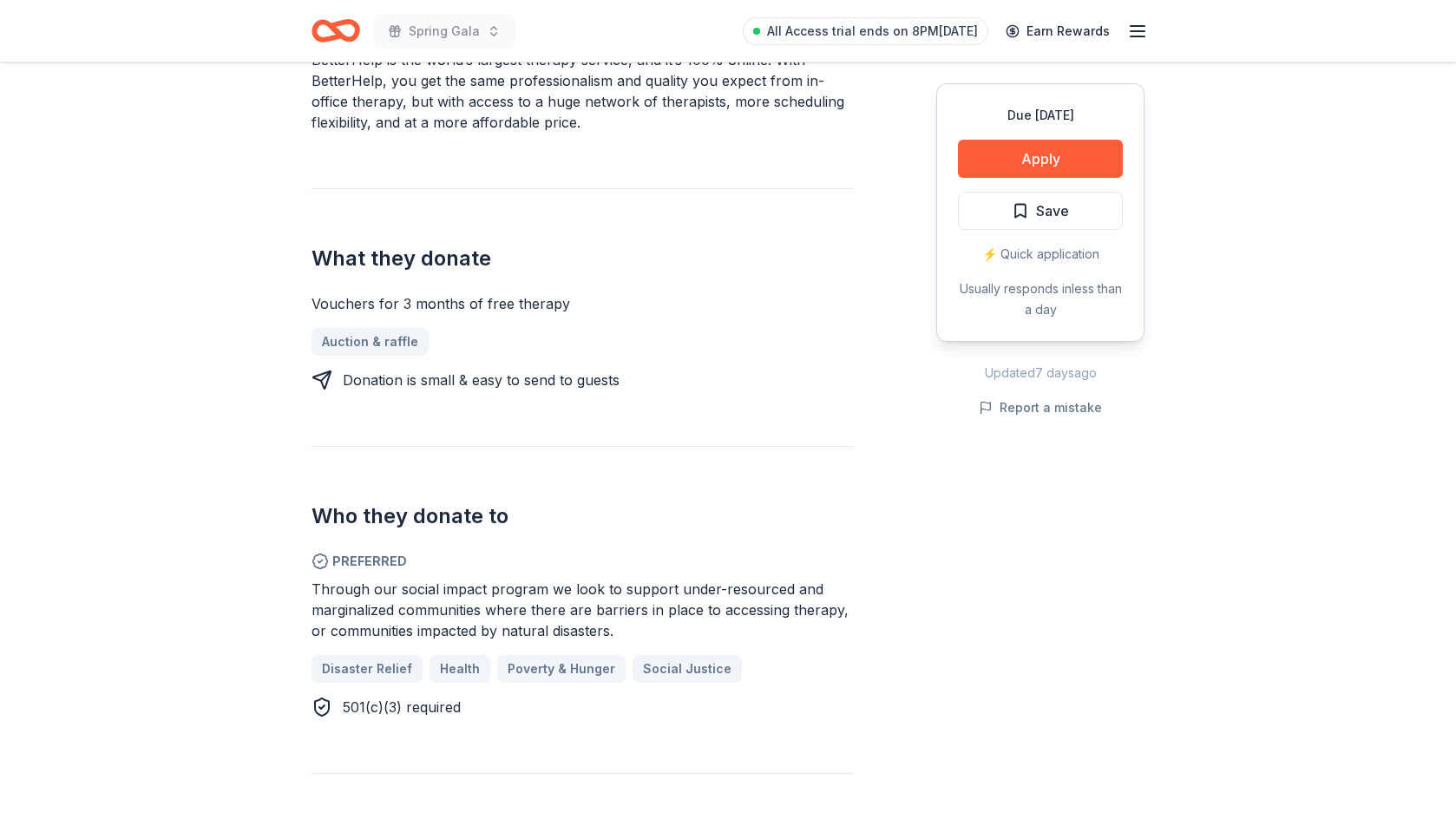
click at [342, 40] on icon "Home" at bounding box center [336, 31] width 49 height 41
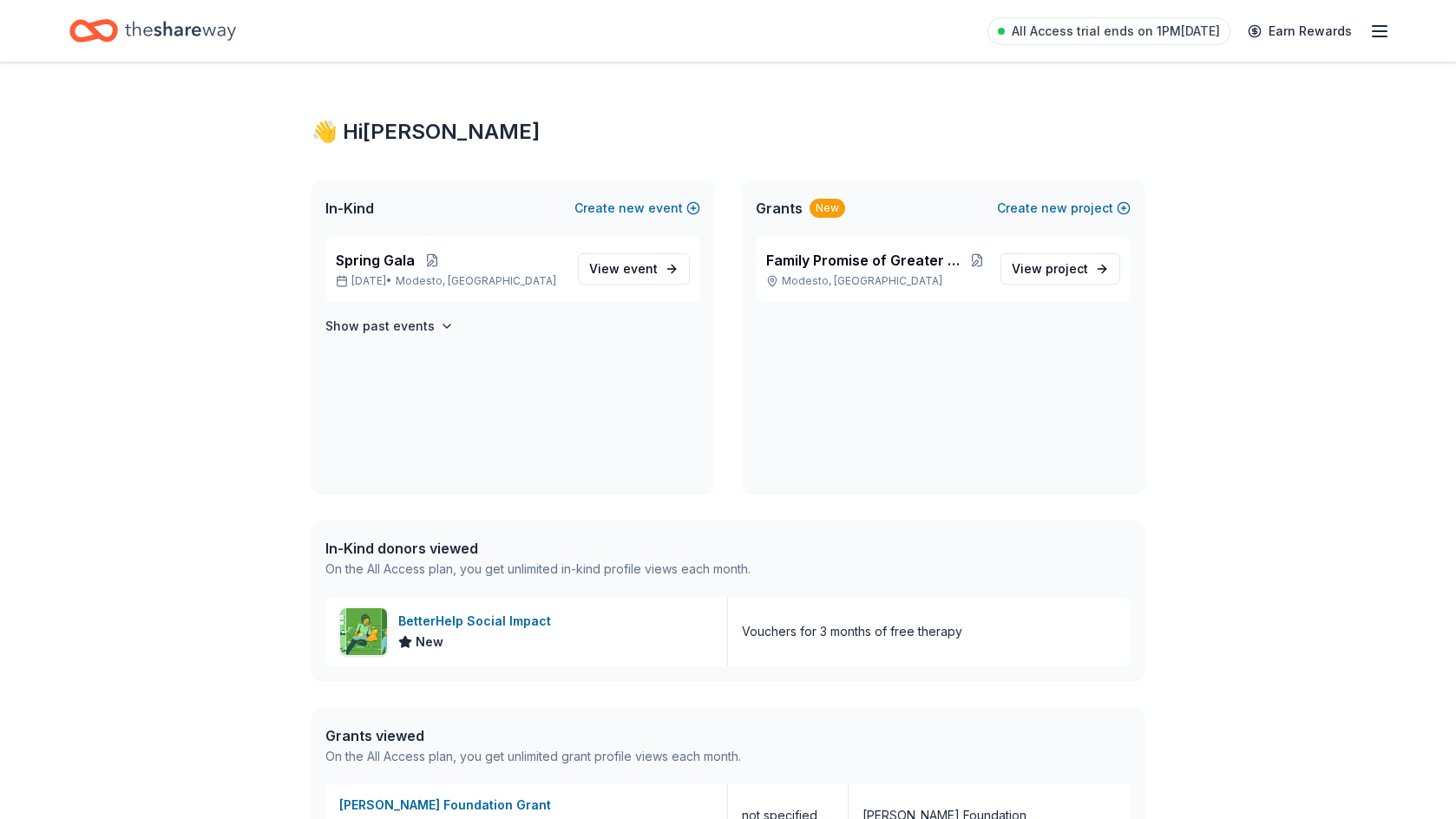
click at [1377, 31] on line "button" at bounding box center [1380, 31] width 14 height 0
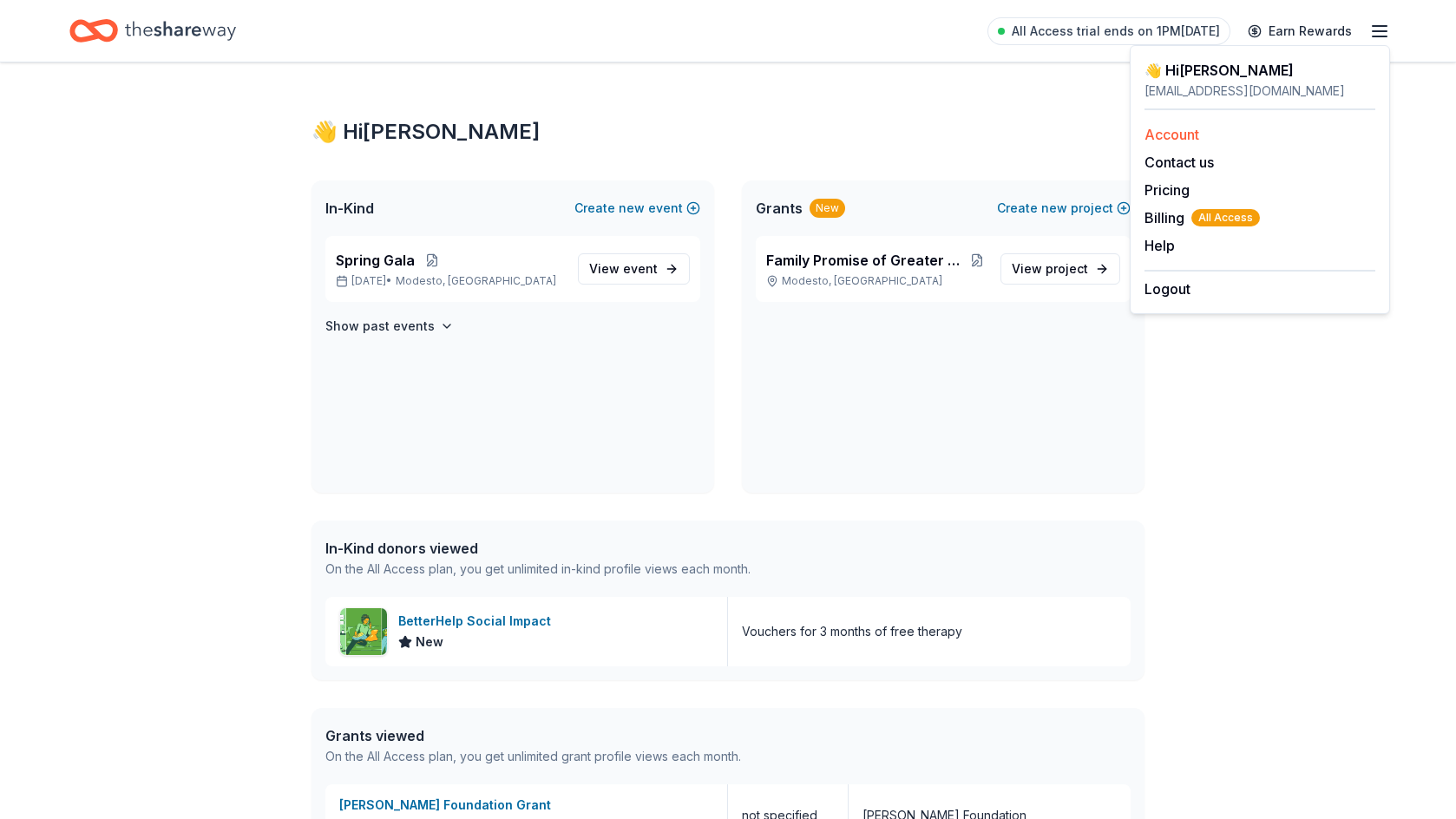
click at [1181, 130] on link "Account" at bounding box center [1172, 135] width 55 height 18
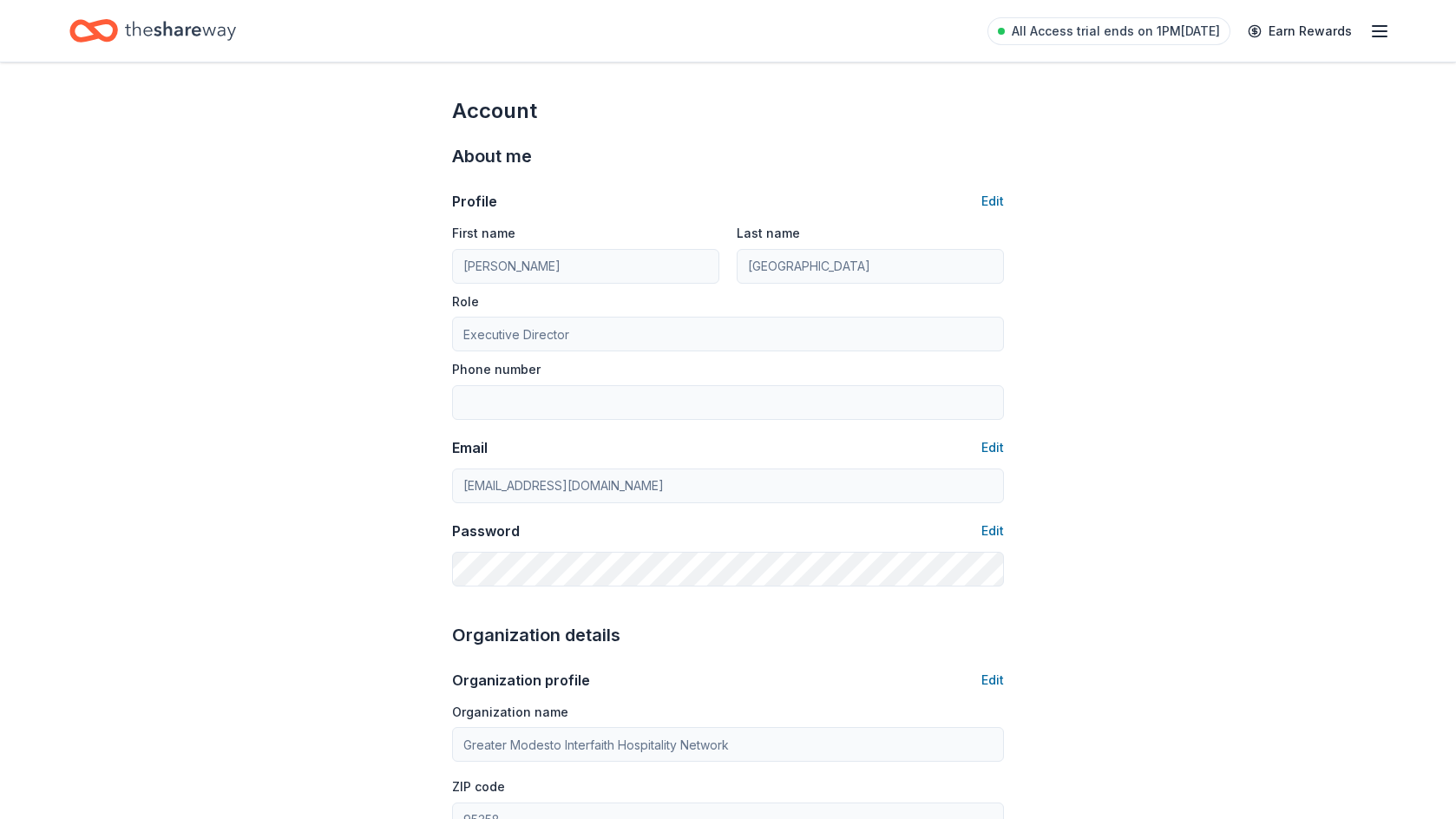
click at [452, 503] on div at bounding box center [452, 503] width 0 height 0
click at [995, 525] on button "Edit" at bounding box center [992, 531] width 22 height 21
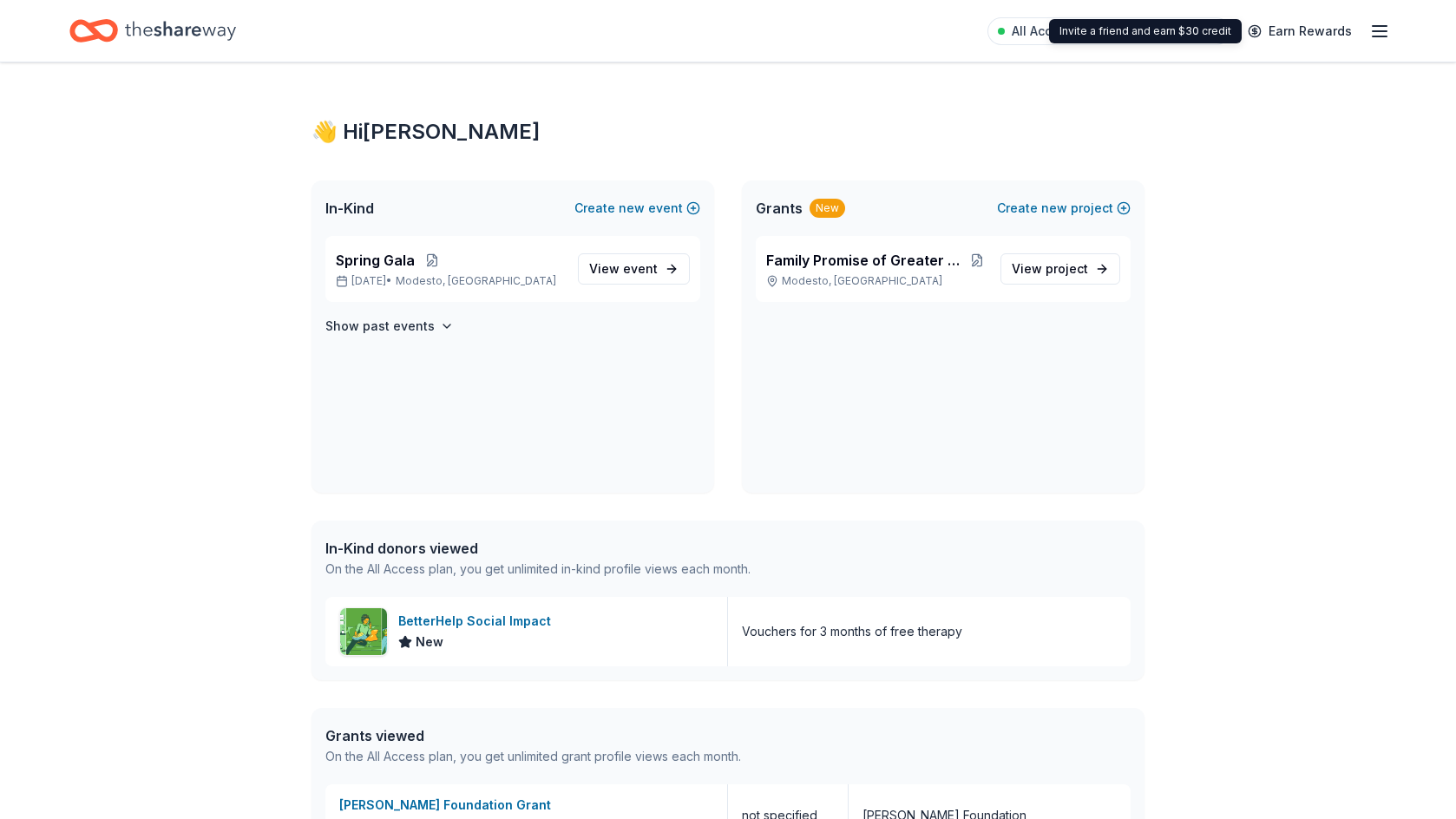
click at [1390, 35] on div "All Access trial ends on 1PM[DATE] Earn Rewards" at bounding box center [728, 31] width 1456 height 62
click at [1378, 32] on icon "button" at bounding box center [1380, 32] width 21 height 21
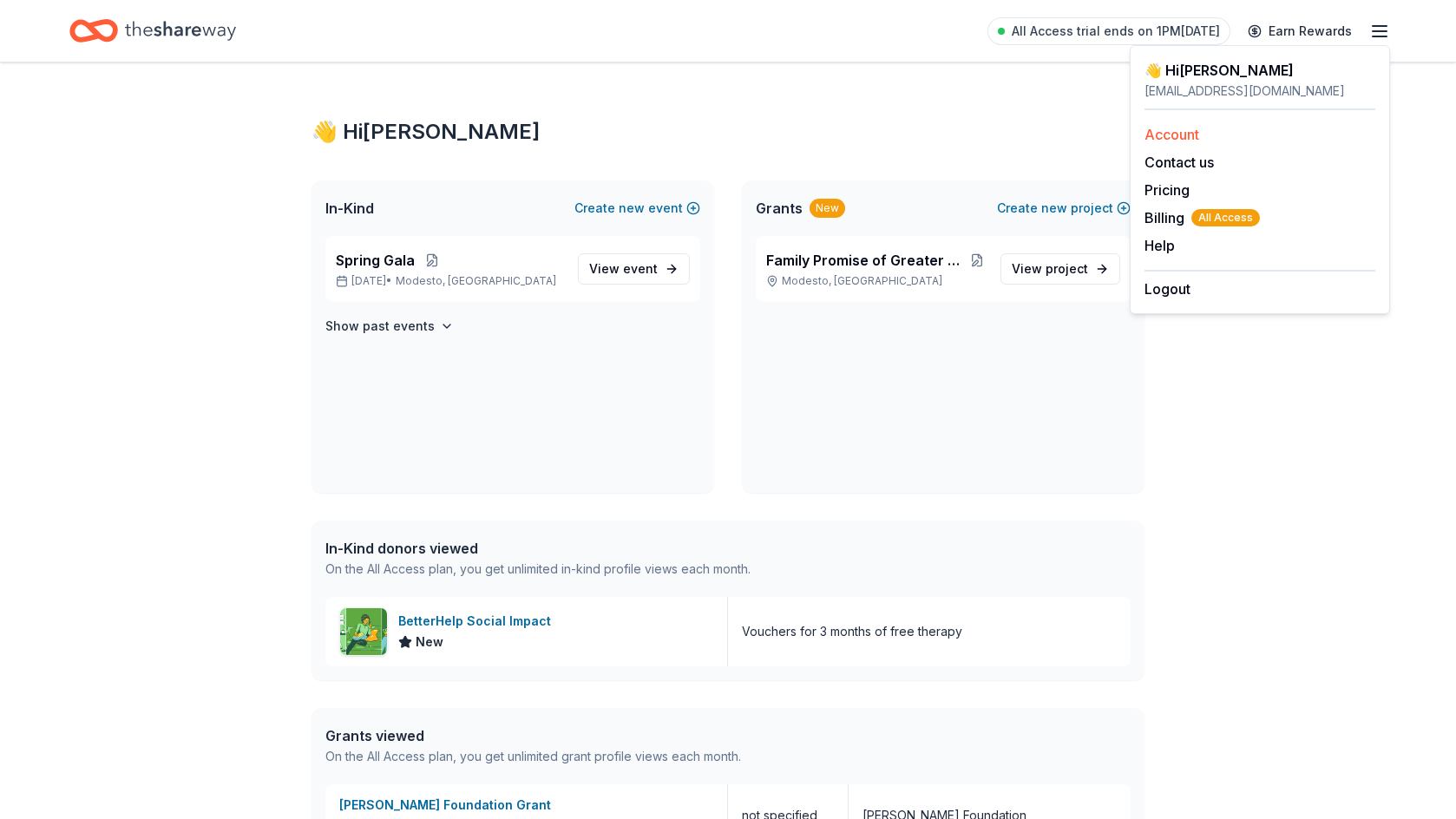
click at [1181, 132] on link "Account" at bounding box center [1172, 135] width 55 height 18
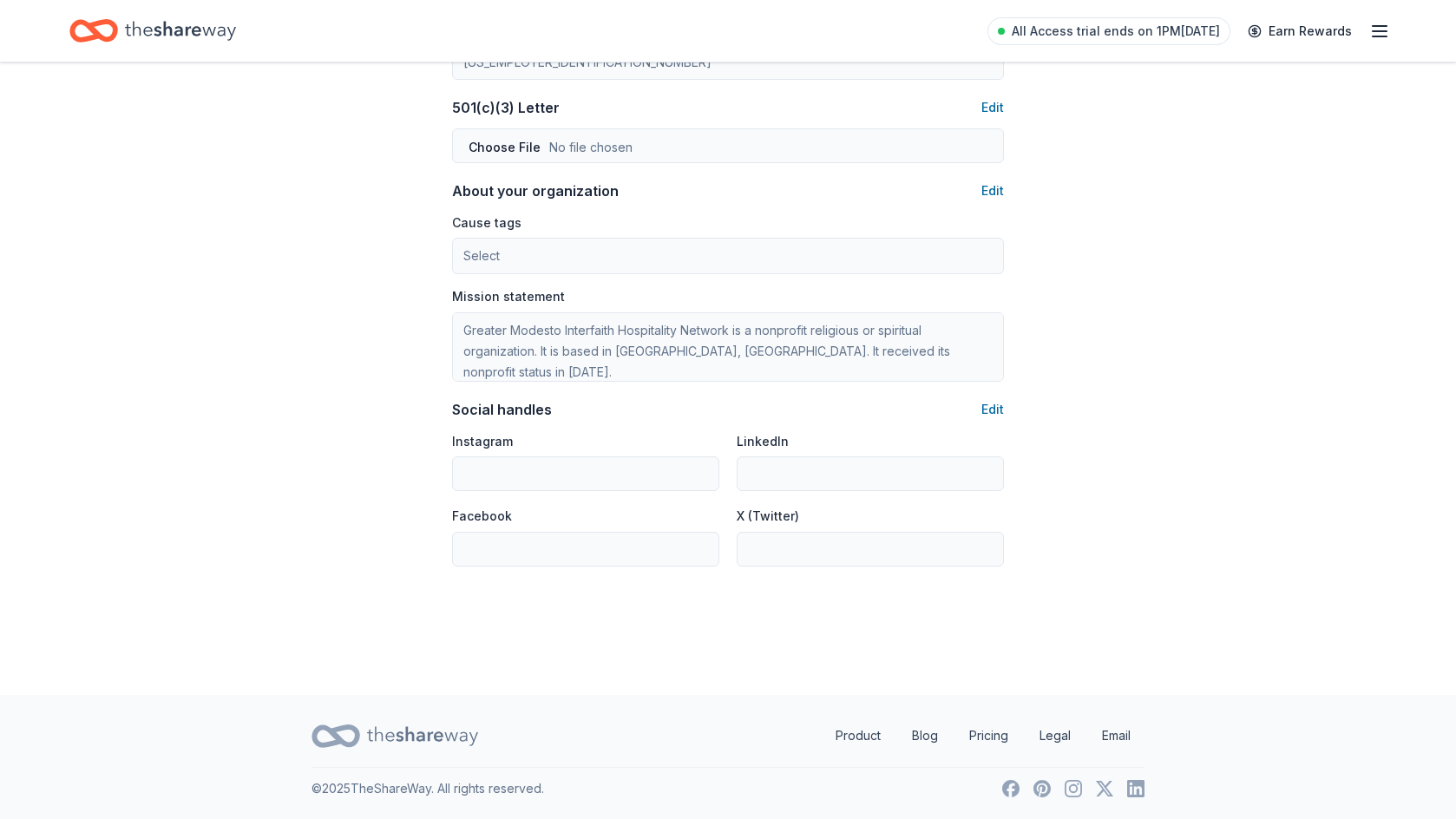
scroll to position [916, 0]
click at [995, 187] on button "Edit" at bounding box center [992, 190] width 22 height 21
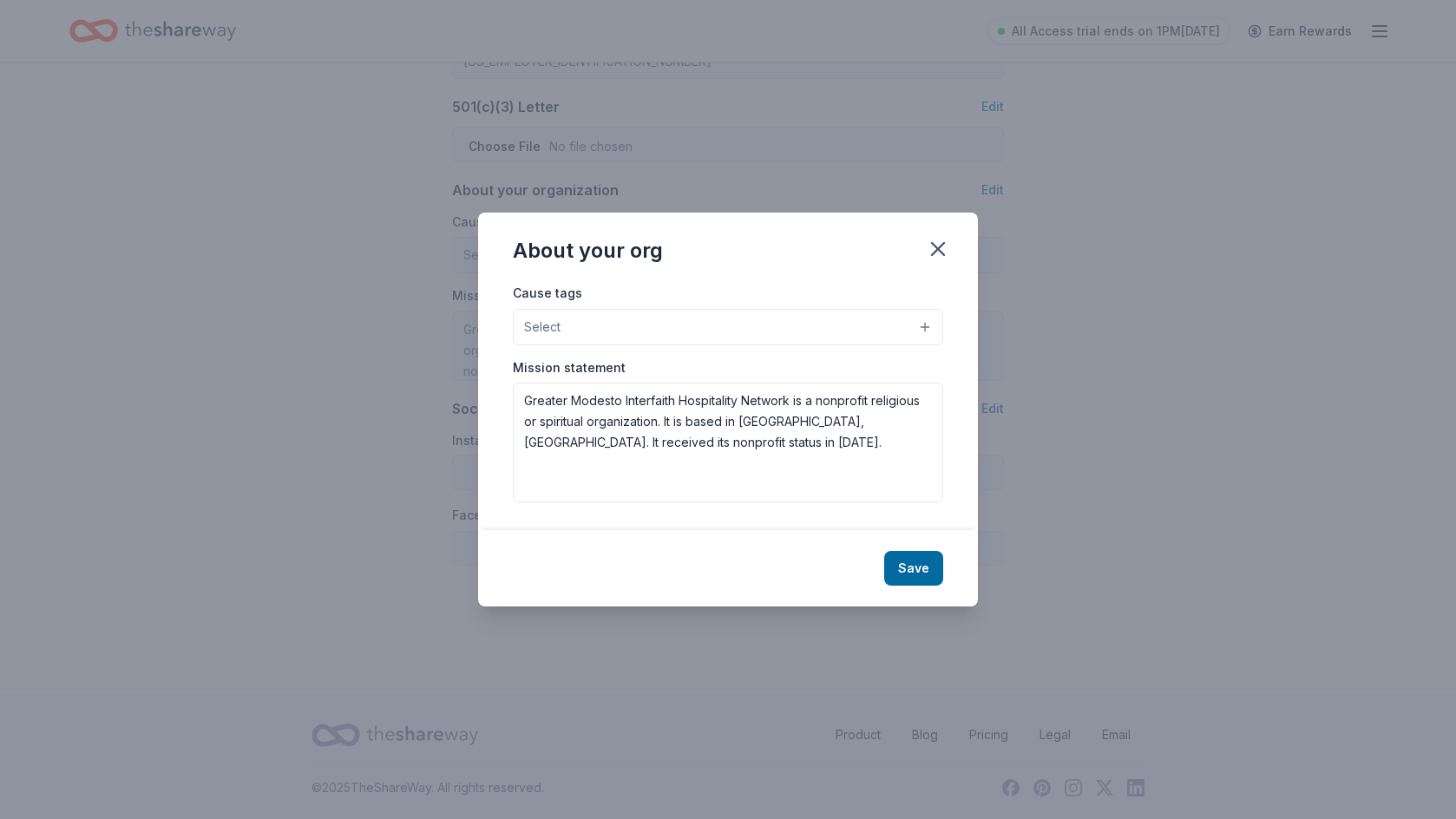
click at [573, 325] on button "Select" at bounding box center [728, 327] width 430 height 36
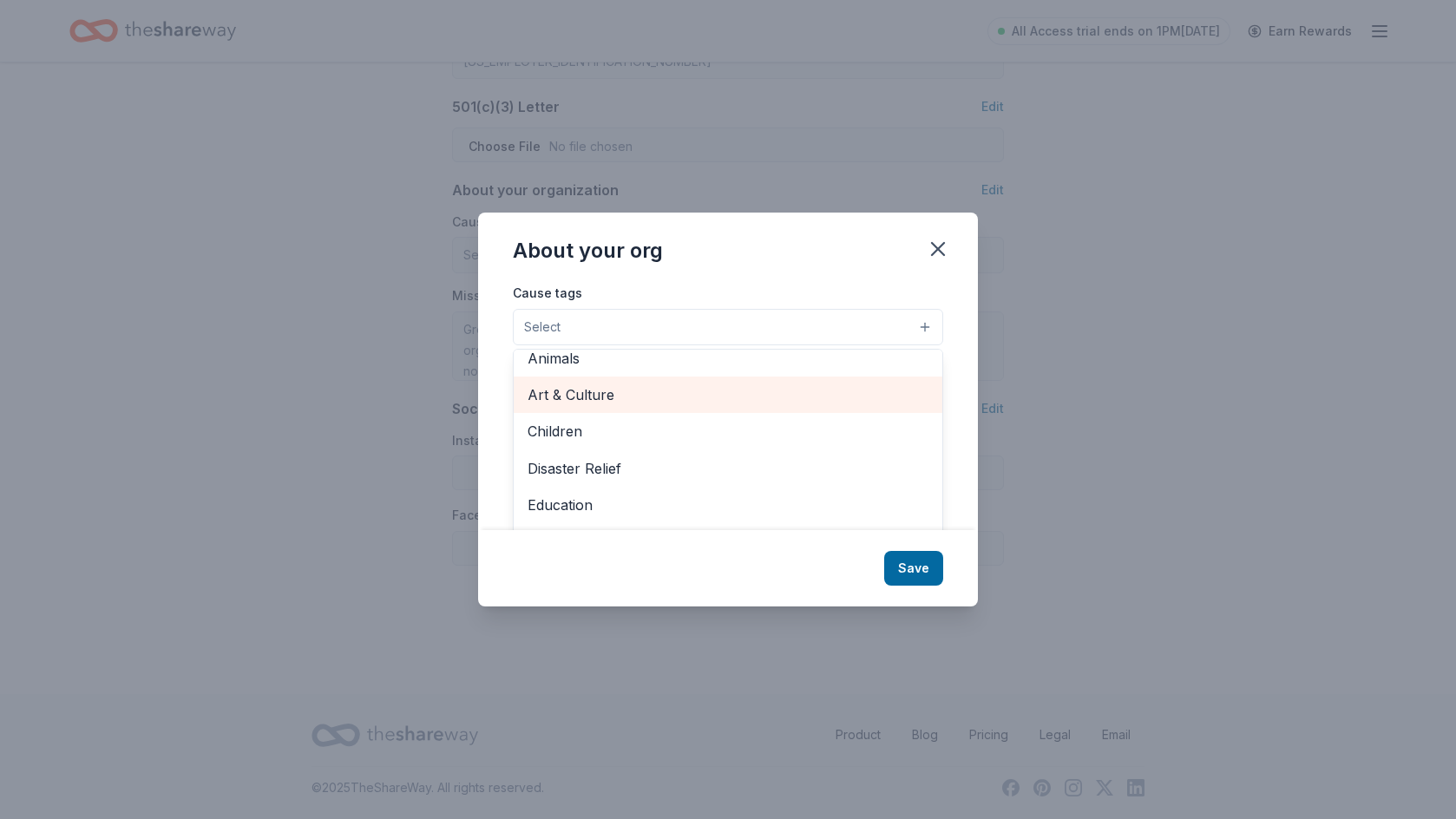
scroll to position [27, 0]
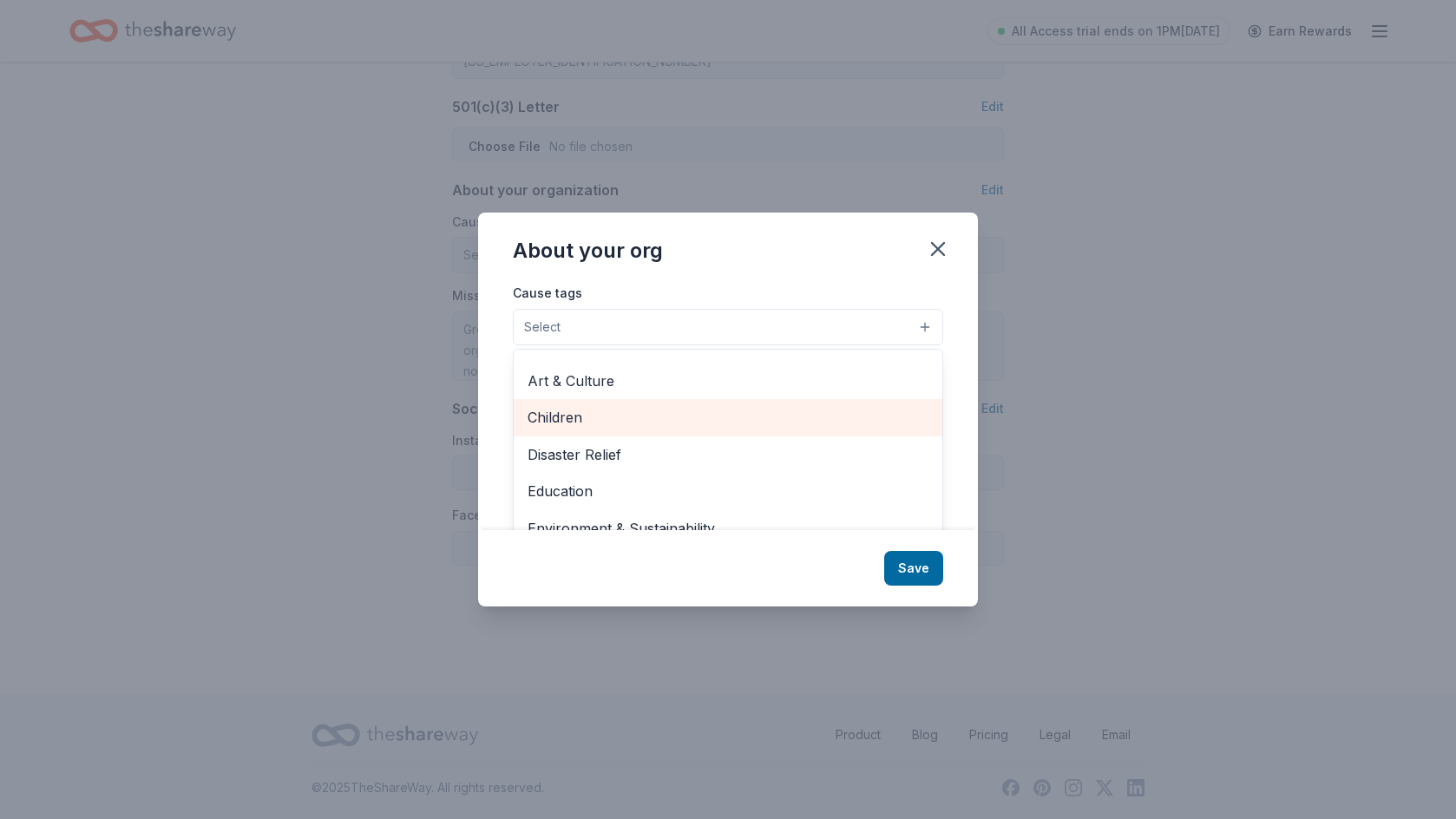
click at [622, 421] on span "Children" at bounding box center [728, 416] width 401 height 22
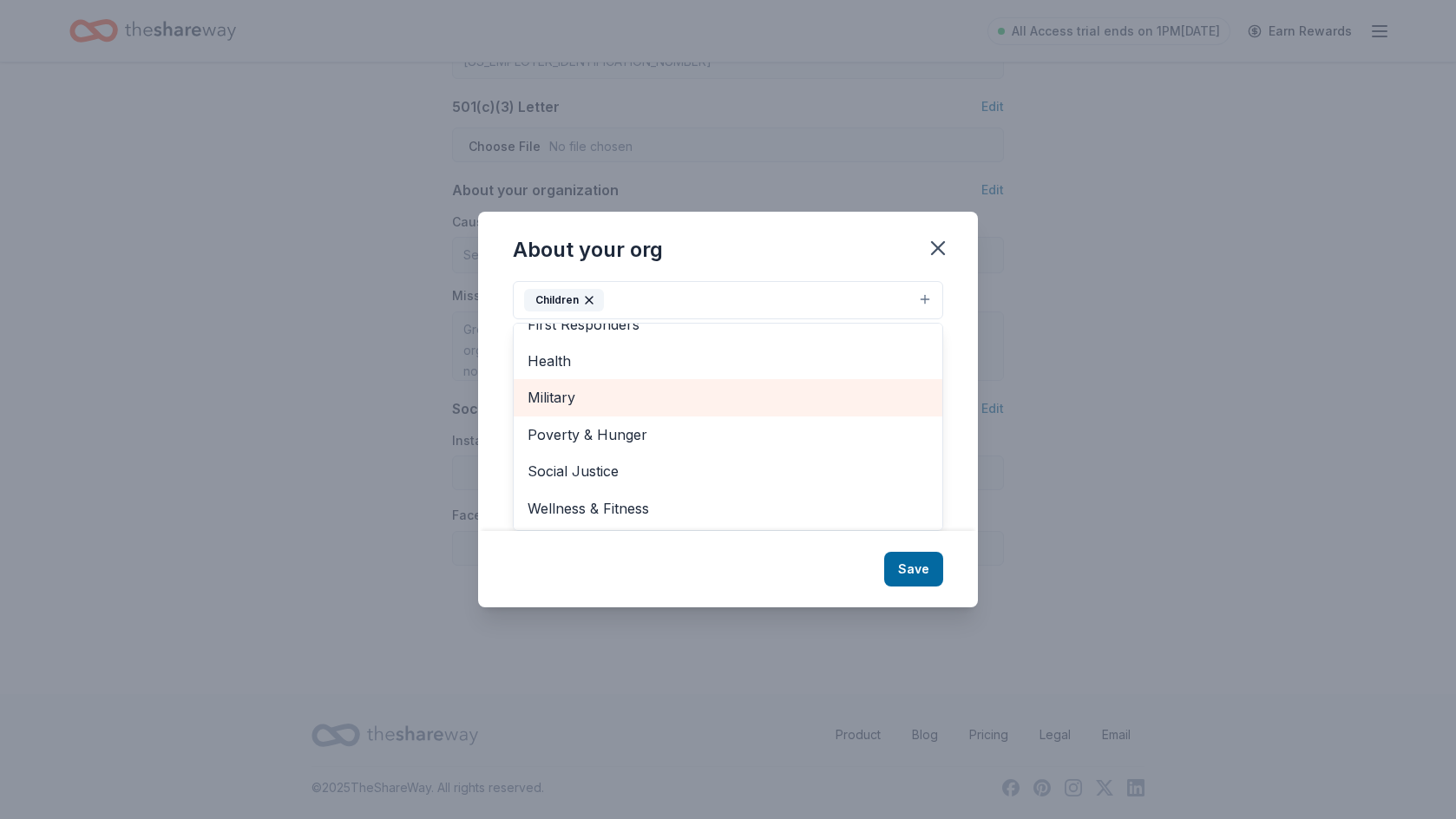
scroll to position [205, 0]
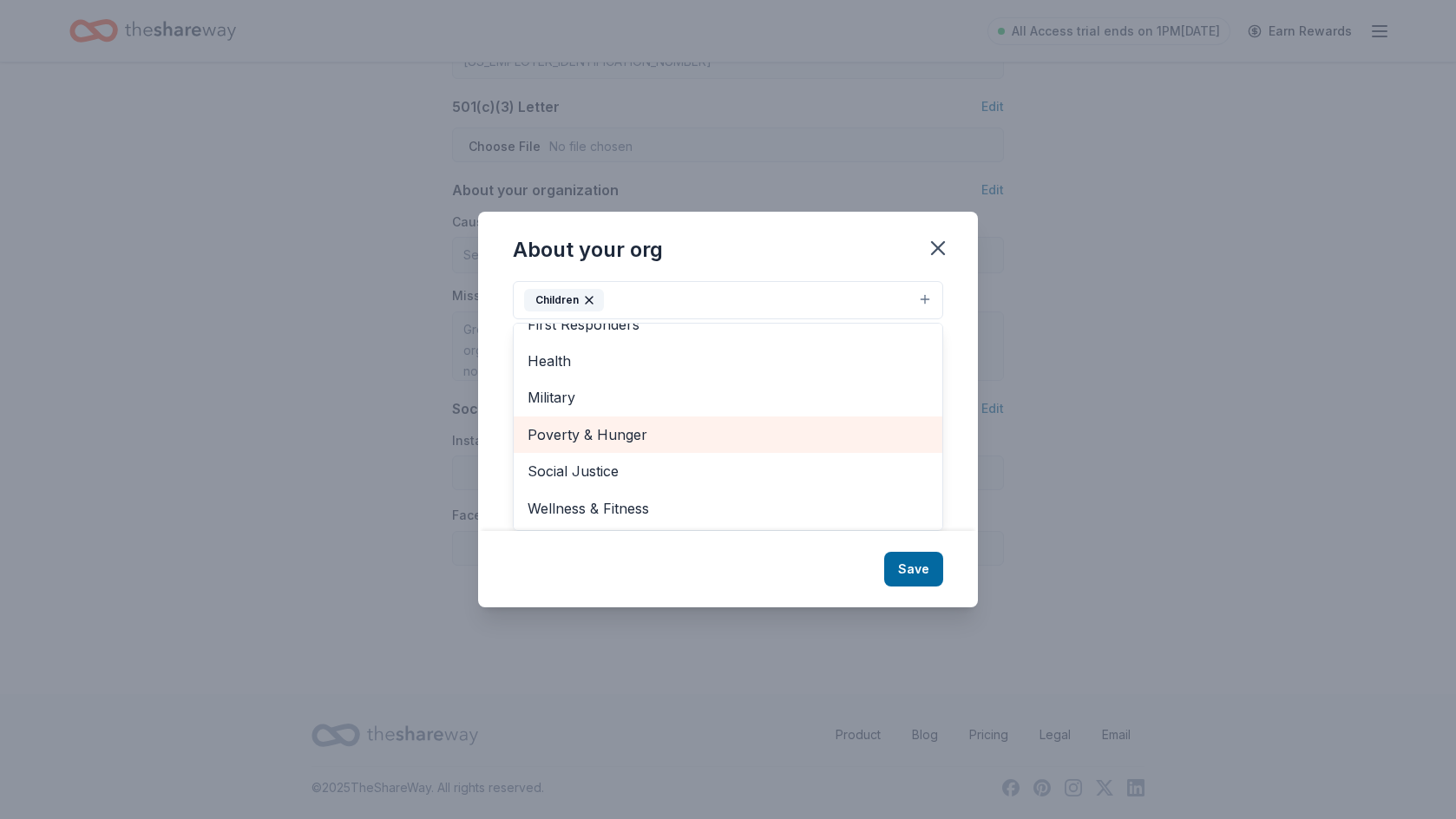
click at [651, 436] on span "Poverty & Hunger" at bounding box center [728, 434] width 401 height 22
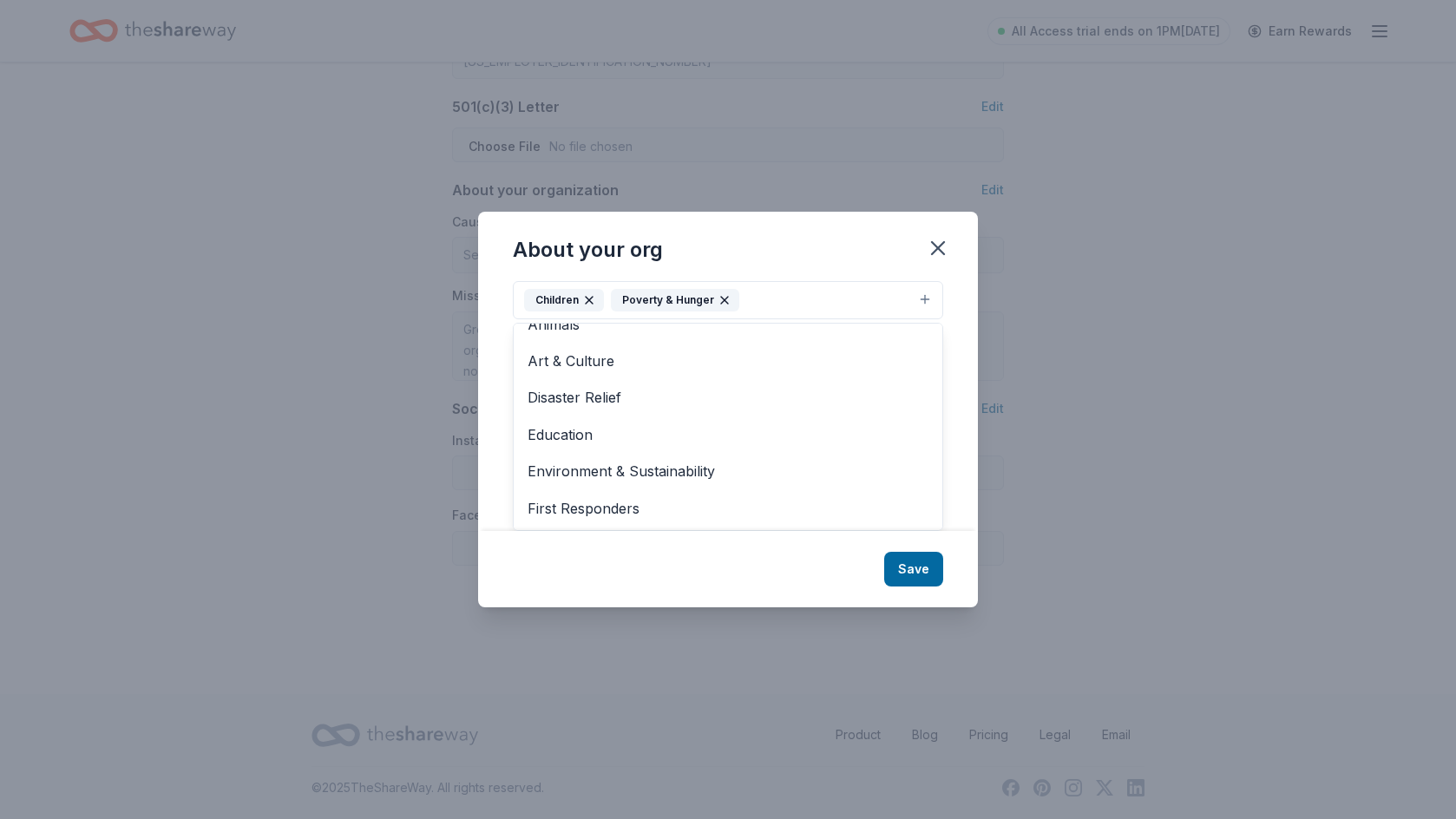
scroll to position [17, 0]
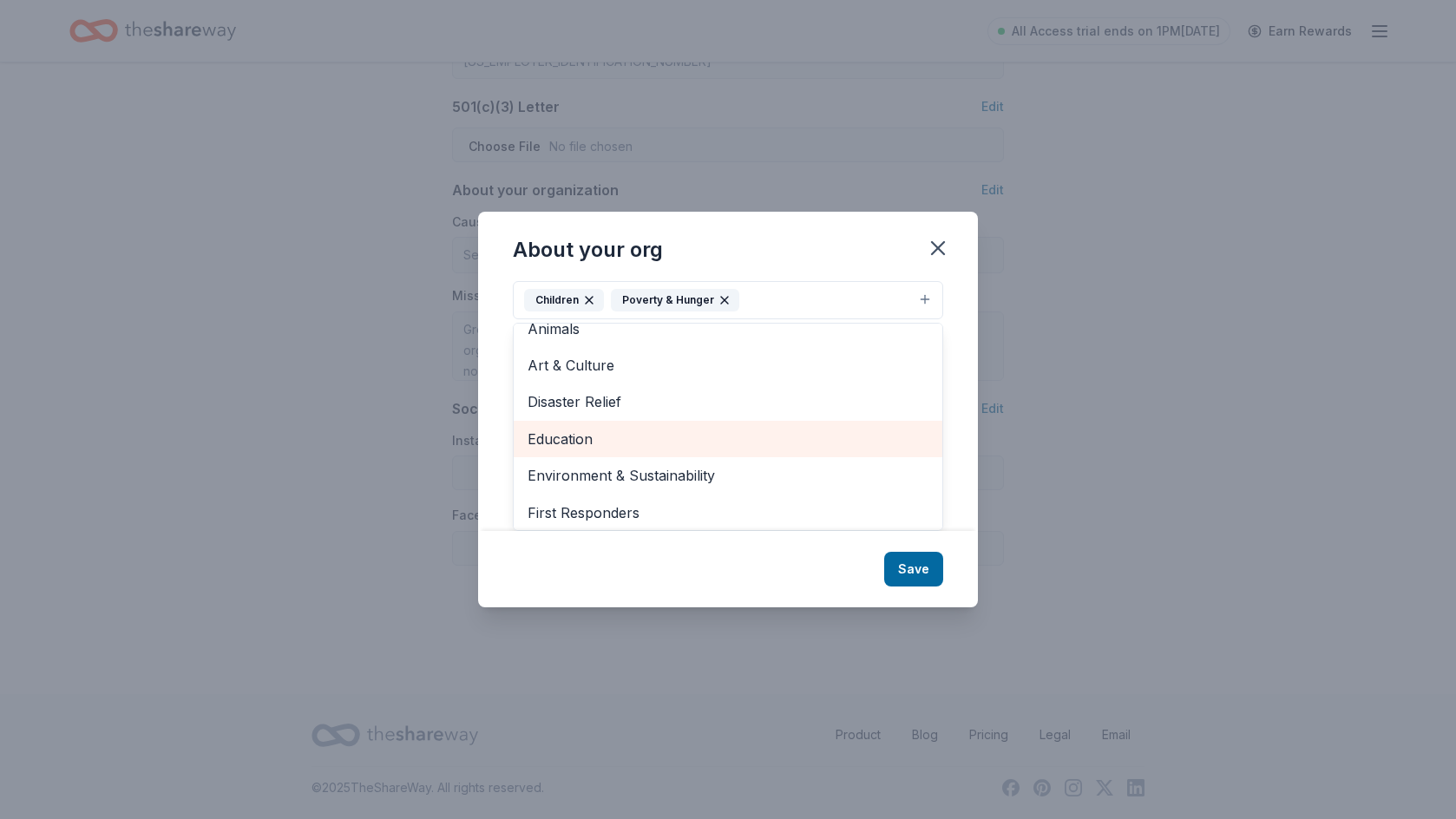
click at [649, 440] on span "Education" at bounding box center [728, 438] width 401 height 22
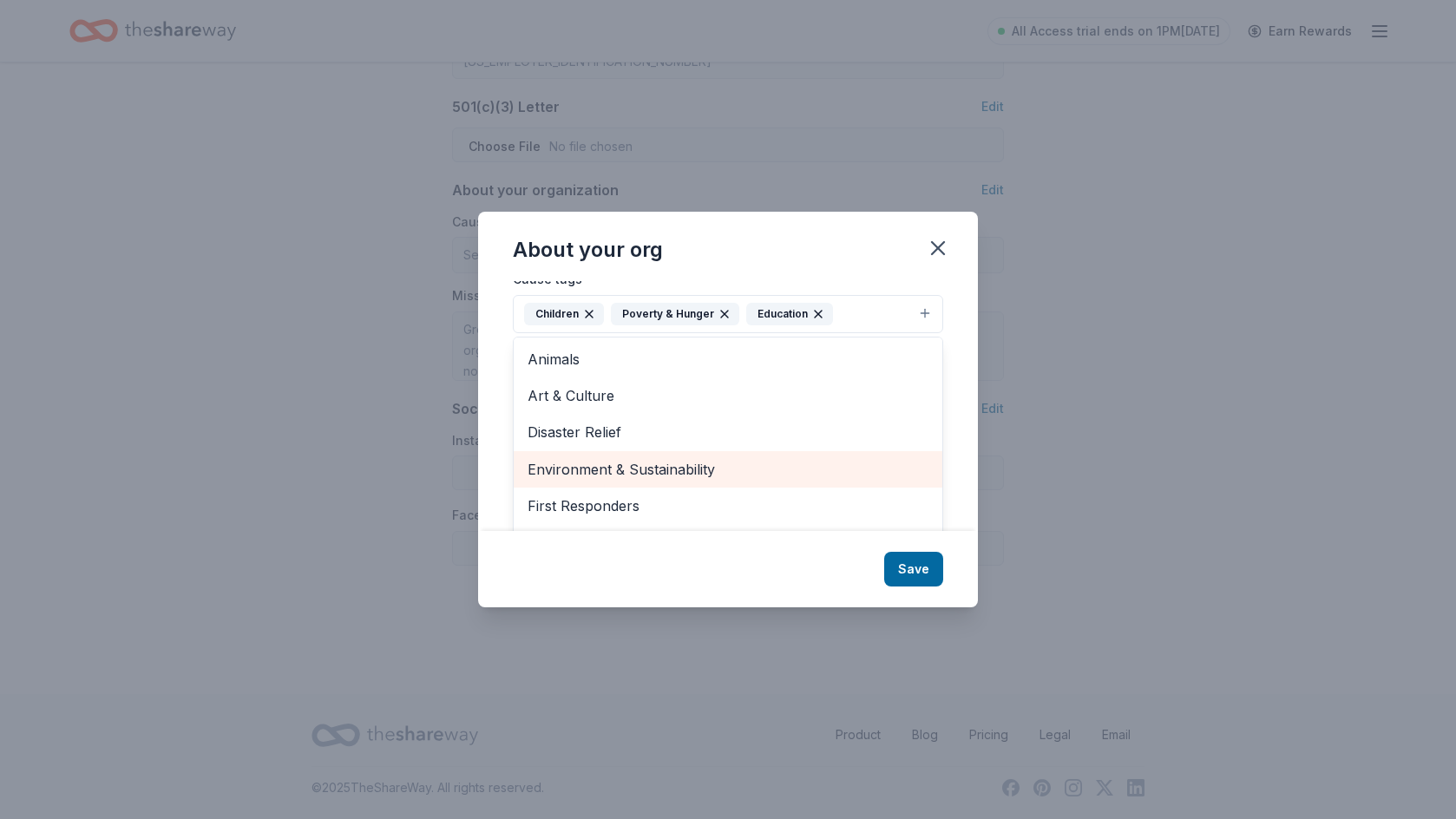
scroll to position [0, 0]
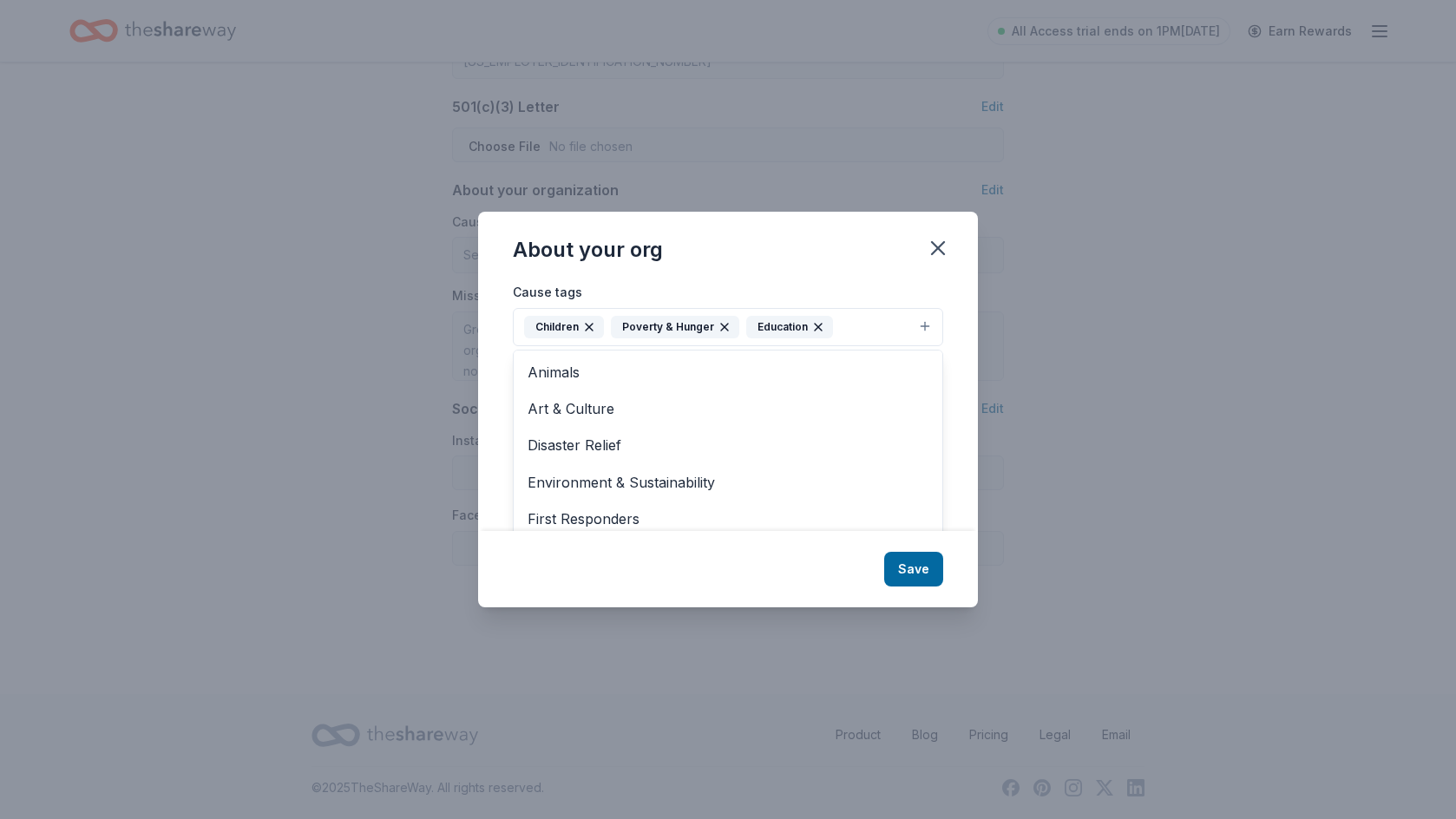
click at [914, 571] on div "About your org Cause tags Children Poverty & Hunger Education Animals Art & Cul…" at bounding box center [728, 409] width 500 height 396
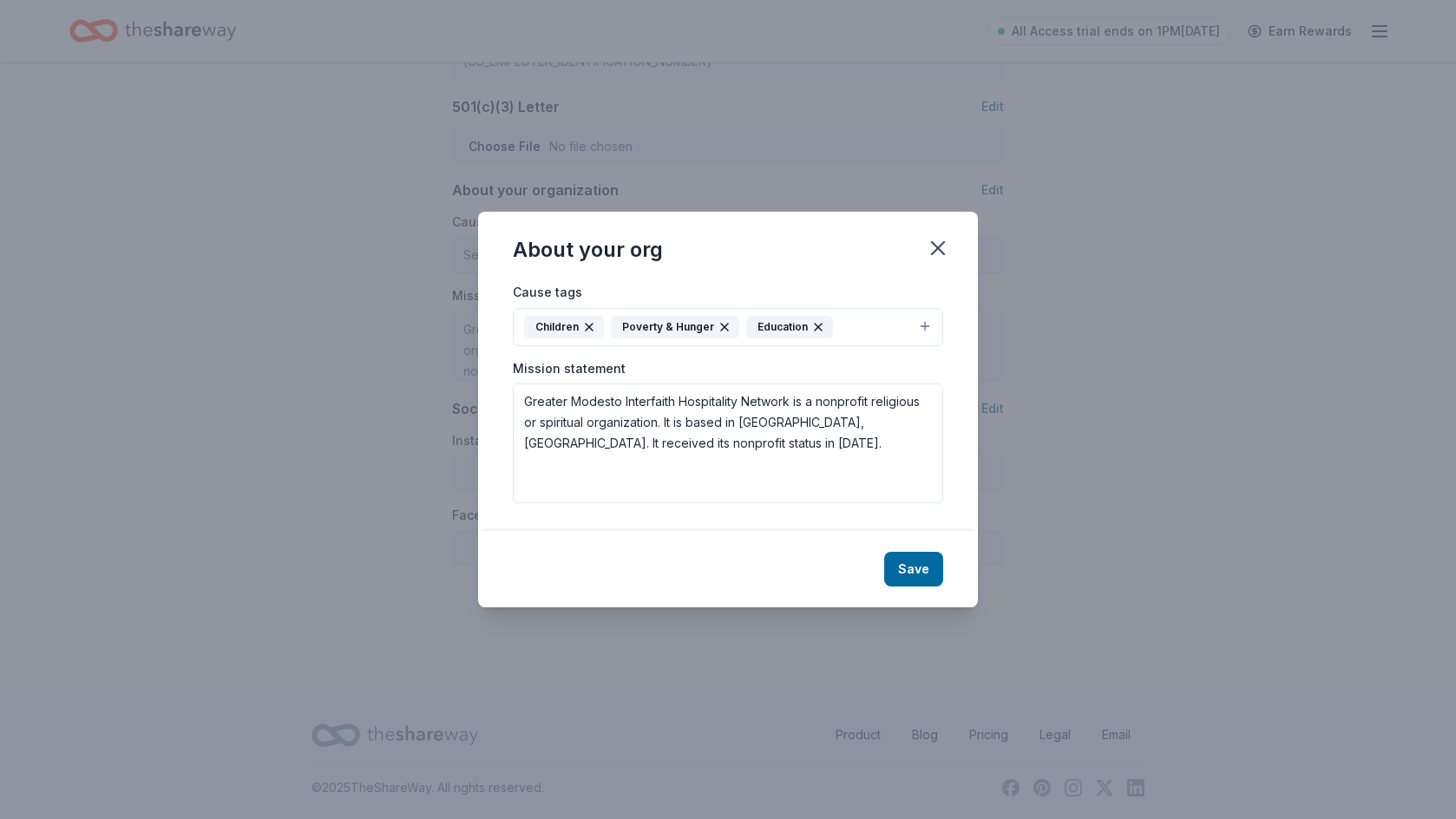
click at [914, 571] on button "Save" at bounding box center [913, 568] width 59 height 35
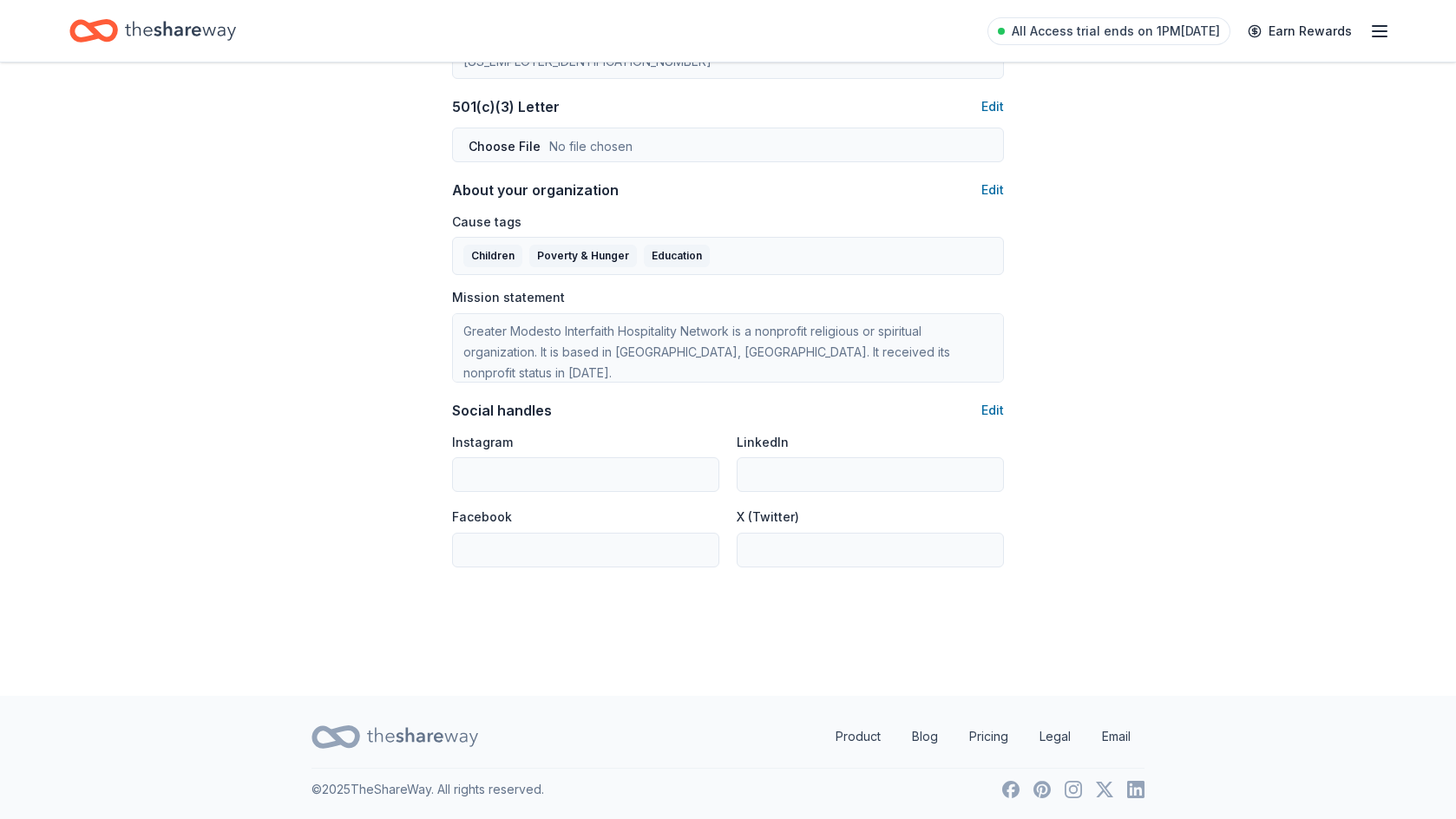
click at [993, 411] on button "Edit" at bounding box center [992, 409] width 22 height 21
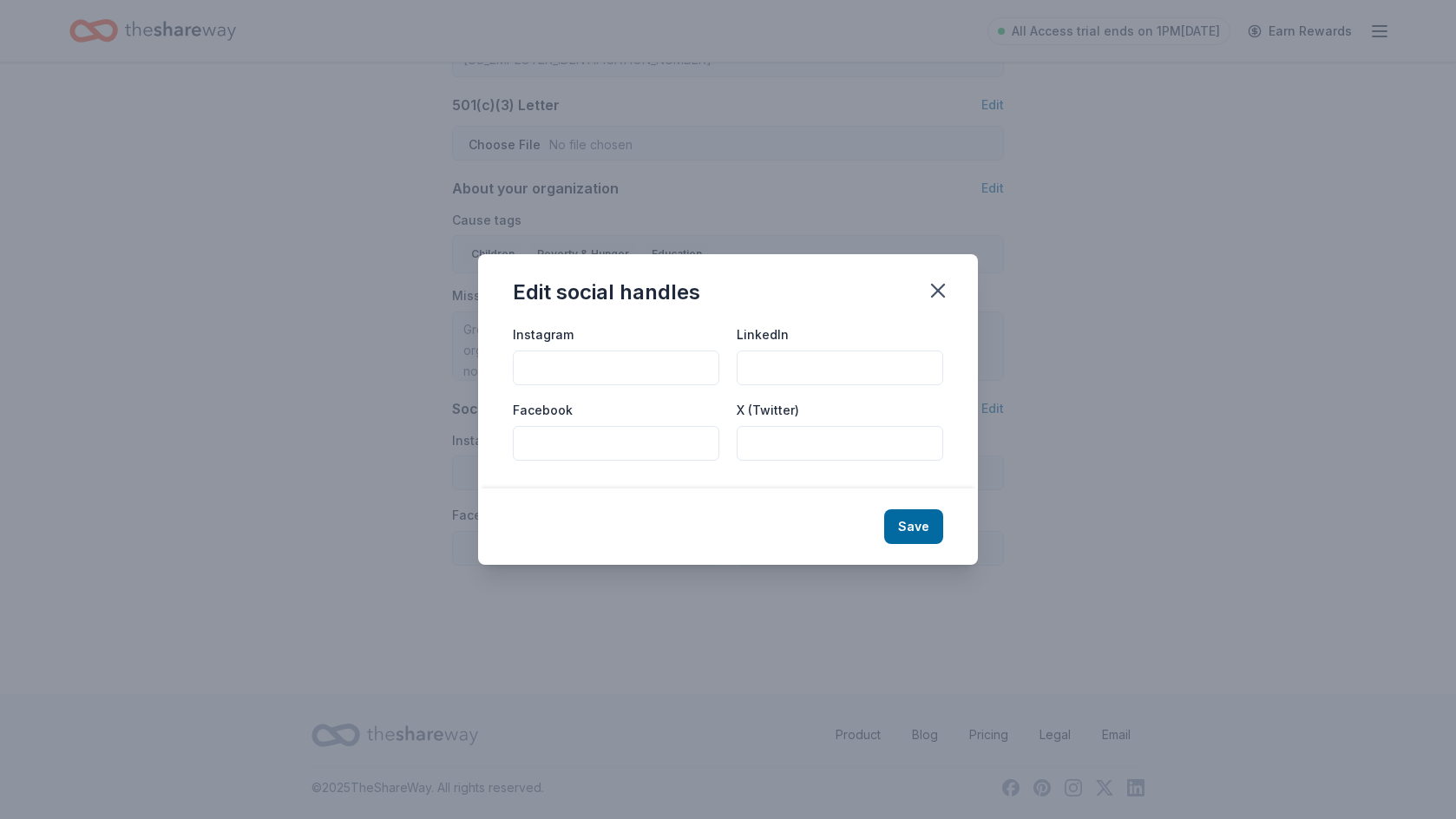
click at [593, 369] on input "Instagram" at bounding box center [616, 367] width 206 height 35
type input "@familypromiseofgreatermodesto"
click at [903, 519] on button "Save" at bounding box center [913, 526] width 59 height 35
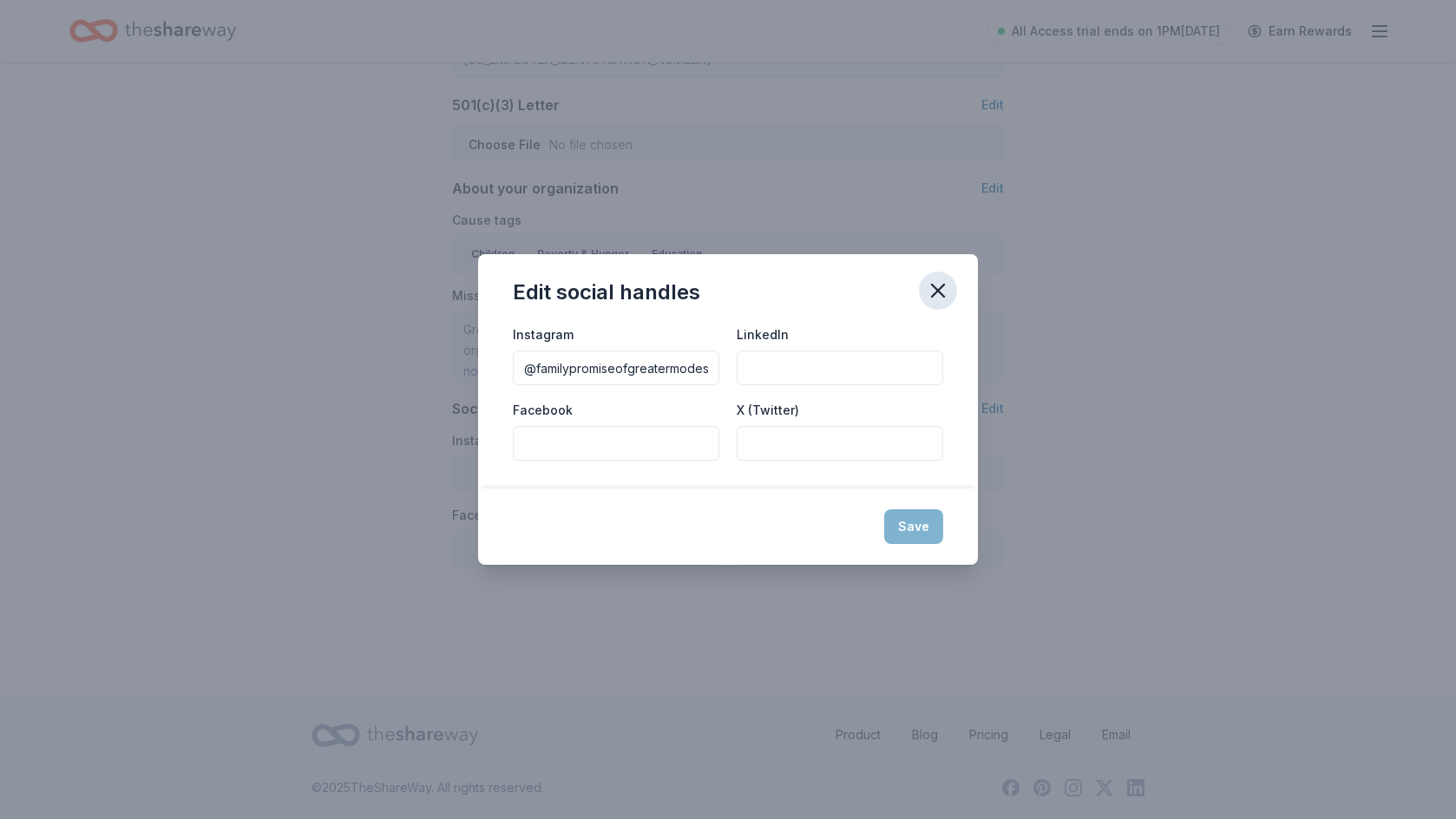
type input "@familypromiseofgreatermodesto"
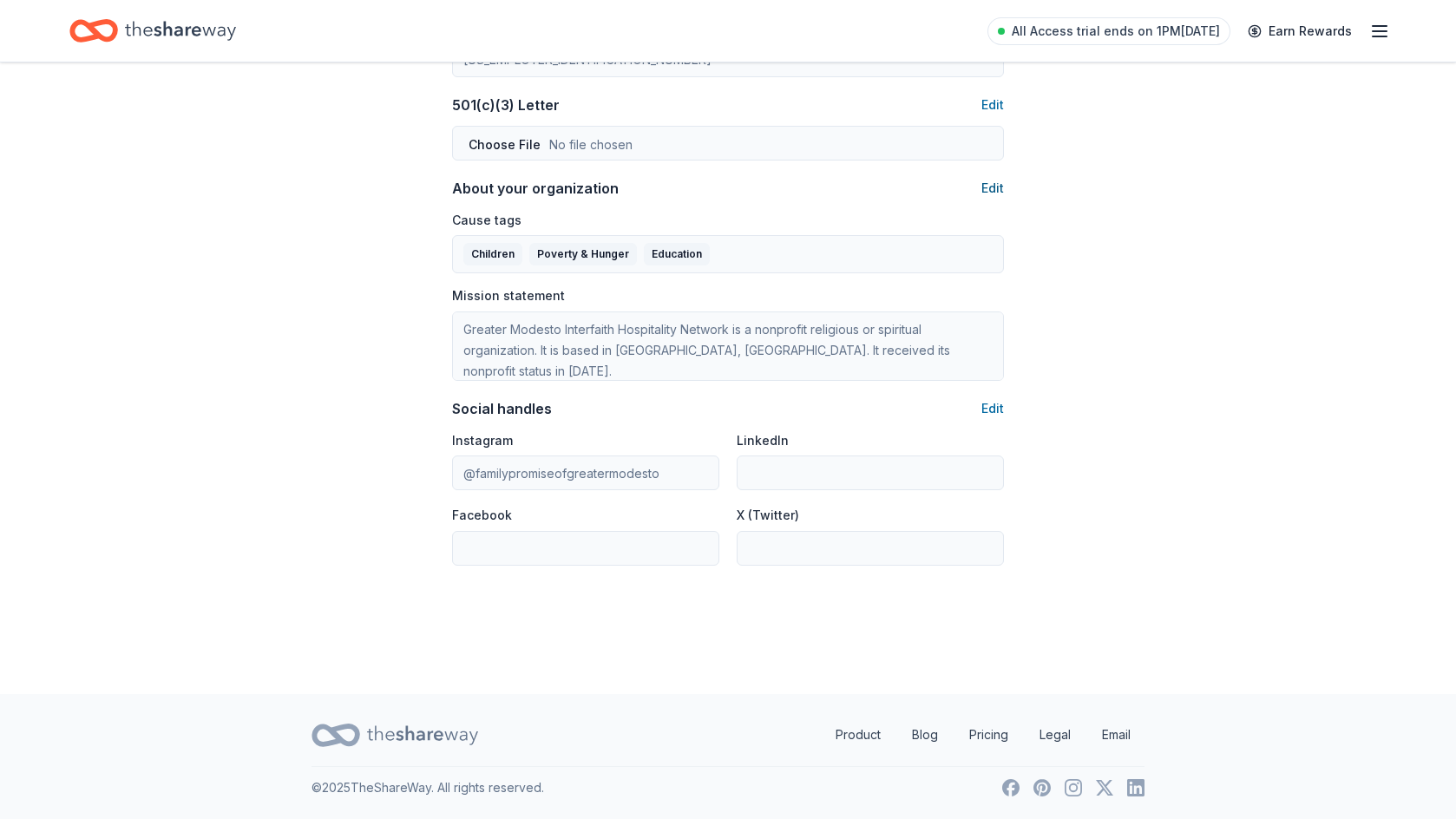
click at [992, 186] on button "Edit" at bounding box center [992, 189] width 22 height 21
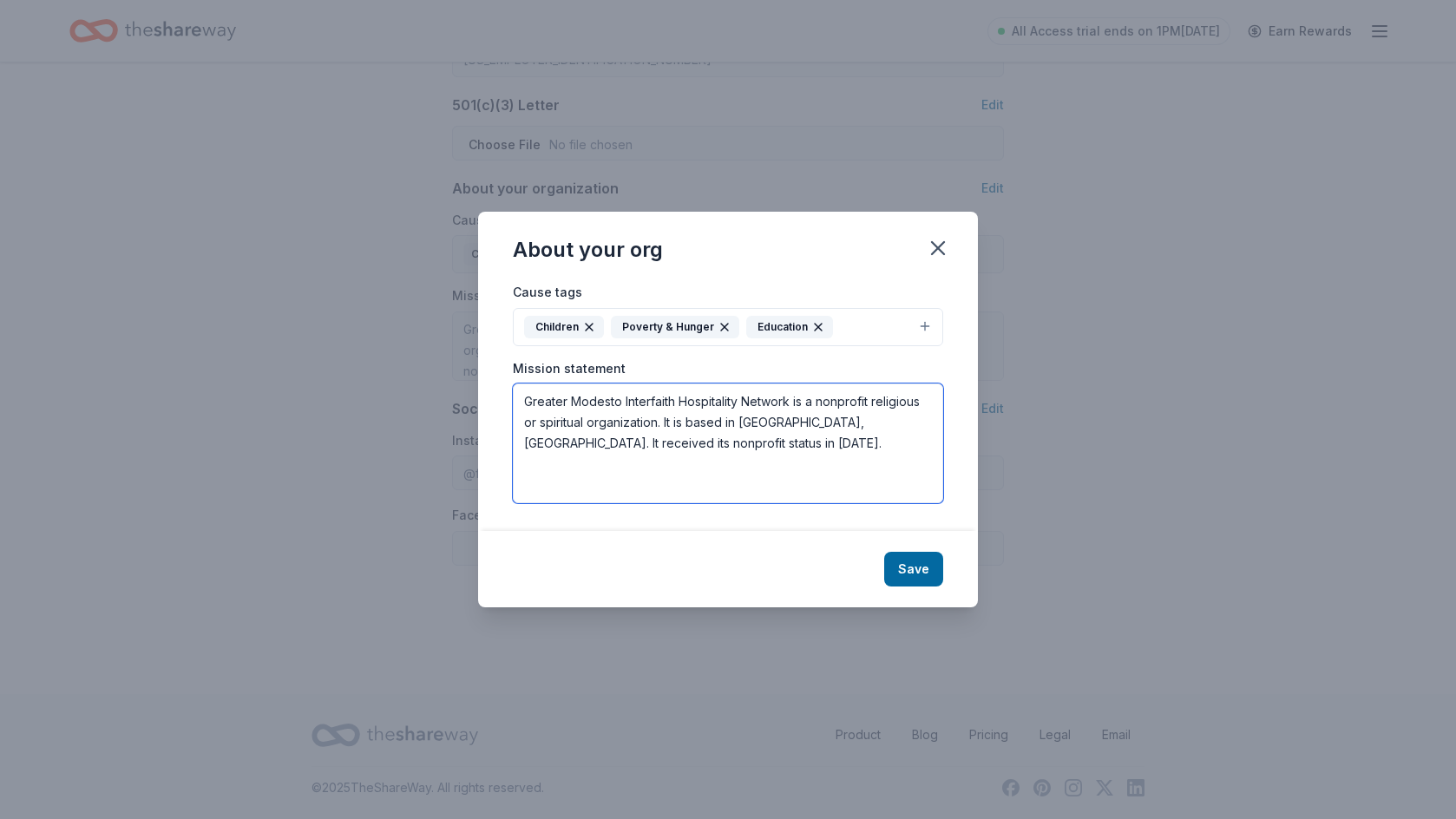
drag, startPoint x: 670, startPoint y: 445, endPoint x: 537, endPoint y: 380, distance: 148.0
click at [537, 380] on div "Mission statement Greater Modesto Interfaith Hospitality Network is a nonprofit…" at bounding box center [728, 431] width 430 height 144
paste textarea "Our Mission is to help families experiencing a housing crisis achieve sustainab…"
click at [598, 404] on textarea "Our Mission is to help families experiencing a housing crisis achieve sustainab…" at bounding box center [728, 443] width 430 height 120
type textarea "Our Mission at Family Promise of [GEOGRAPHIC_DATA] is to help families experien…"
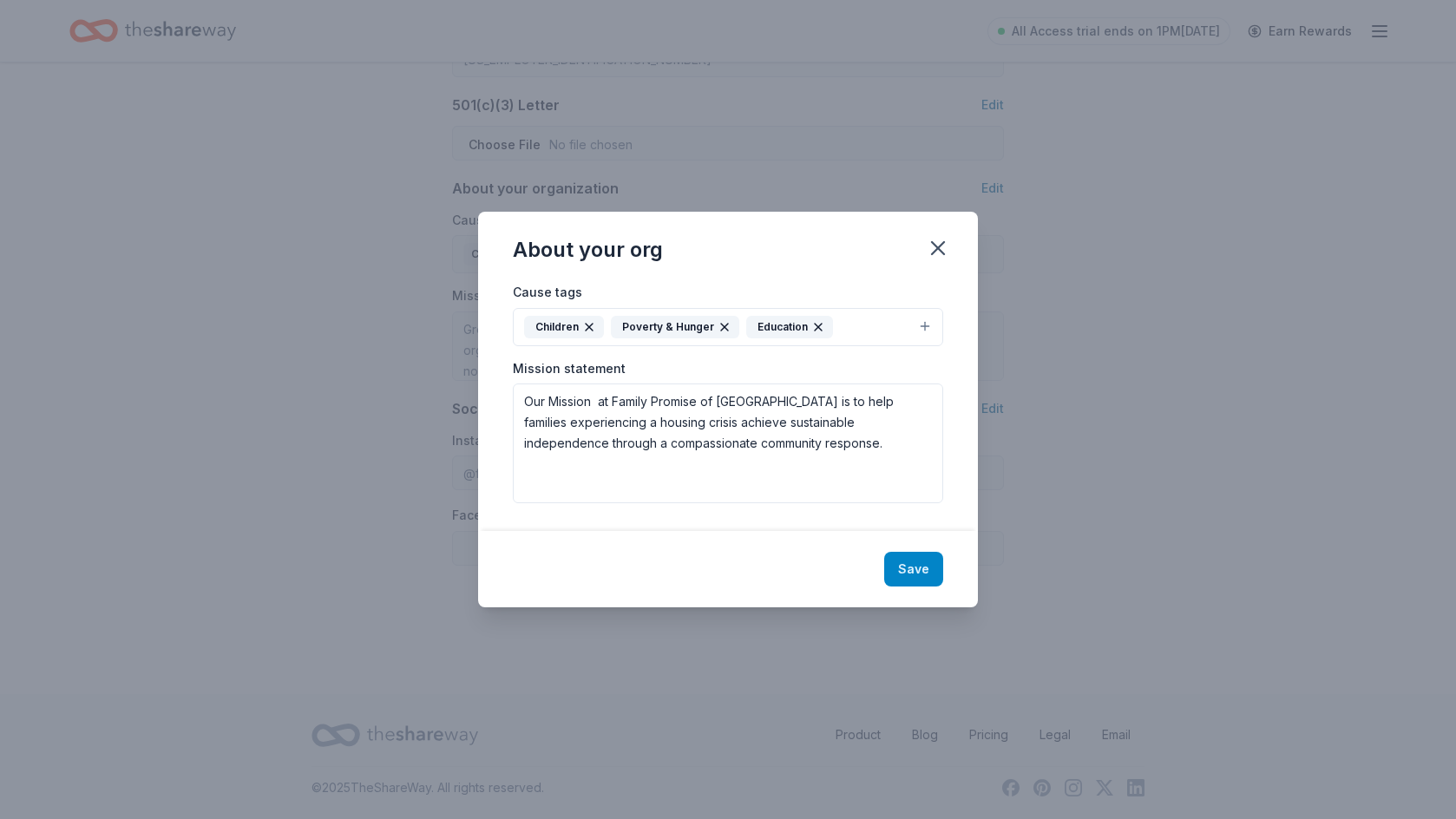
click at [920, 566] on button "Save" at bounding box center [913, 568] width 59 height 35
type textarea "Our Mission at Family Promise of [GEOGRAPHIC_DATA] is to help families experien…"
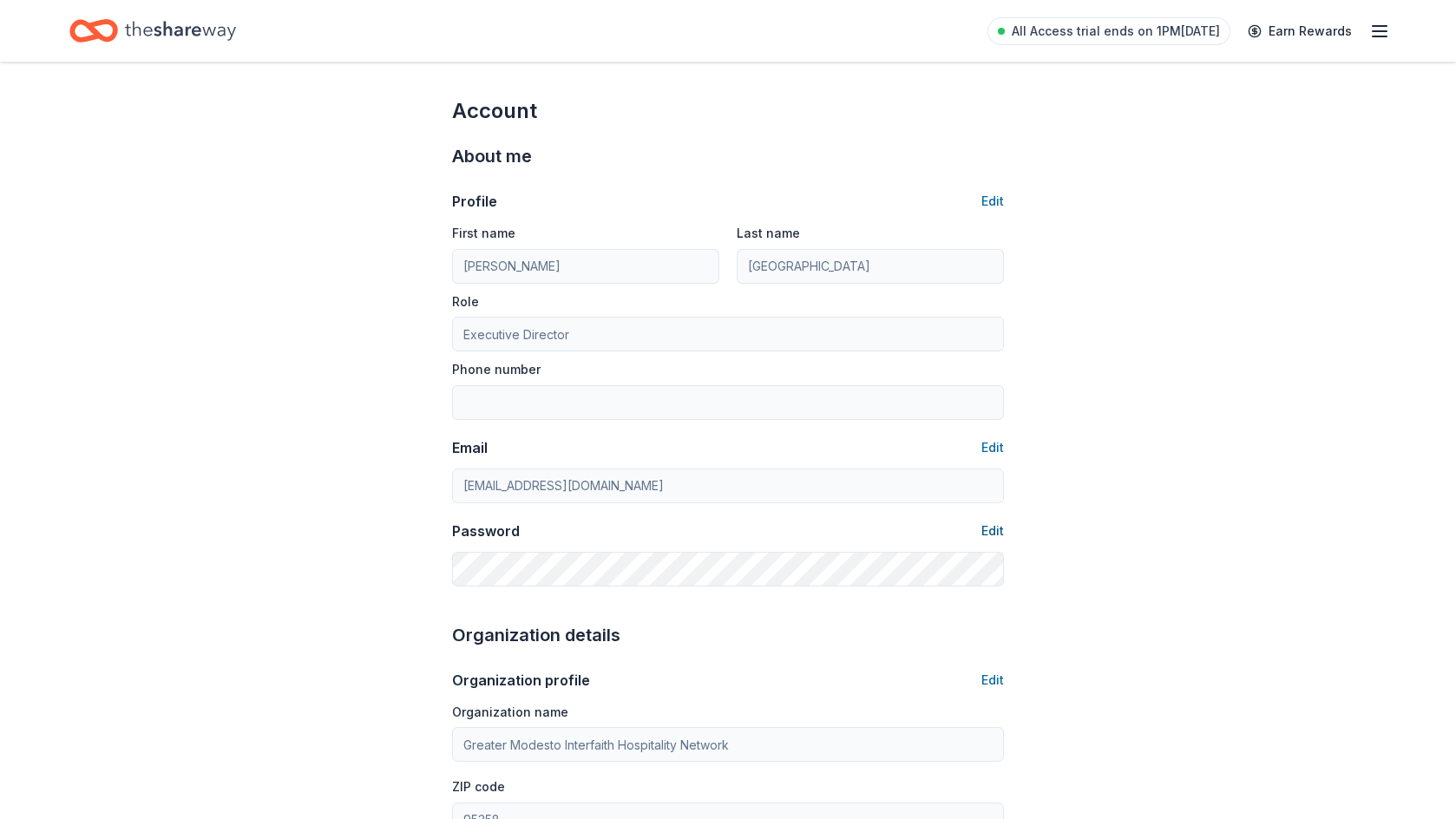
click at [991, 530] on button "Edit" at bounding box center [992, 531] width 22 height 21
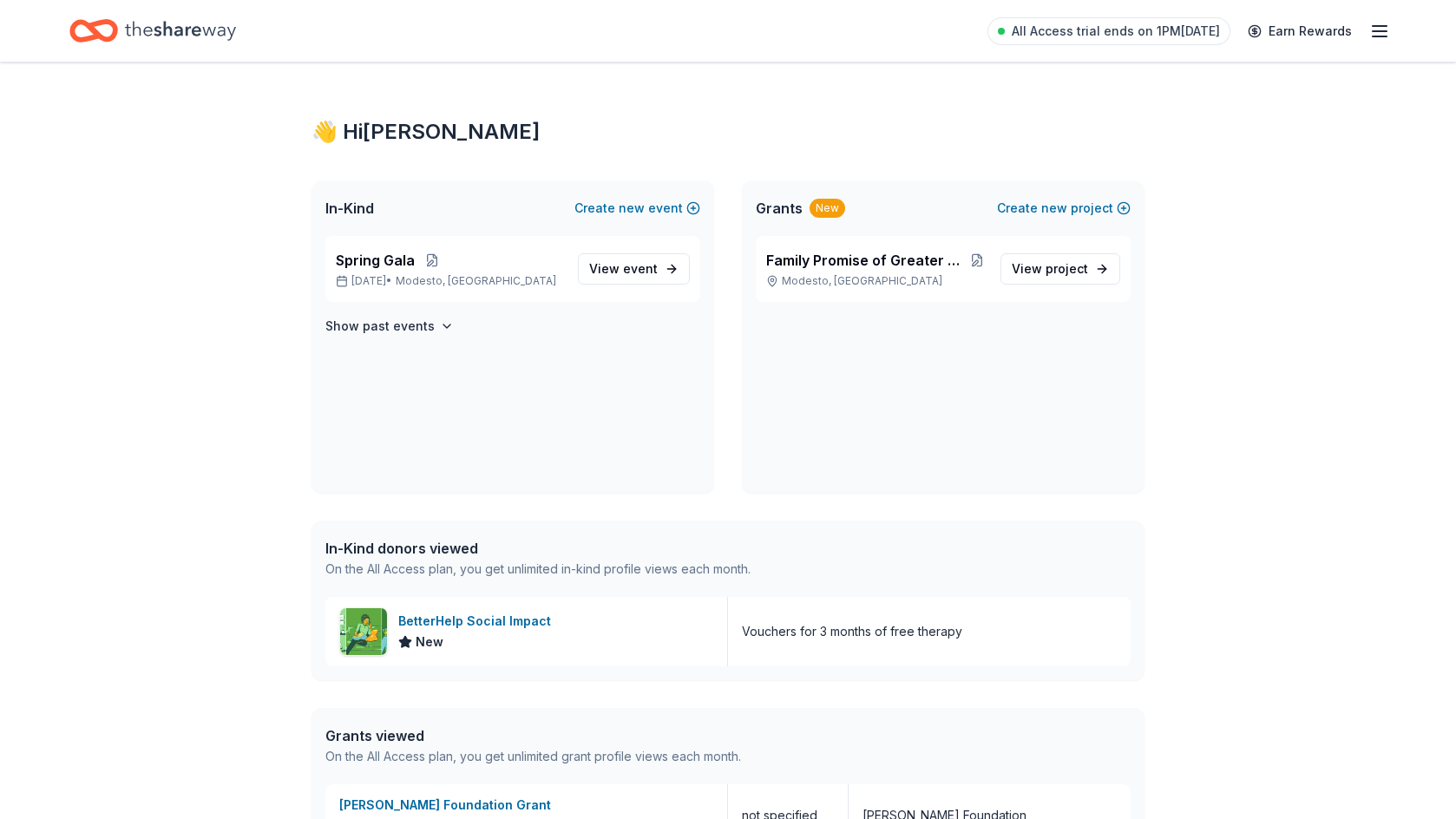
click at [1382, 34] on icon "button" at bounding box center [1380, 32] width 21 height 21
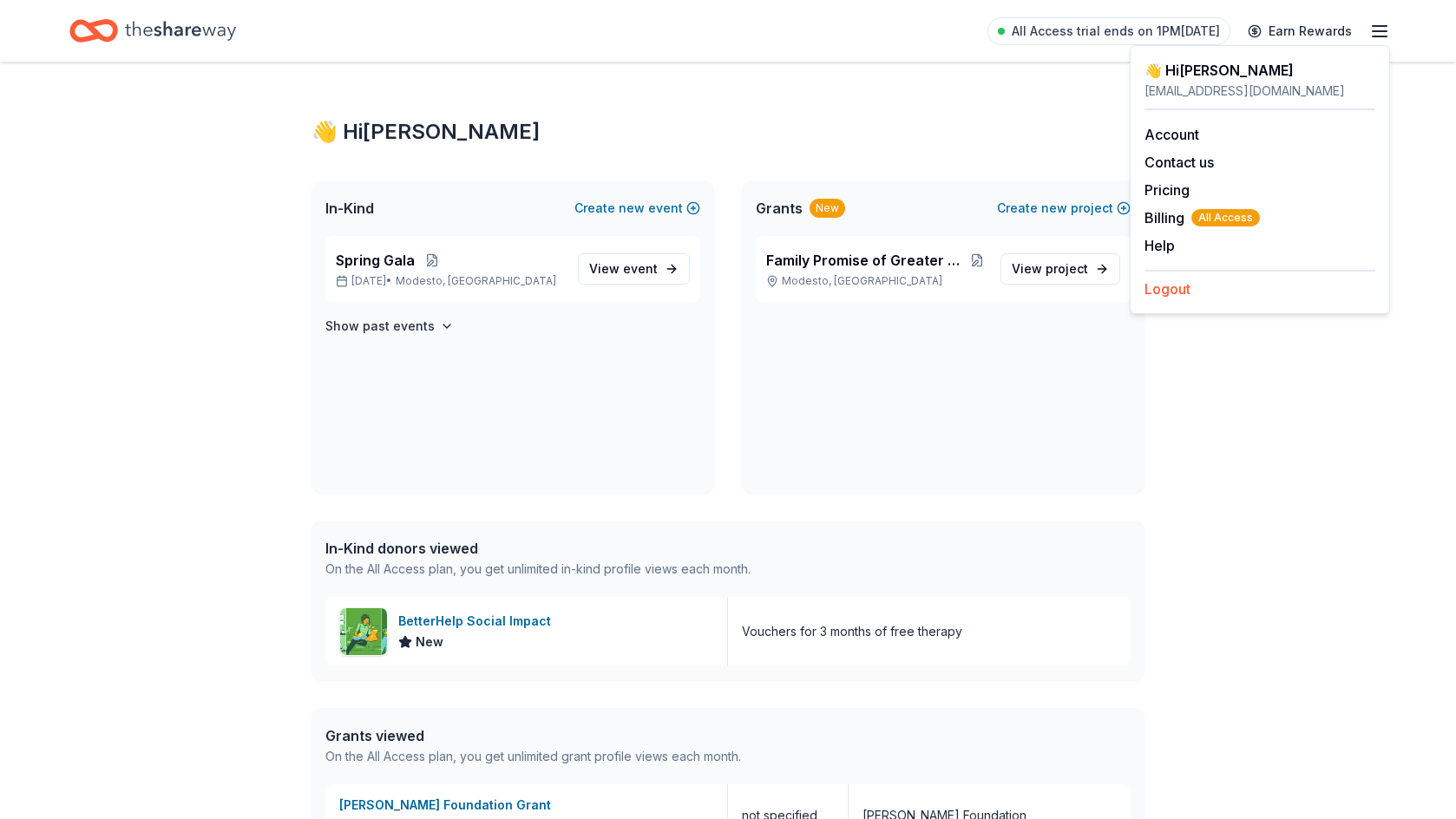
click at [1167, 284] on button "Logout" at bounding box center [1167, 289] width 46 height 21
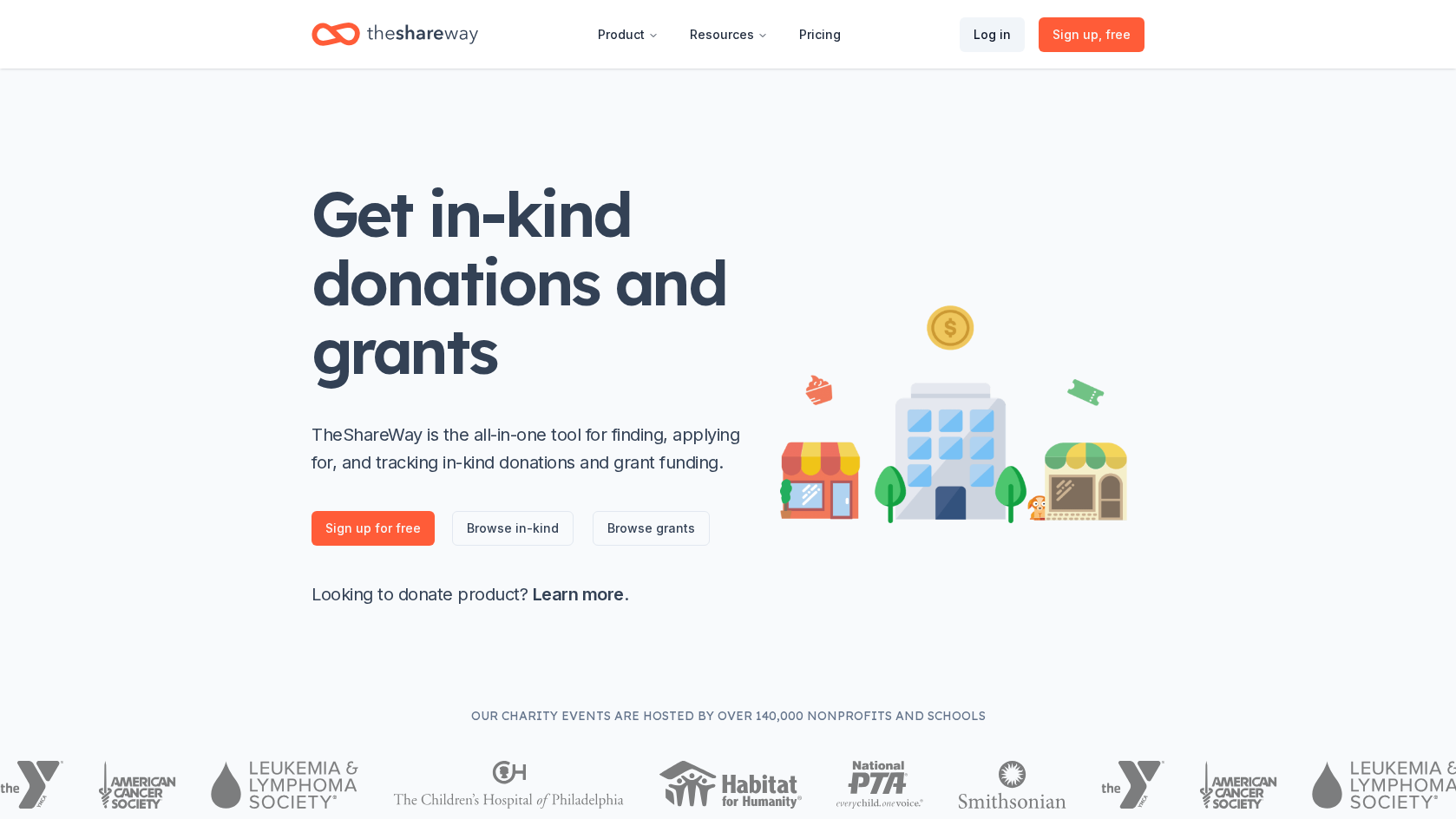
click at [989, 36] on link "Log in" at bounding box center [991, 35] width 65 height 35
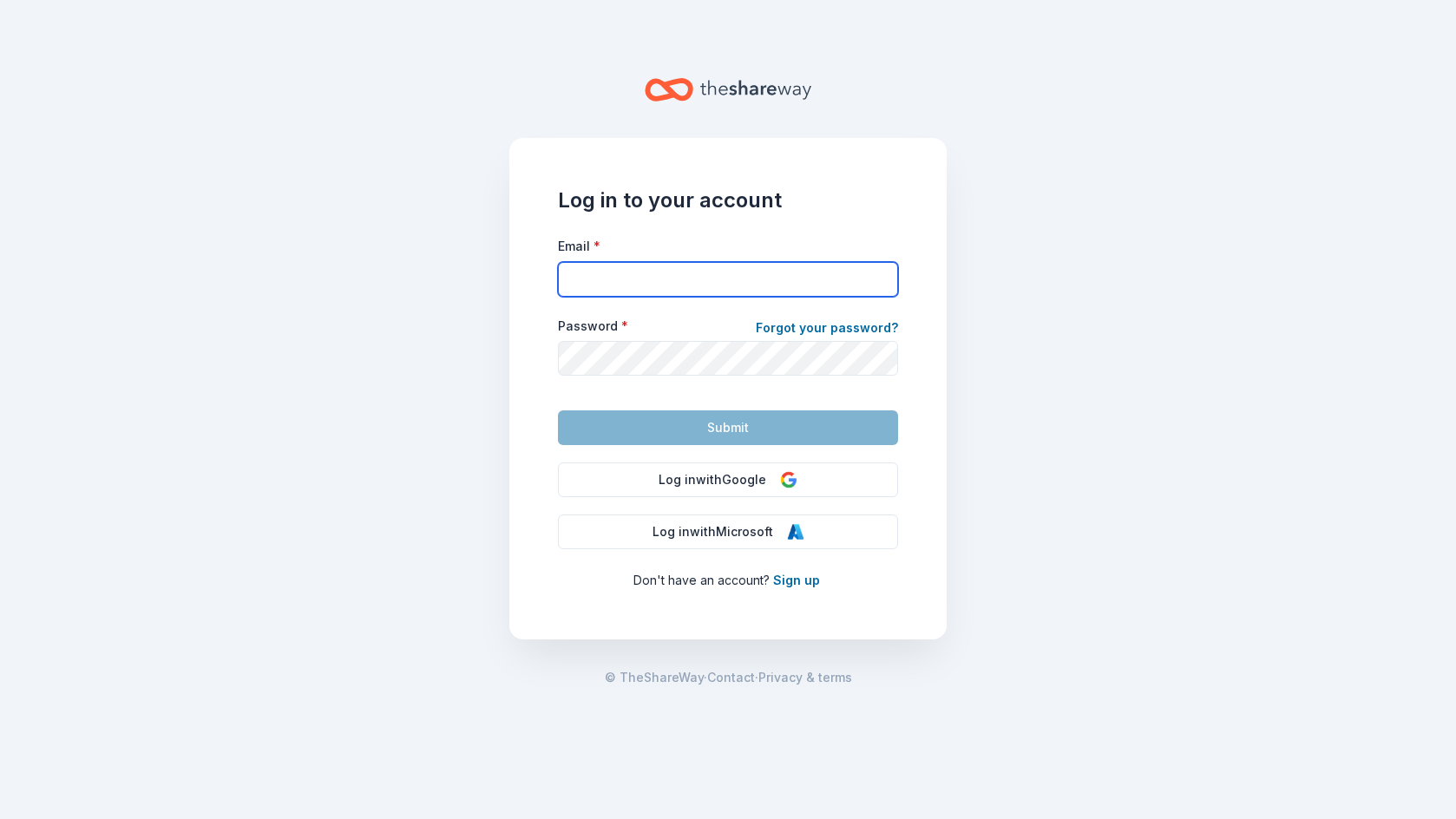
type input "[EMAIL_ADDRESS][DOMAIN_NAME]"
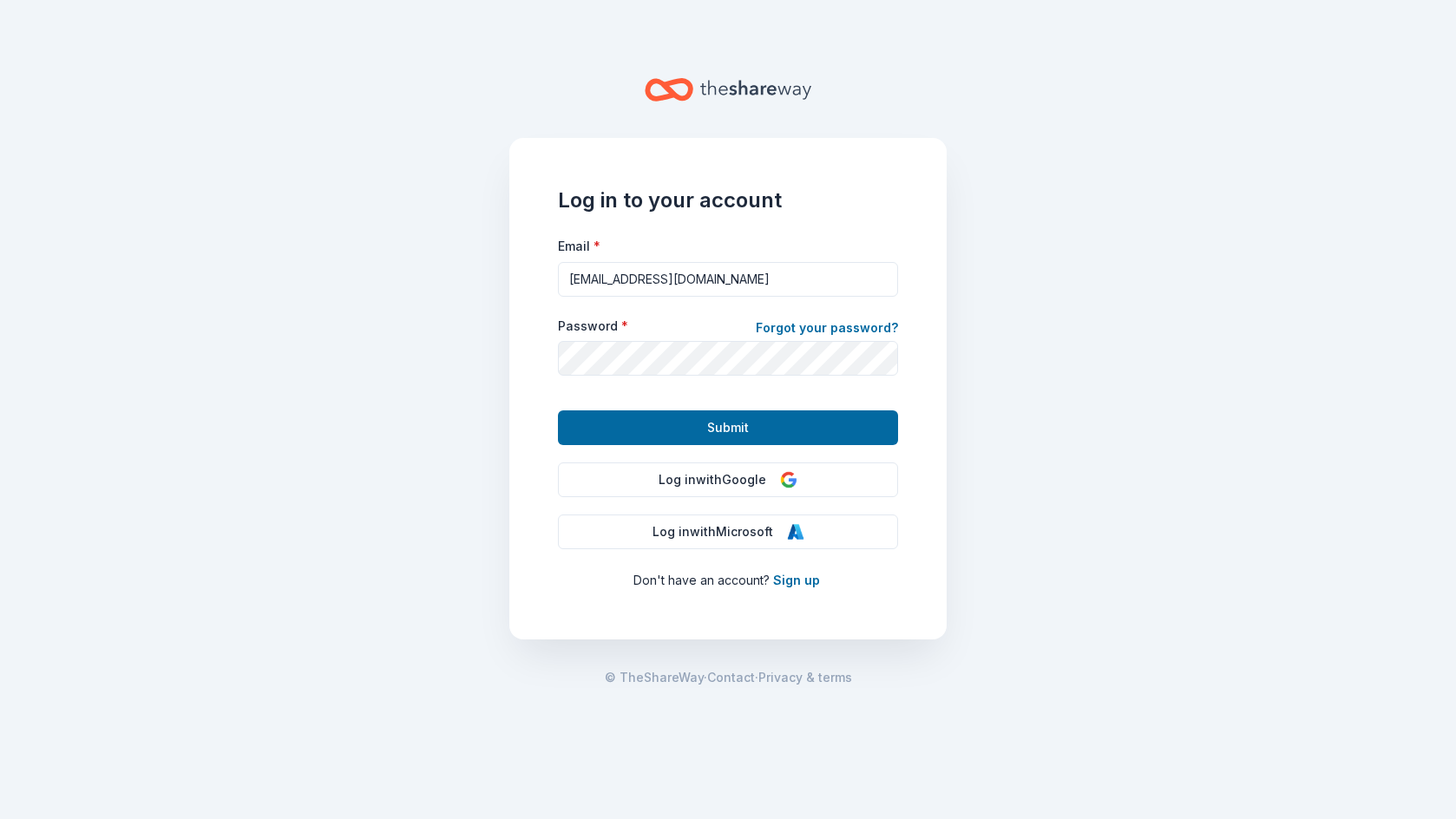
click at [558, 375] on div at bounding box center [558, 375] width 0 height 0
click at [770, 438] on button "Submit" at bounding box center [728, 427] width 340 height 35
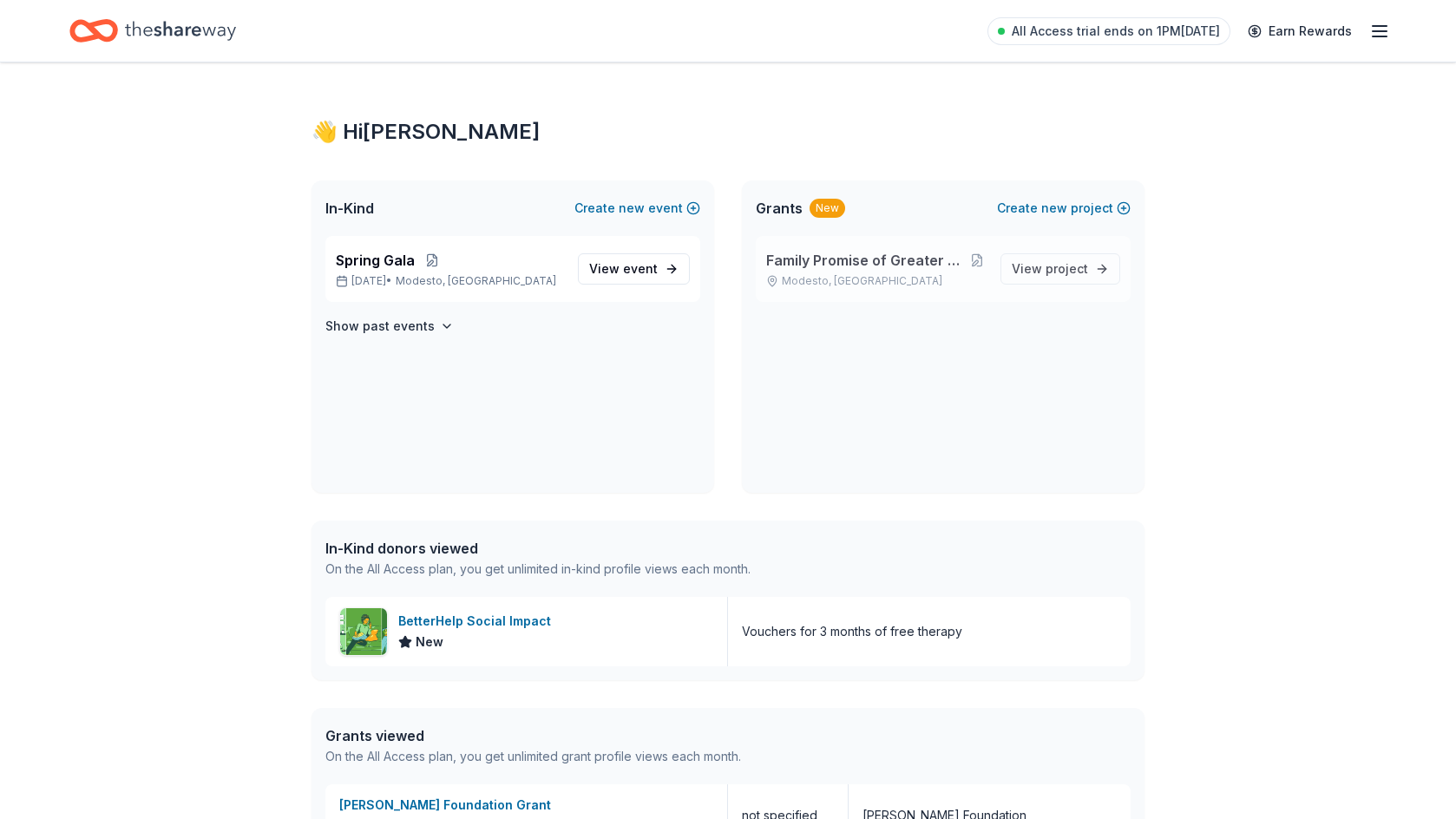
click at [875, 259] on span "Family Promise of Greater Modesto Transitional Living" at bounding box center [866, 260] width 201 height 21
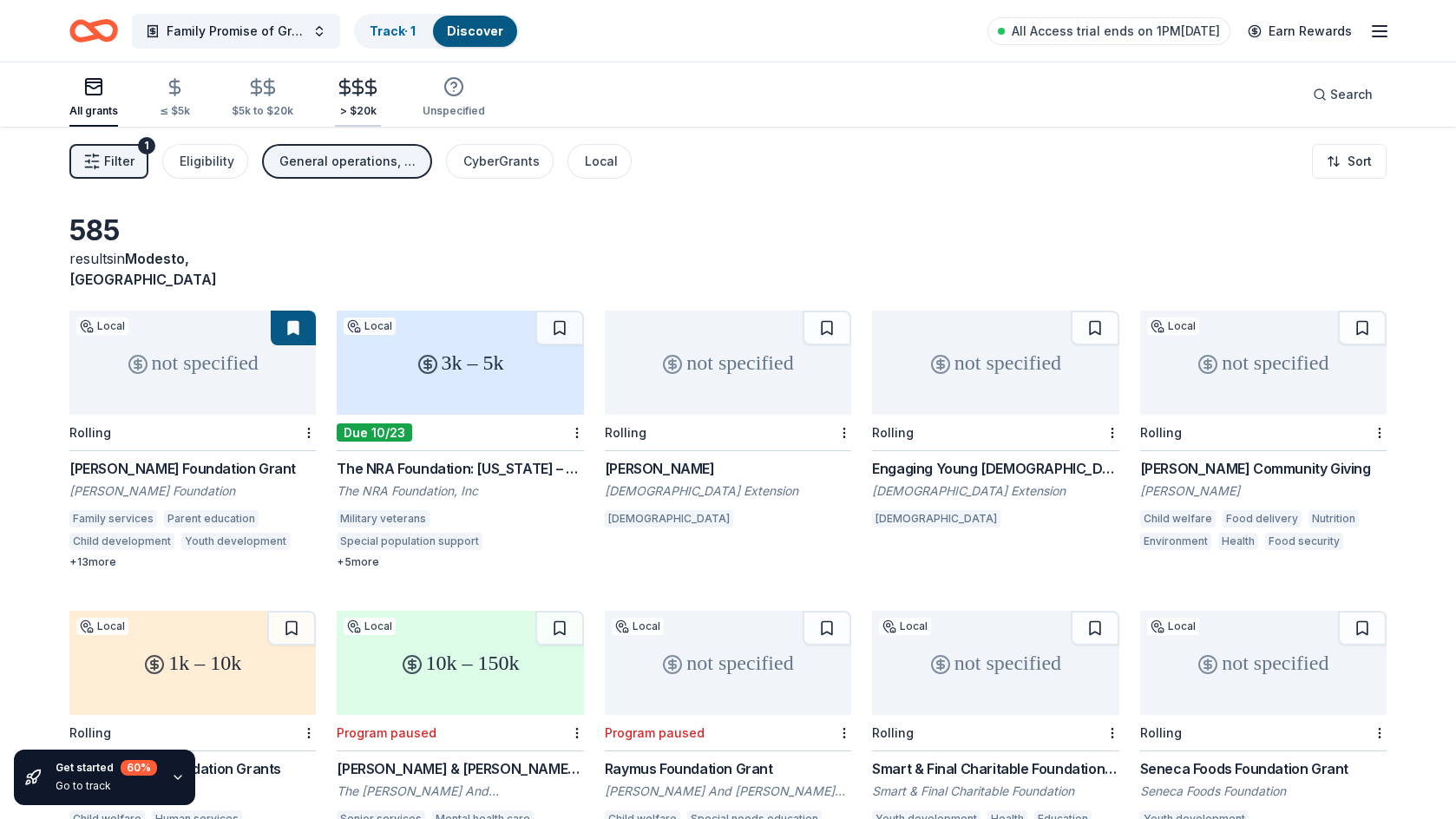
click at [362, 85] on icon "button" at bounding box center [370, 87] width 20 height 20
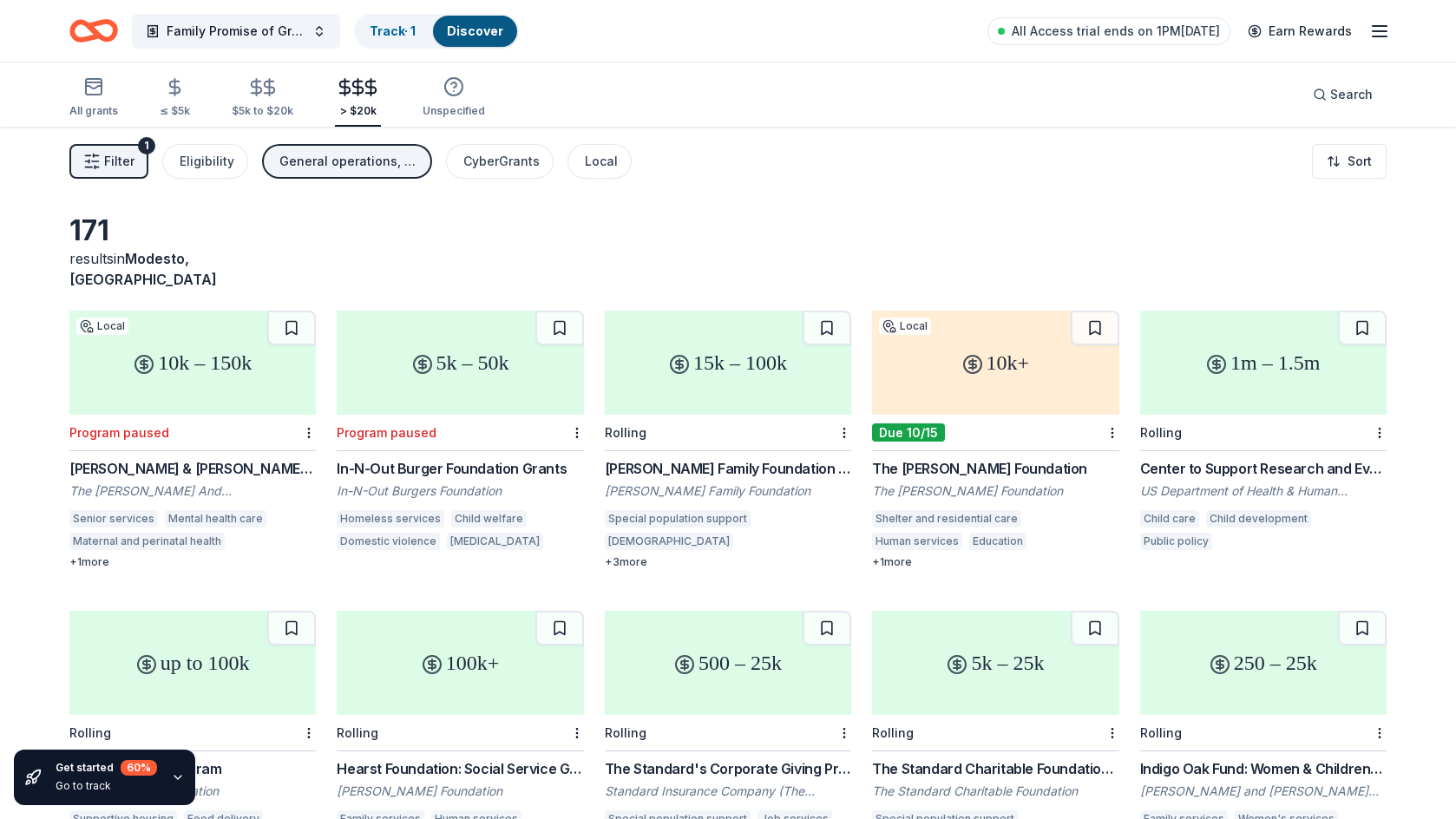
click at [93, 36] on icon "Home" at bounding box center [85, 30] width 27 height 18
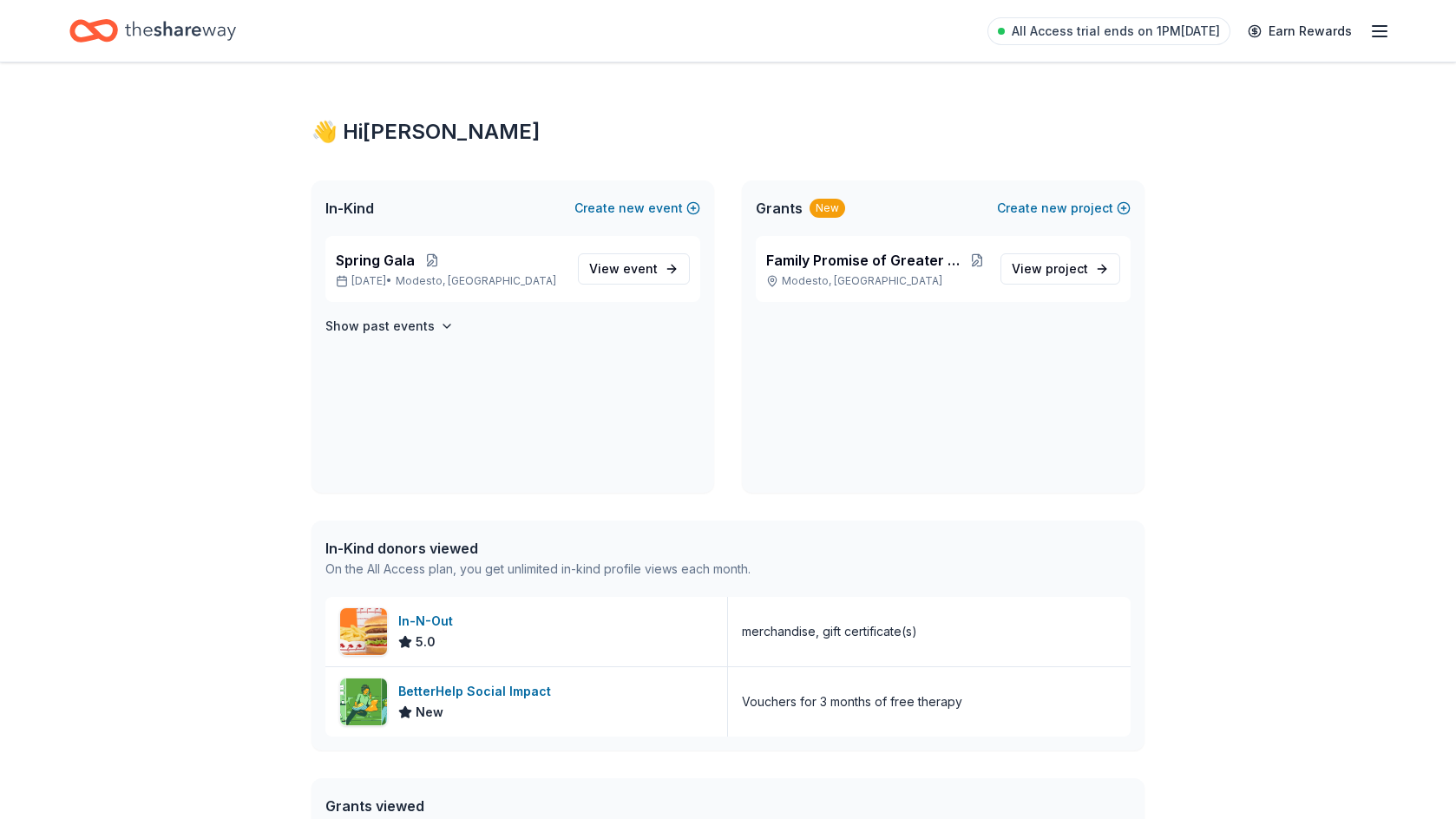
click at [1377, 29] on icon "button" at bounding box center [1380, 32] width 21 height 21
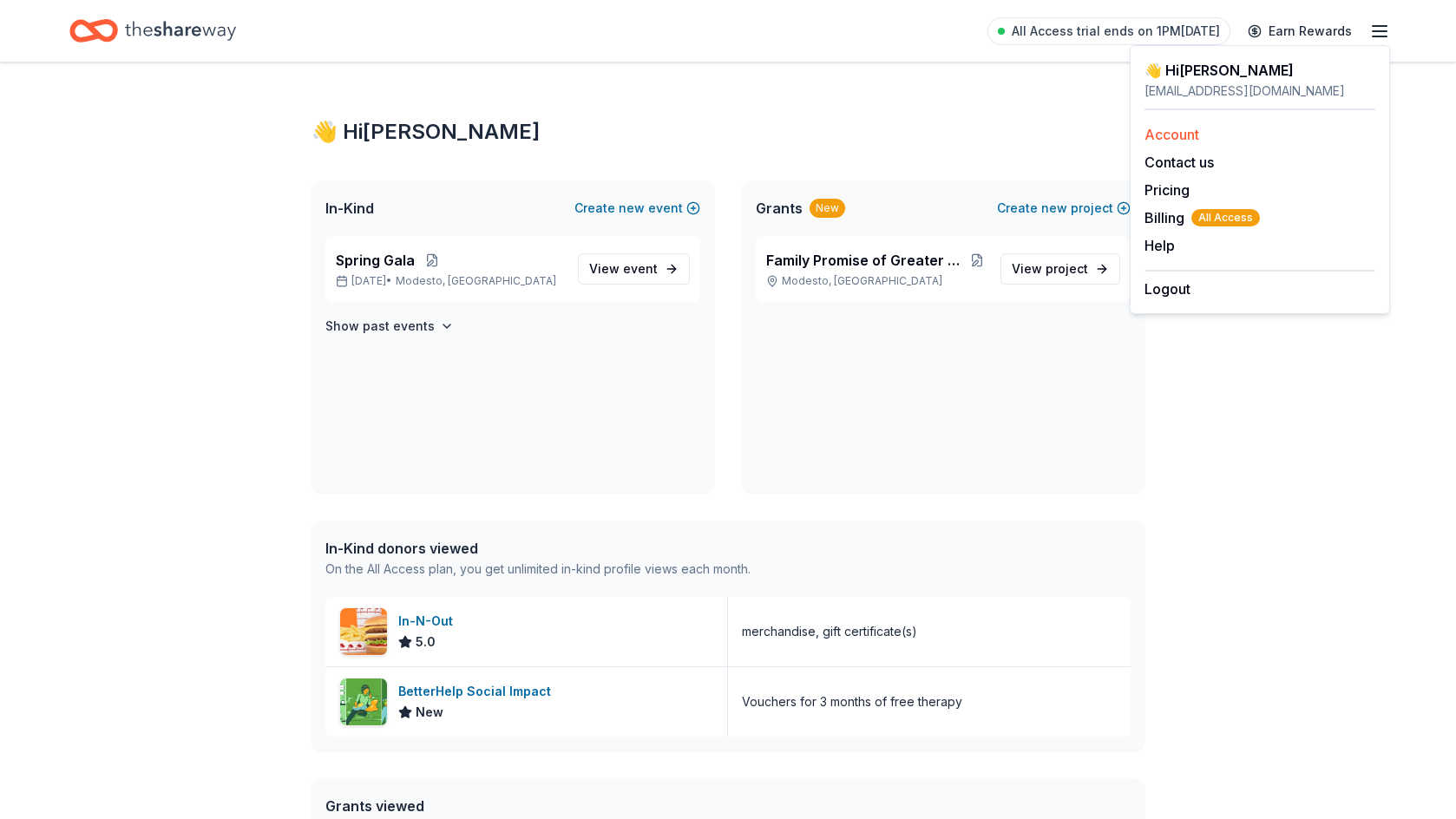
click at [1191, 139] on link "Account" at bounding box center [1172, 135] width 55 height 18
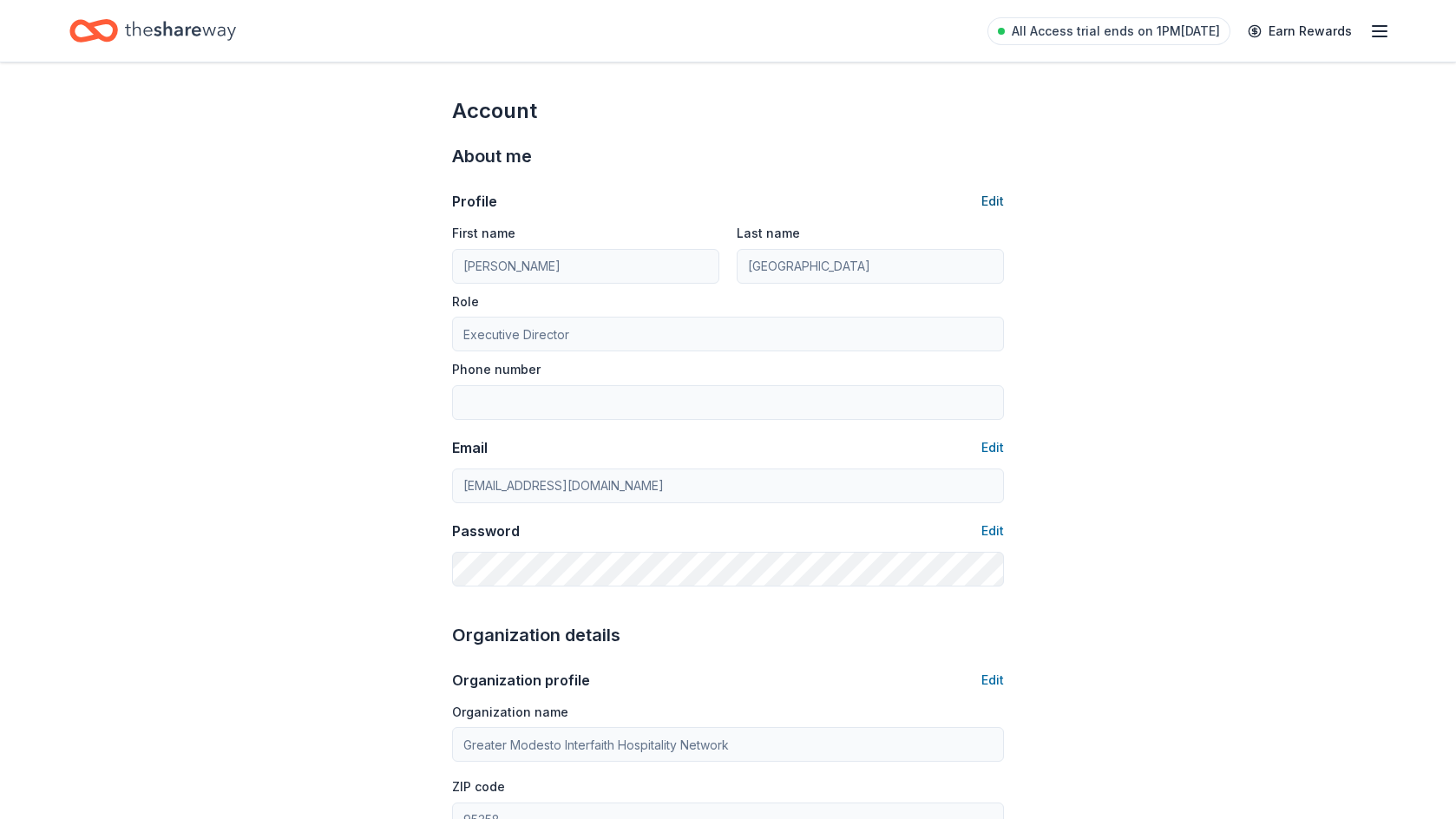
click at [995, 205] on button "Edit" at bounding box center [992, 201] width 22 height 21
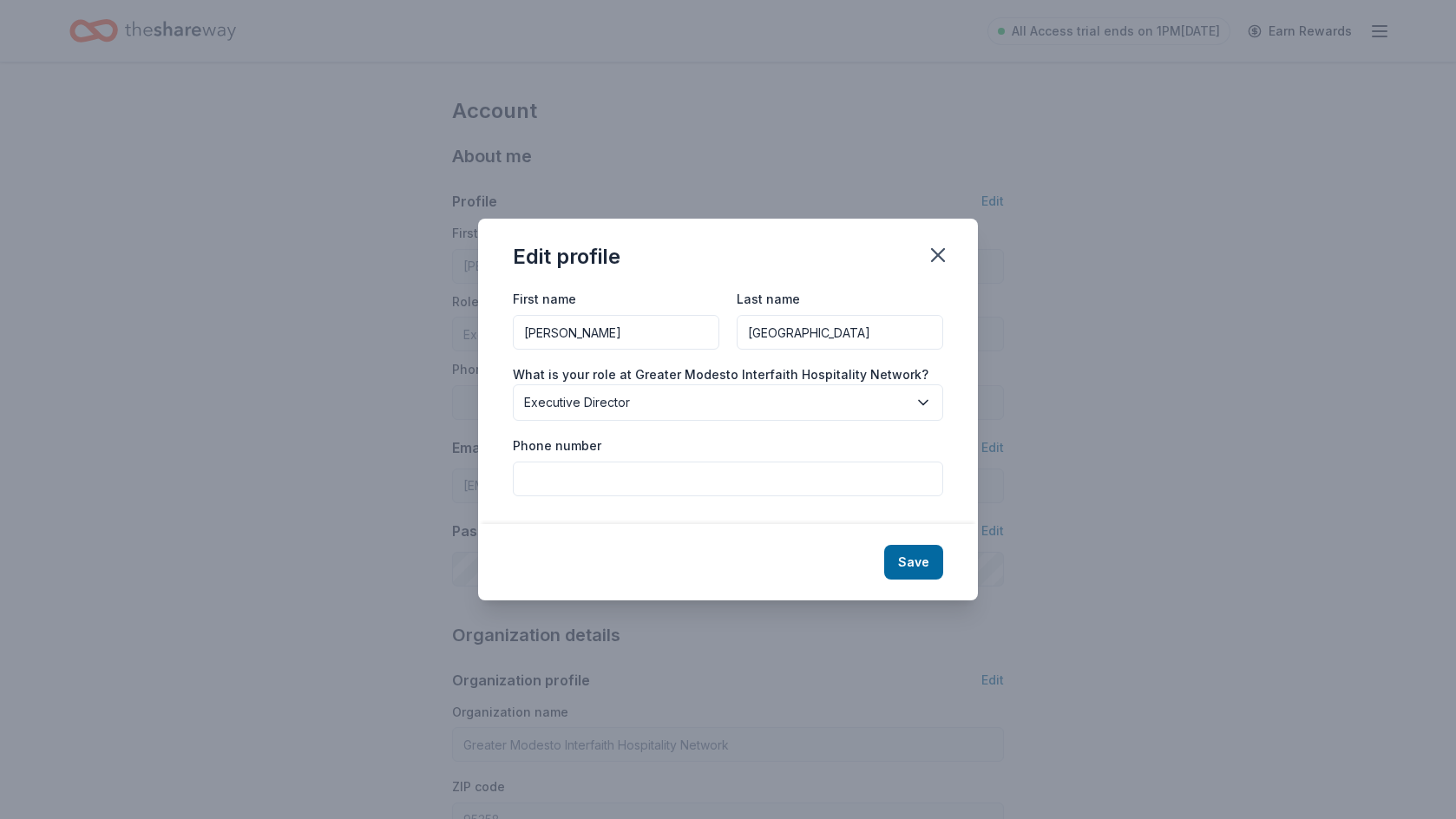
click at [577, 484] on input "Phone number" at bounding box center [728, 478] width 430 height 35
type input "2099549454"
click at [926, 565] on button "Save" at bounding box center [913, 561] width 59 height 35
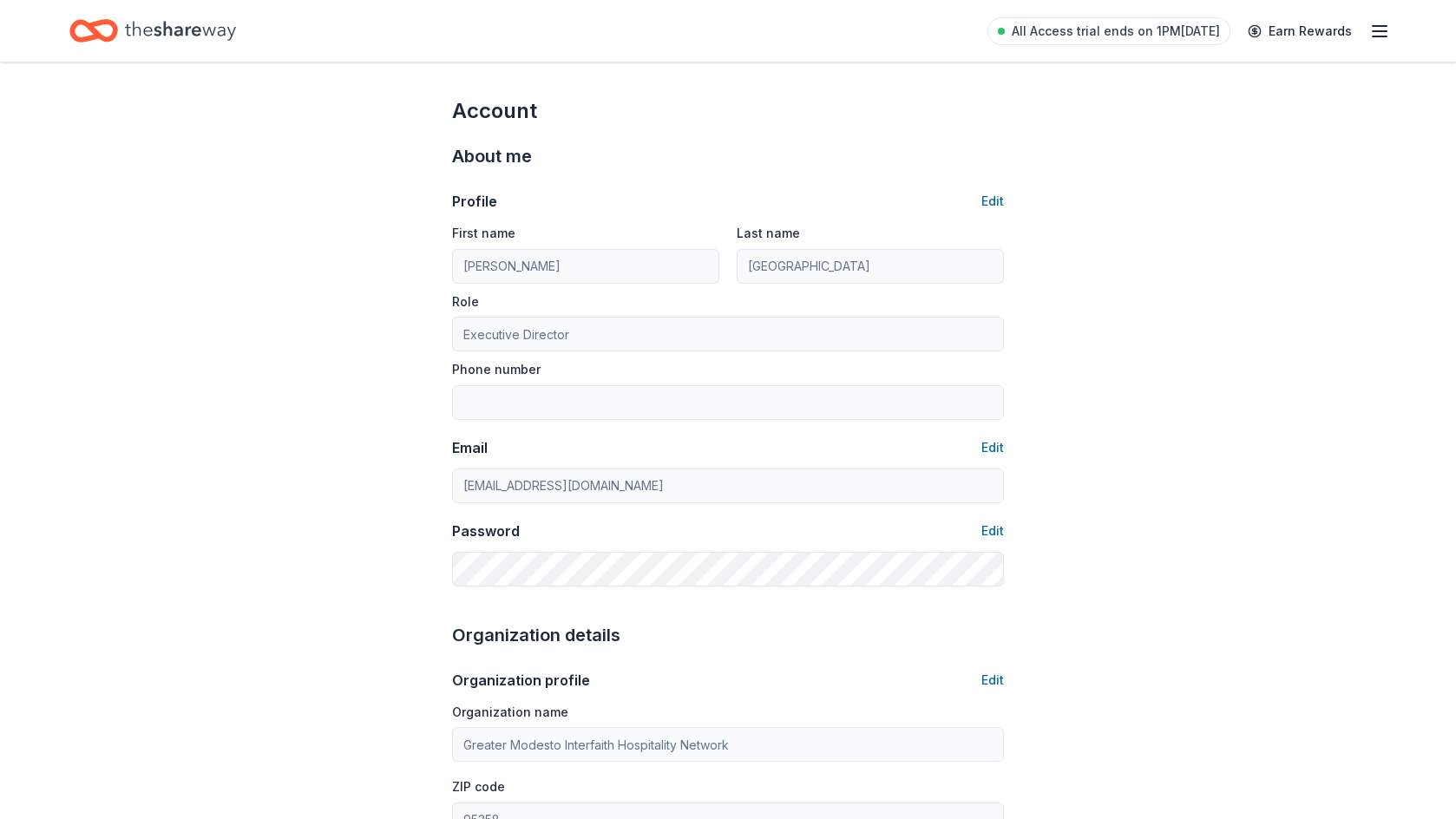
type input "2099549454"
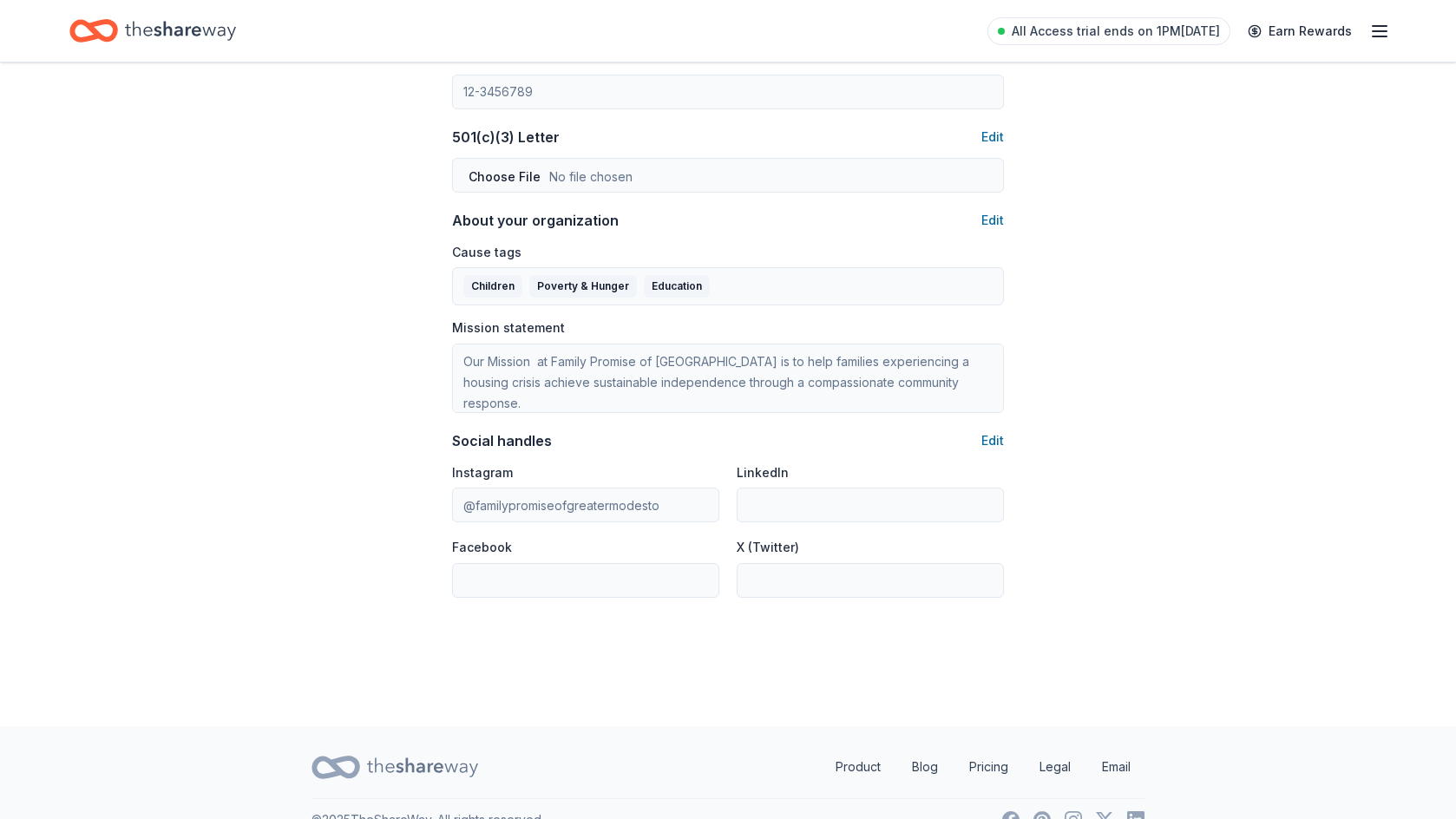
scroll to position [887, 0]
click at [996, 142] on button "Edit" at bounding box center [992, 136] width 22 height 21
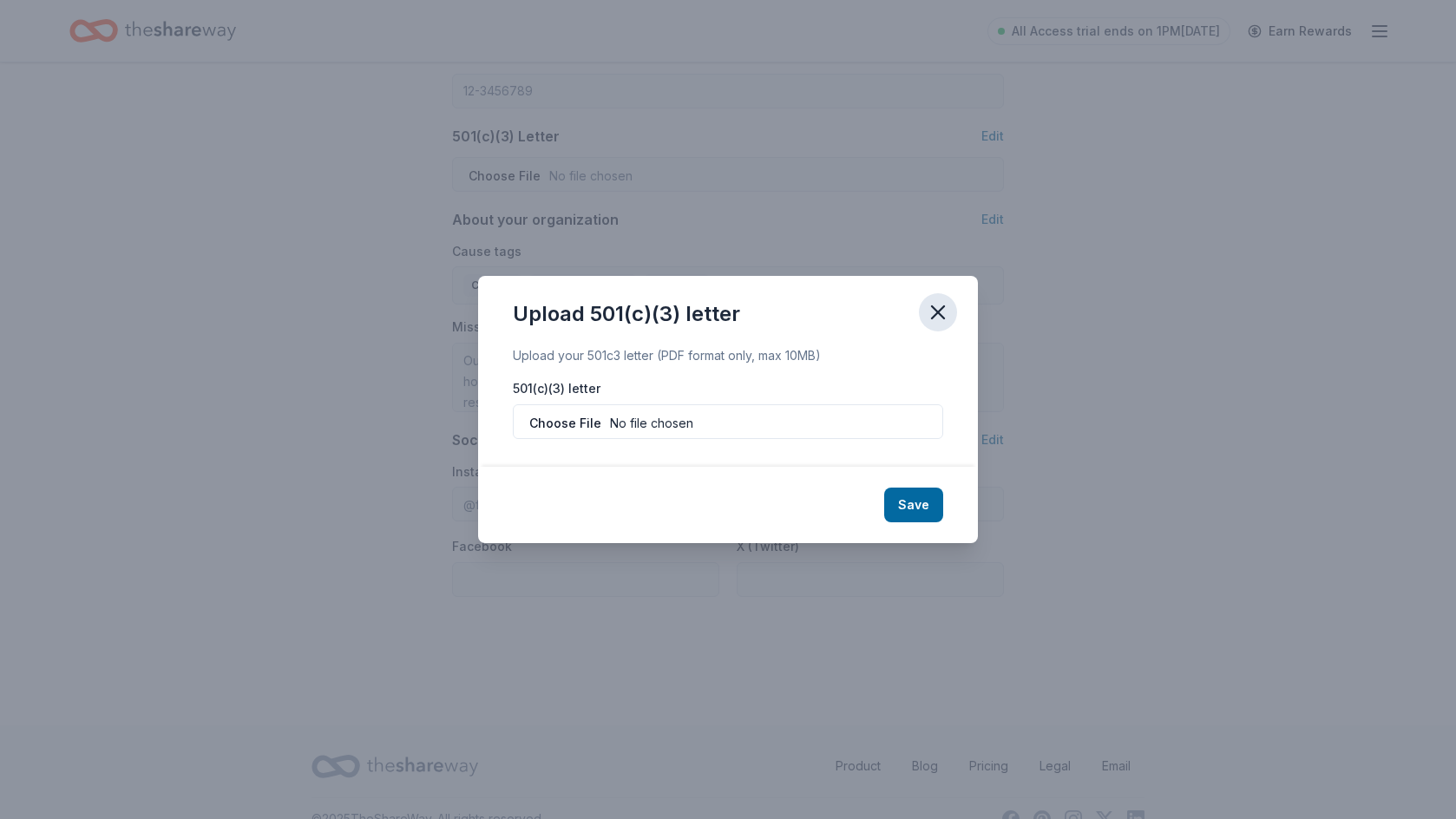
click at [940, 307] on icon "button" at bounding box center [937, 312] width 24 height 24
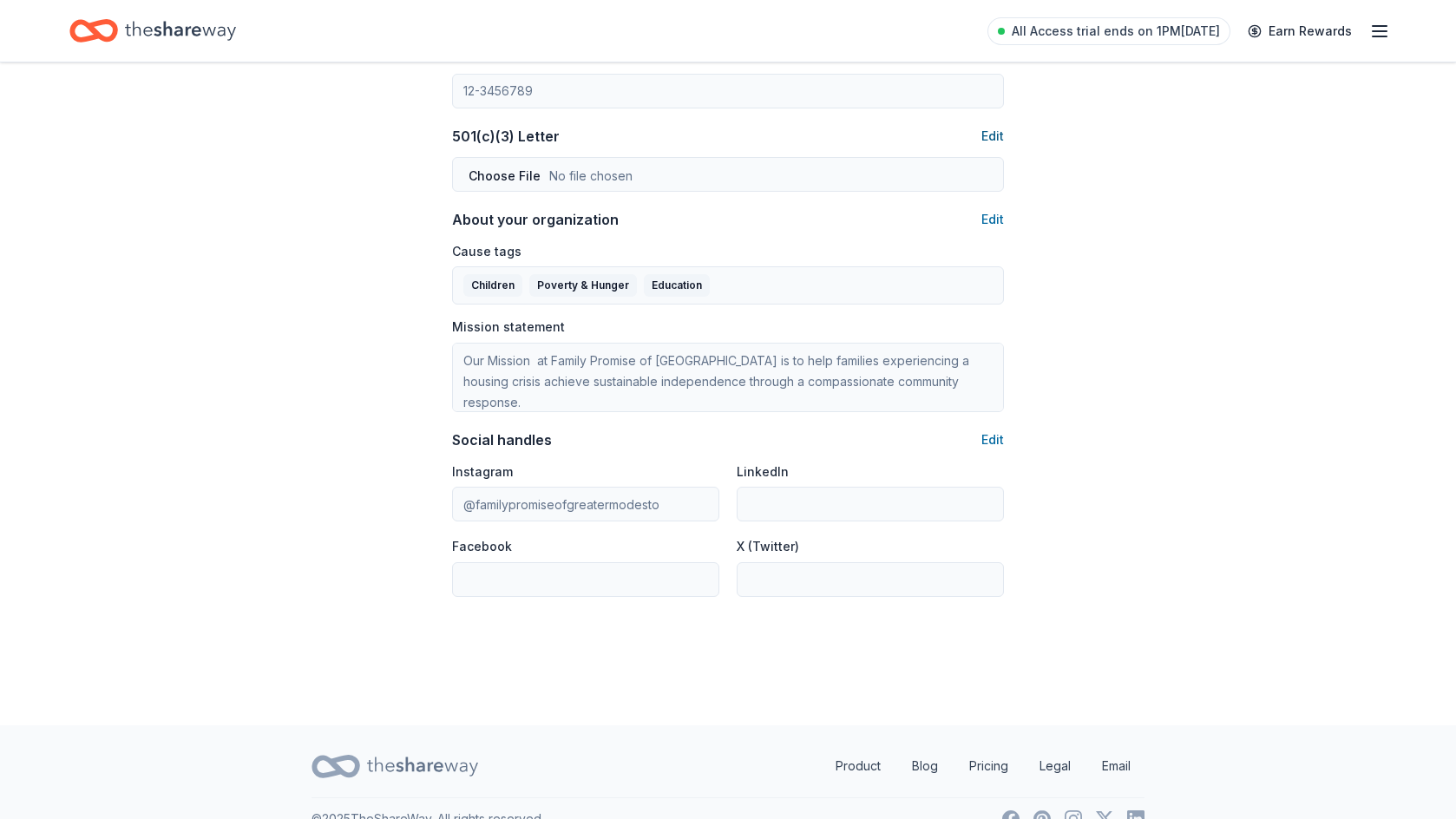
click at [995, 140] on button "Edit" at bounding box center [992, 136] width 22 height 21
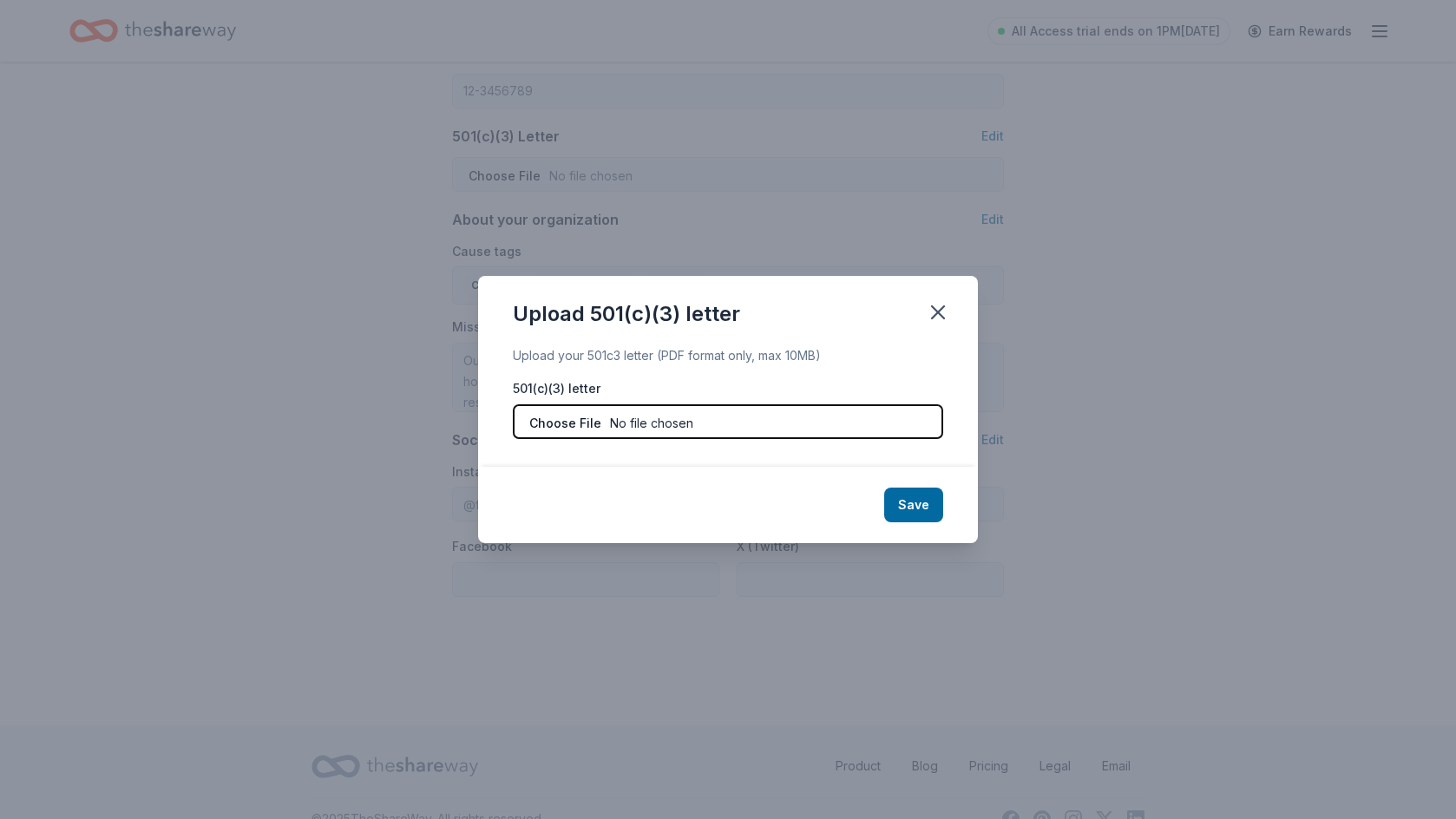
click at [566, 423] on input "file" at bounding box center [728, 421] width 430 height 35
click at [557, 412] on input "file" at bounding box center [728, 421] width 430 height 35
type input "C:\fakepath\501 (c) 3- IRS tax exempt status MFP (10).pdf"
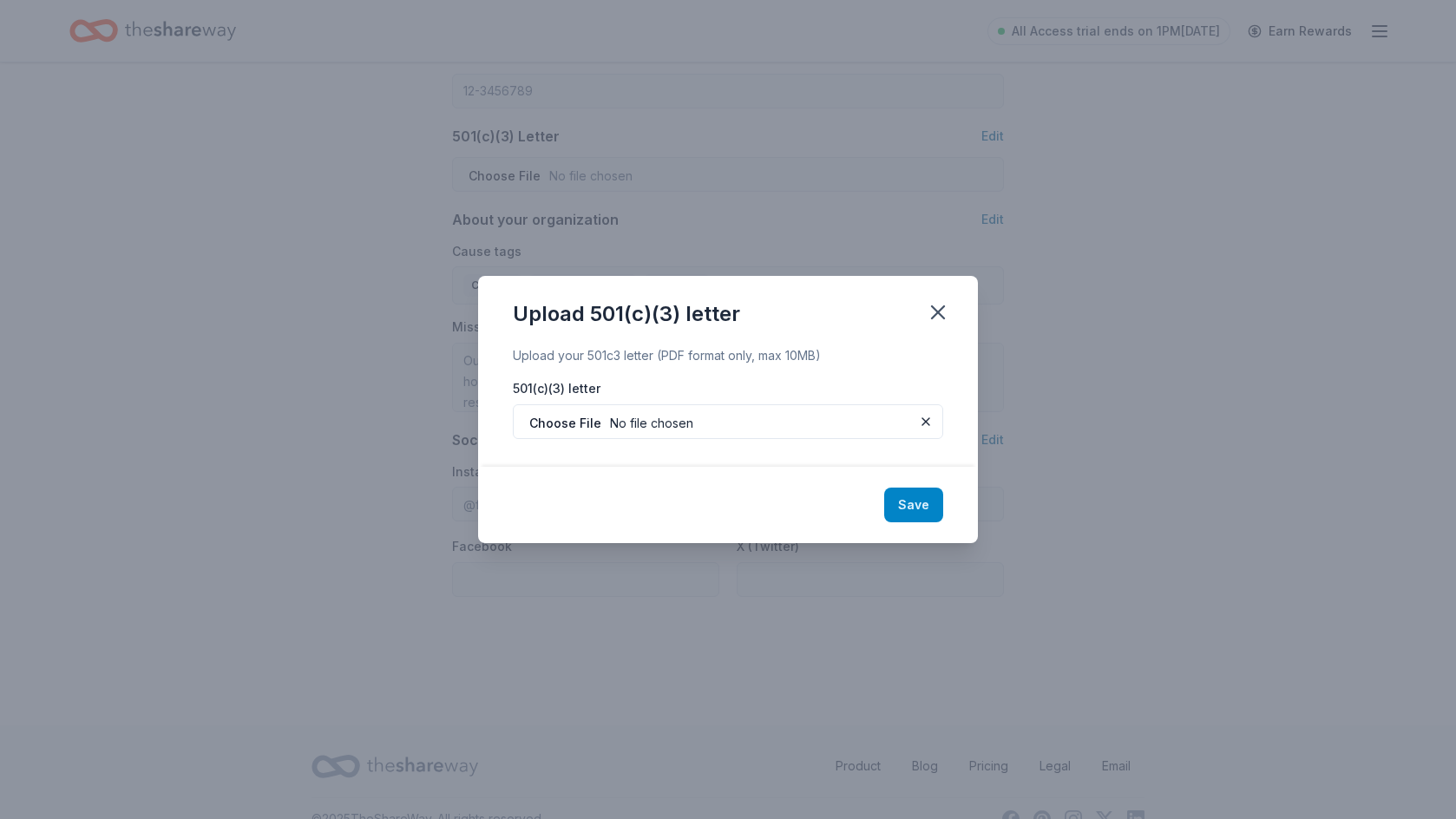
click at [930, 506] on button "Save" at bounding box center [913, 504] width 59 height 35
